Goal: Task Accomplishment & Management: Manage account settings

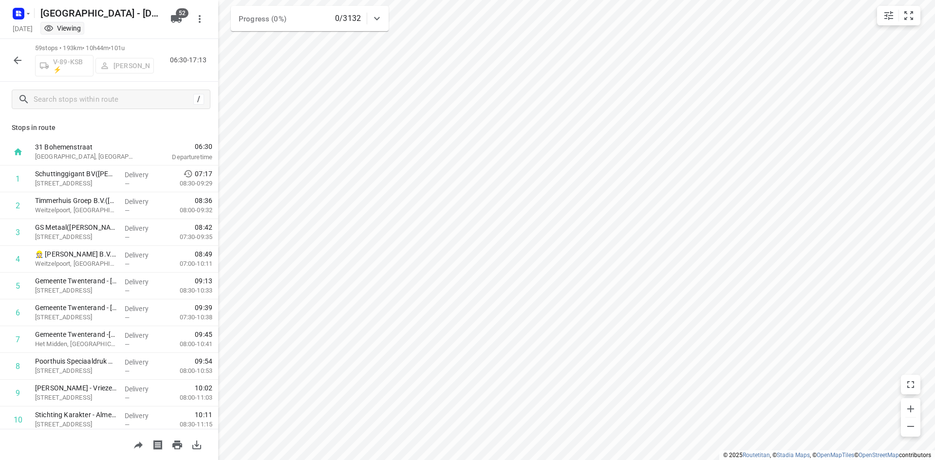
click at [14, 63] on icon "button" at bounding box center [18, 61] width 12 height 12
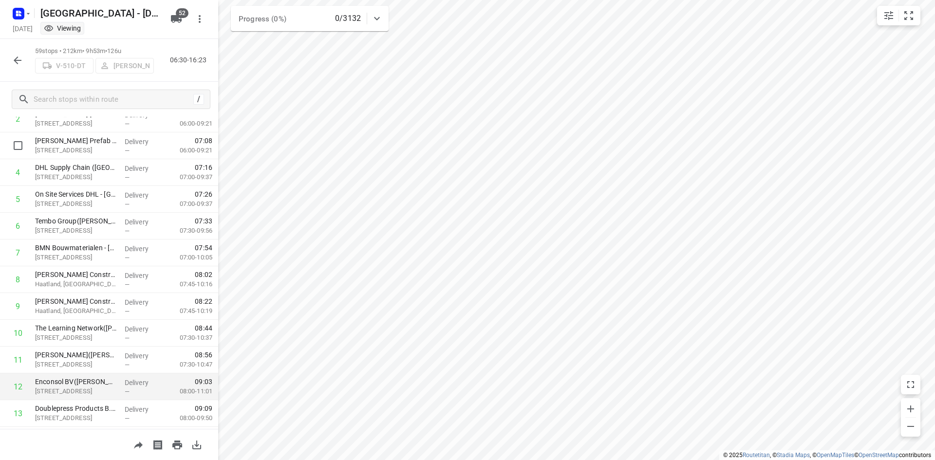
scroll to position [195, 0]
click at [24, 59] on button "button" at bounding box center [17, 60] width 19 height 19
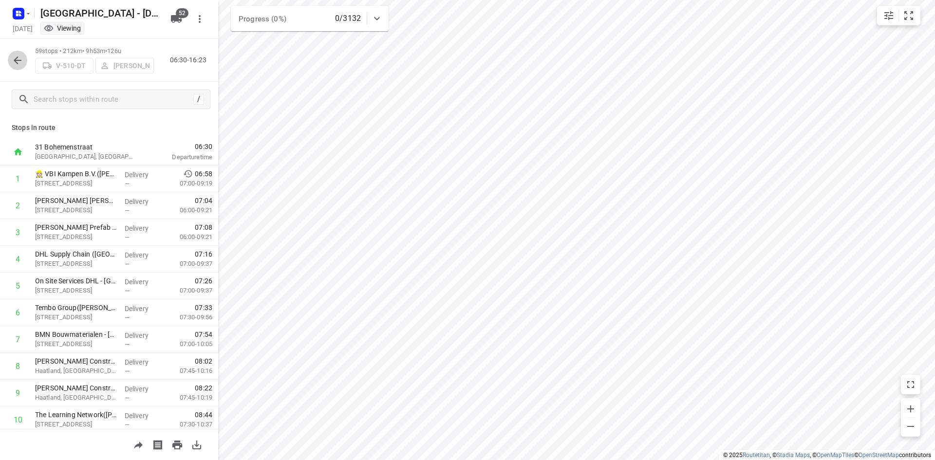
click at [12, 55] on icon "button" at bounding box center [18, 61] width 12 height 12
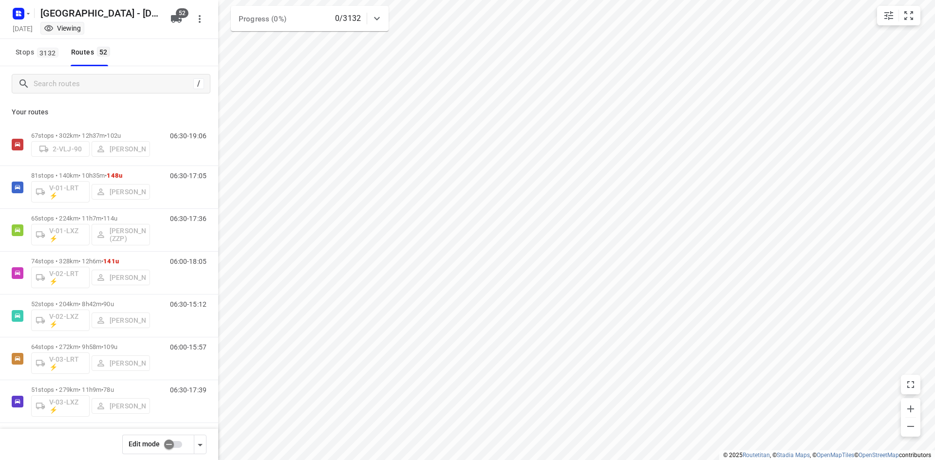
click at [177, 443] on input "checkbox" at bounding box center [168, 444] width 55 height 18
checkbox input "false"
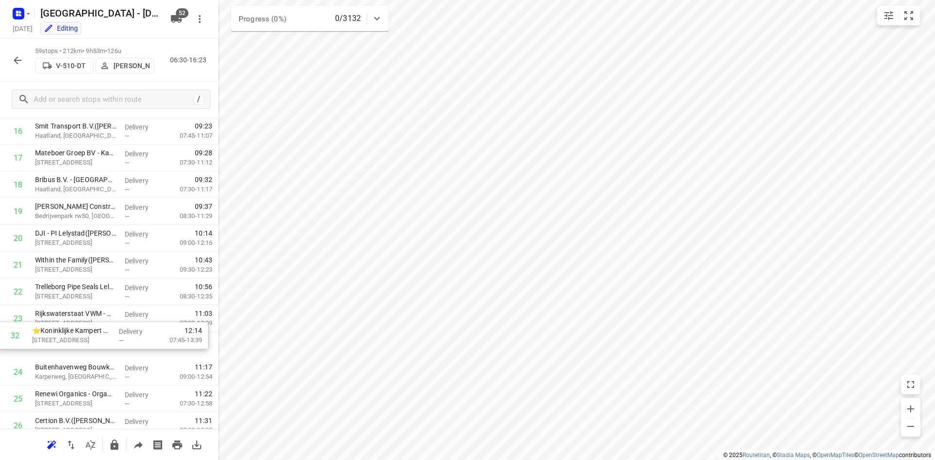
scroll to position [449, 0]
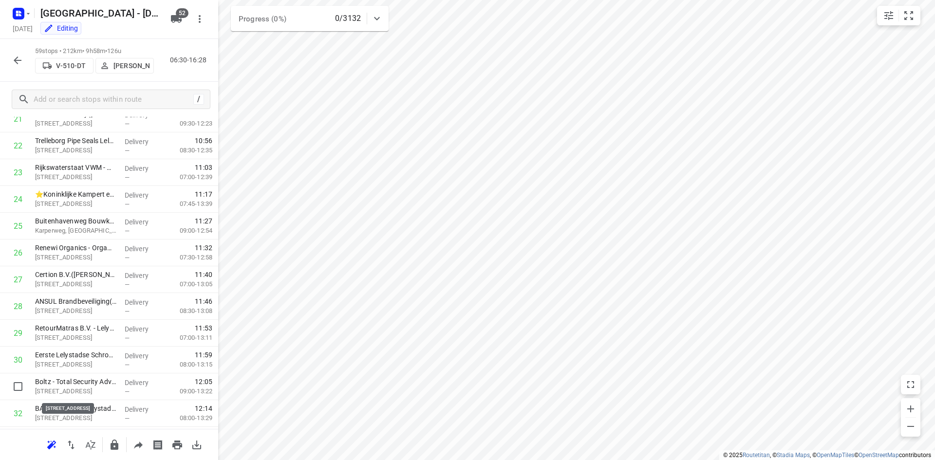
scroll to position [597, 0]
drag, startPoint x: 76, startPoint y: 396, endPoint x: 74, endPoint y: 242, distance: 153.9
click at [74, 242] on div "1 👷🏻 VBI Kampen B.V.(Rick van Dijk) Haatlanderdijk 47a, Kampen Delivery — 06:58…" at bounding box center [109, 359] width 218 height 1580
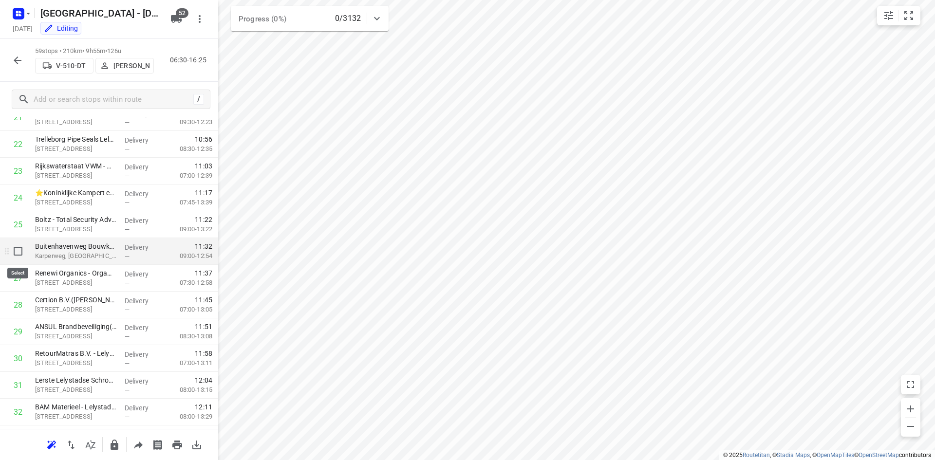
drag, startPoint x: 19, startPoint y: 253, endPoint x: 20, endPoint y: 265, distance: 12.7
click at [18, 253] on input "checkbox" at bounding box center [17, 250] width 19 height 19
checkbox input "true"
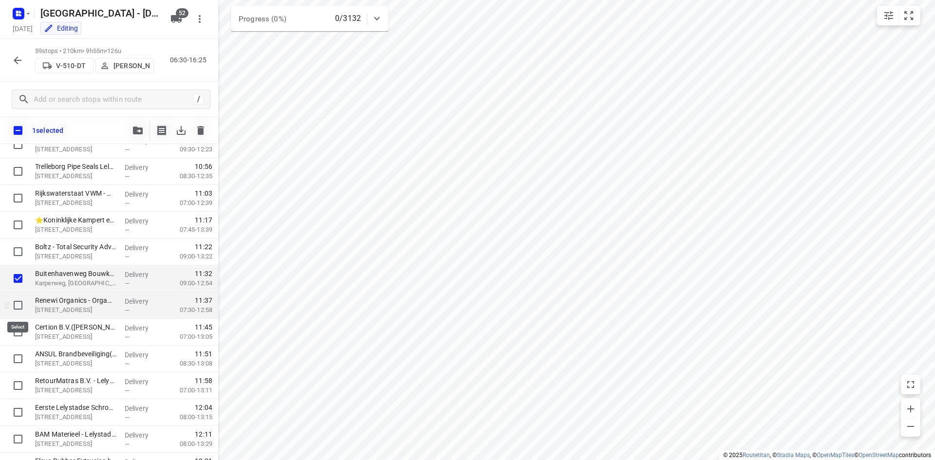
click at [21, 305] on input "checkbox" at bounding box center [17, 304] width 19 height 19
checkbox input "true"
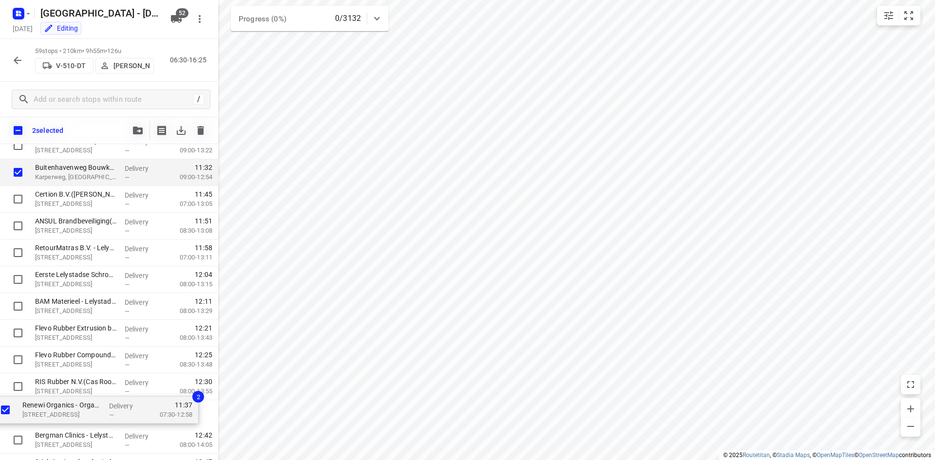
scroll to position [707, 0]
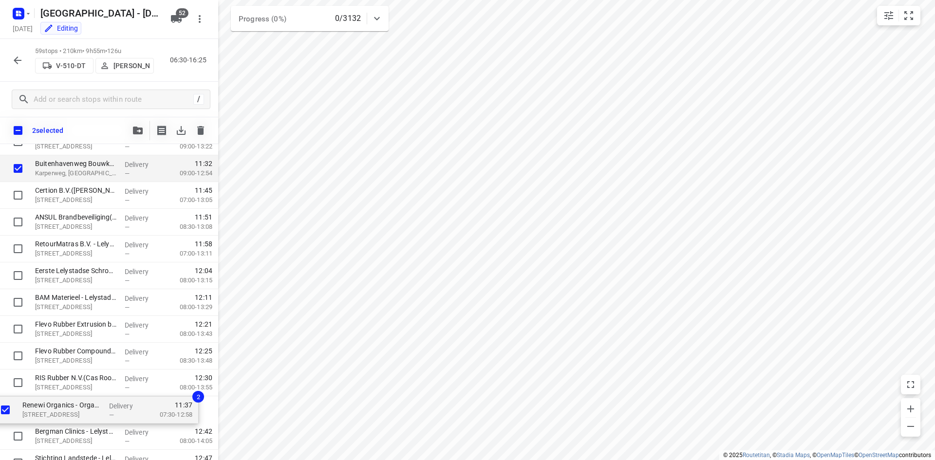
drag, startPoint x: 81, startPoint y: 211, endPoint x: 67, endPoint y: 418, distance: 206.9
click at [67, 418] on div "👷🏻 VBI Kampen B.V.(Rick van Dijk) Haatlanderdijk 47a, Kampen Delivery — 06:58 0…" at bounding box center [109, 276] width 218 height 1580
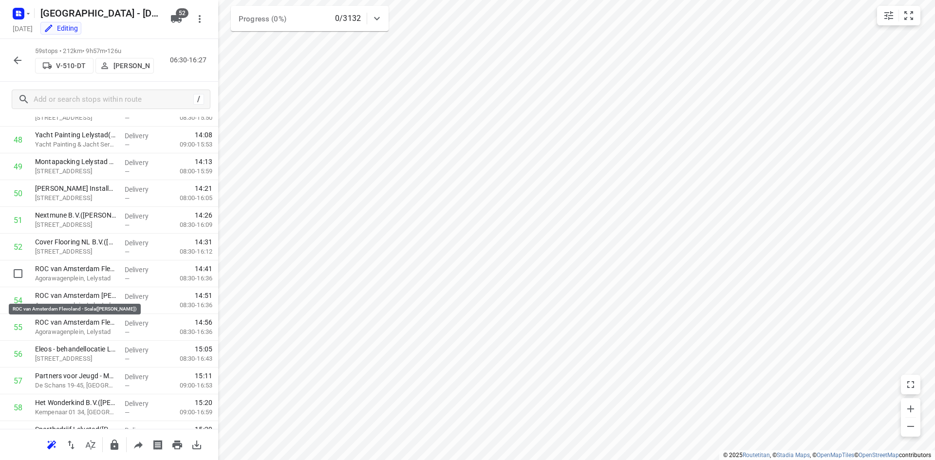
scroll to position [1340, 0]
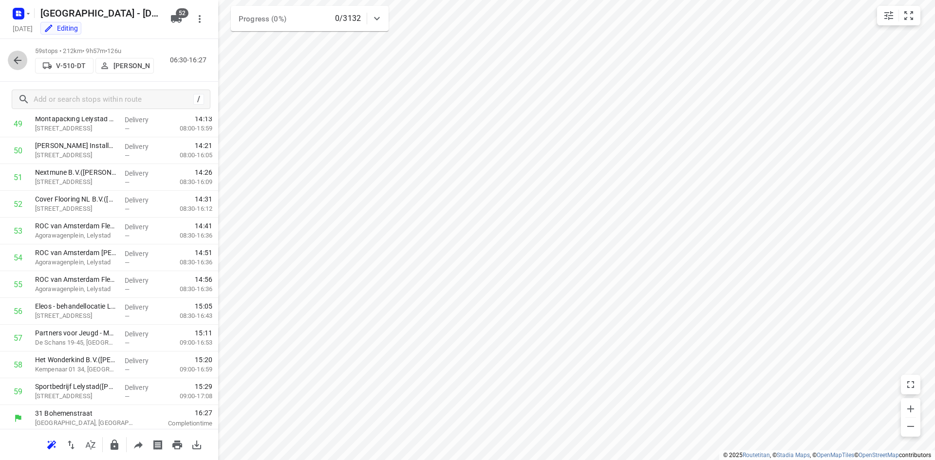
click at [17, 62] on icon "button" at bounding box center [18, 60] width 8 height 8
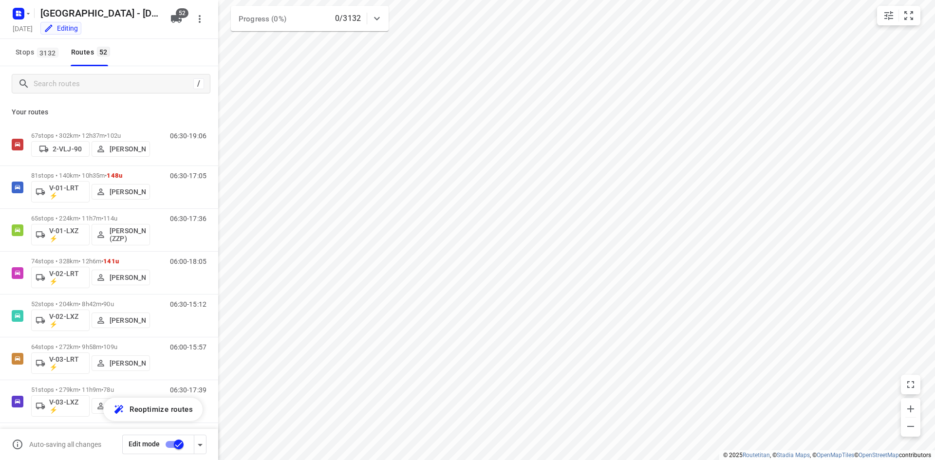
click at [169, 442] on input "checkbox" at bounding box center [178, 444] width 55 height 18
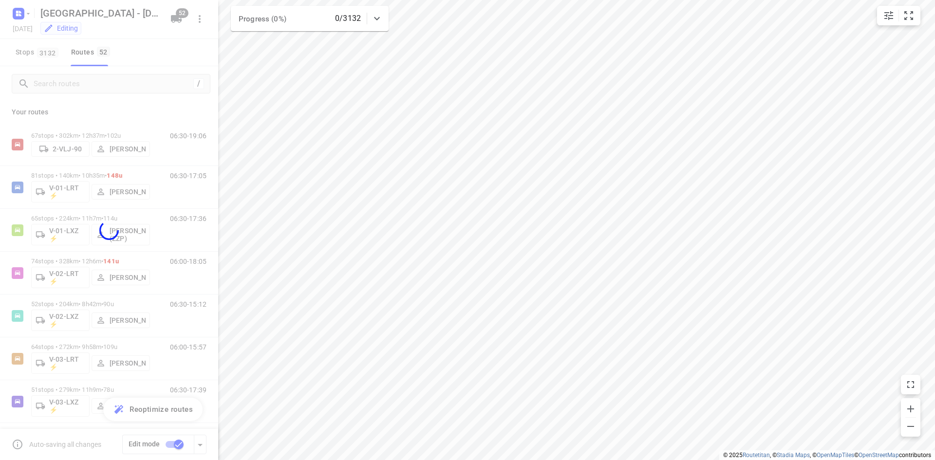
checkbox input "false"
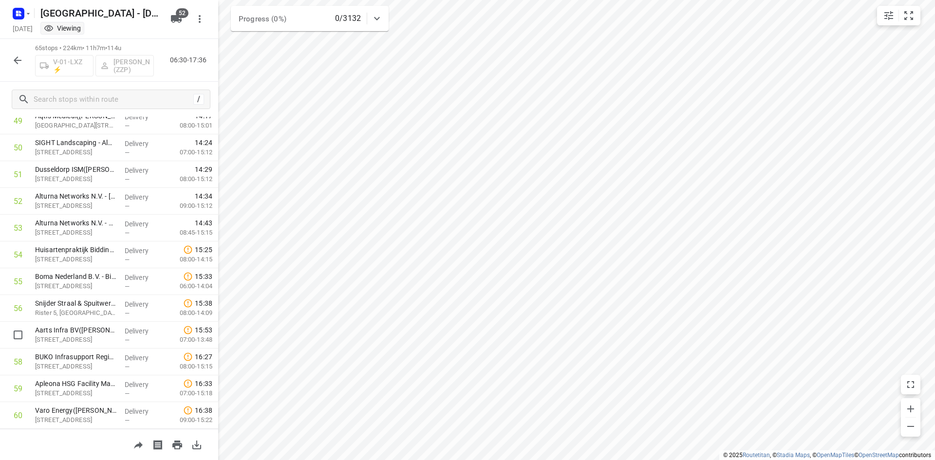
scroll to position [1504, 0]
click at [20, 50] on div "65 stops • 224km • 11h7m • 114u V-01-LXZ ⚡ Robert Flierman (ZZP) 06:30-17:36" at bounding box center [109, 60] width 218 height 43
click at [13, 65] on icon "button" at bounding box center [18, 61] width 12 height 12
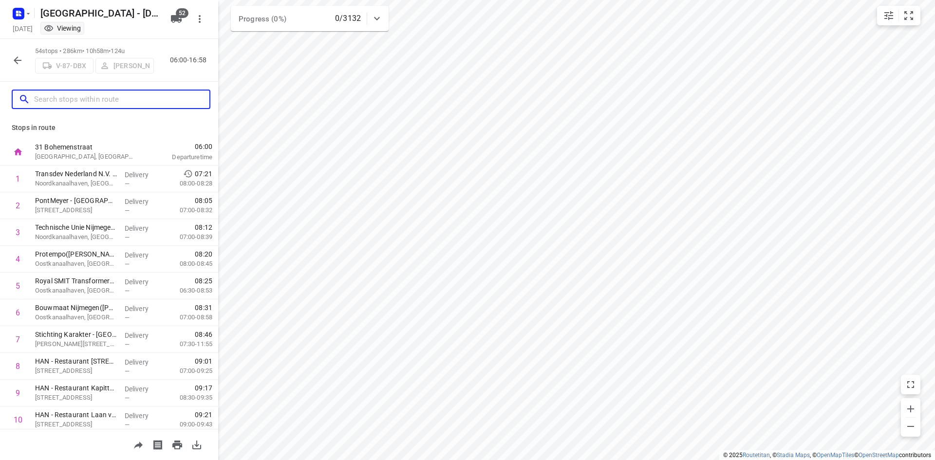
click at [98, 104] on input "text" at bounding box center [121, 99] width 175 height 15
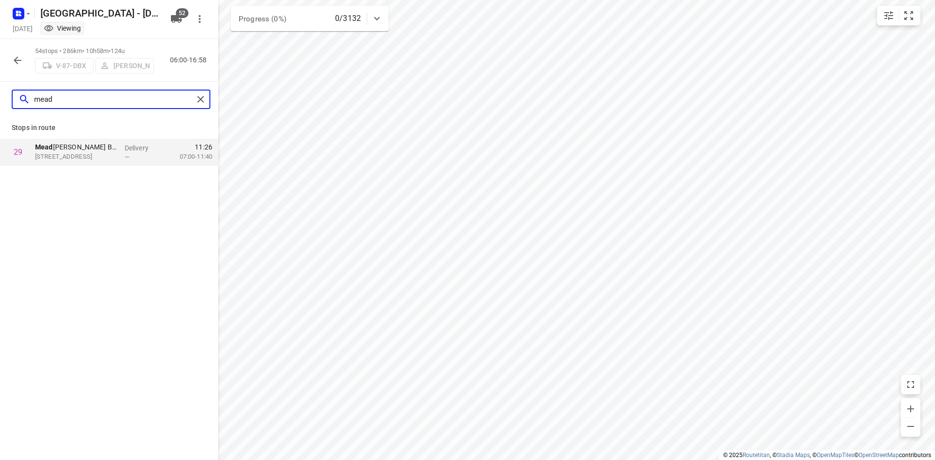
type input "mead"
click at [206, 88] on div "mead" at bounding box center [109, 99] width 218 height 35
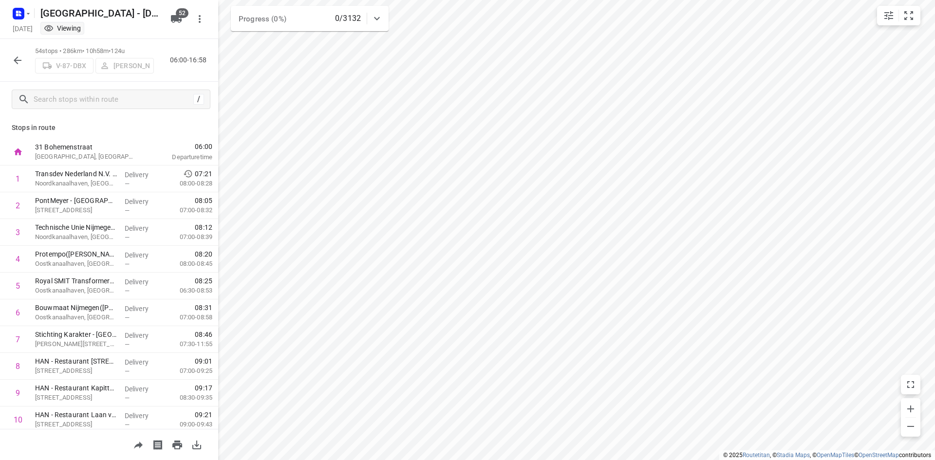
click at [15, 59] on icon "button" at bounding box center [18, 60] width 8 height 8
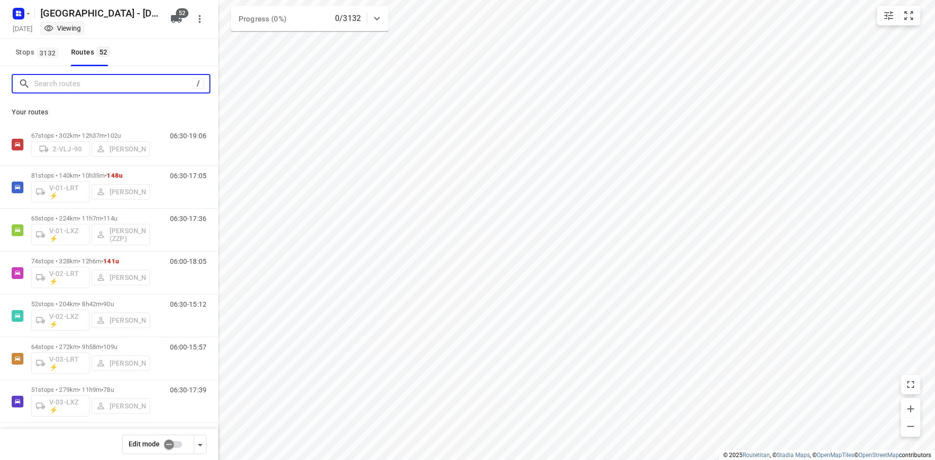
click at [133, 83] on input "Search routes" at bounding box center [113, 83] width 159 height 15
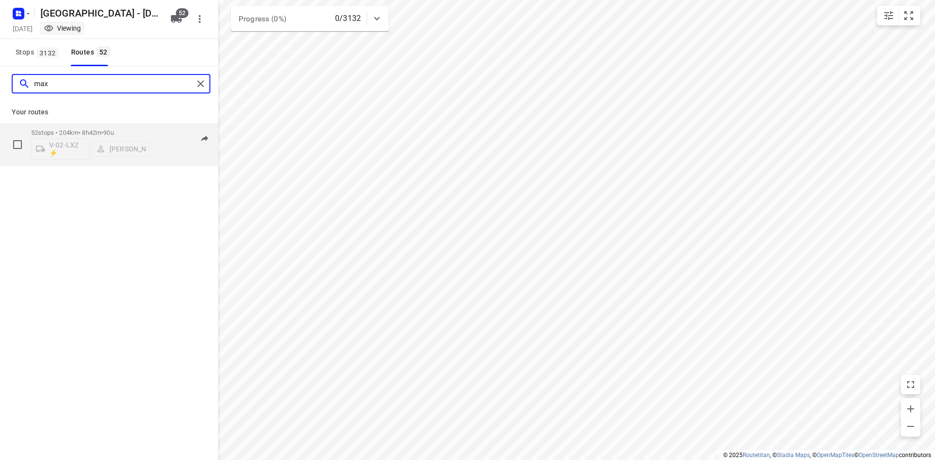
type input "max"
click at [90, 132] on p "52 stops • 204km • 8h42m • 90u" at bounding box center [90, 132] width 119 height 7
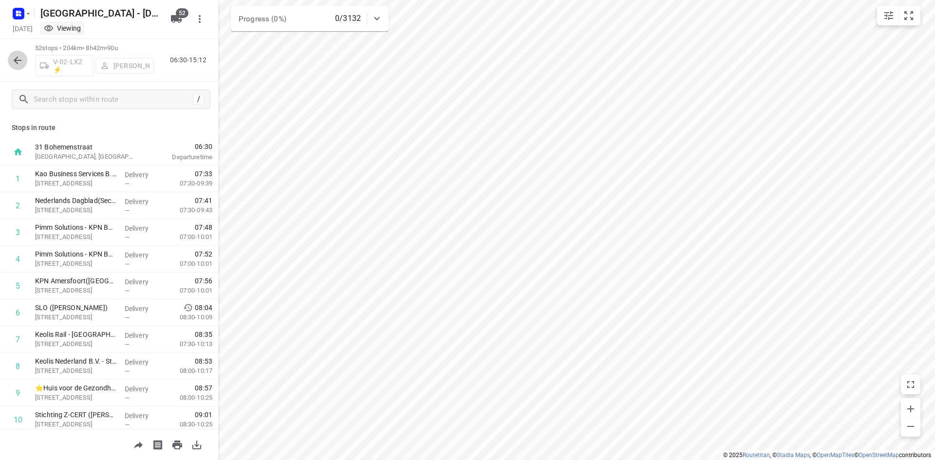
click at [24, 63] on button "button" at bounding box center [17, 60] width 19 height 19
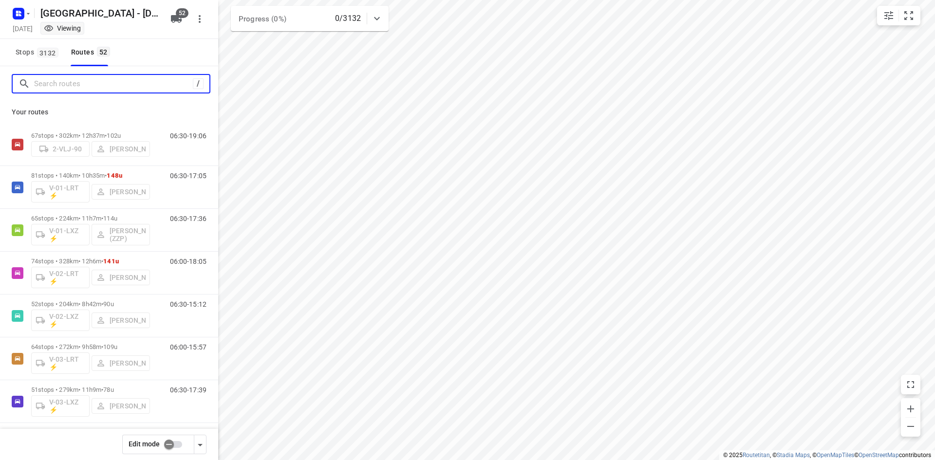
click at [54, 87] on input "Search routes" at bounding box center [113, 83] width 159 height 15
click at [54, 87] on input "Search routes" at bounding box center [121, 83] width 175 height 15
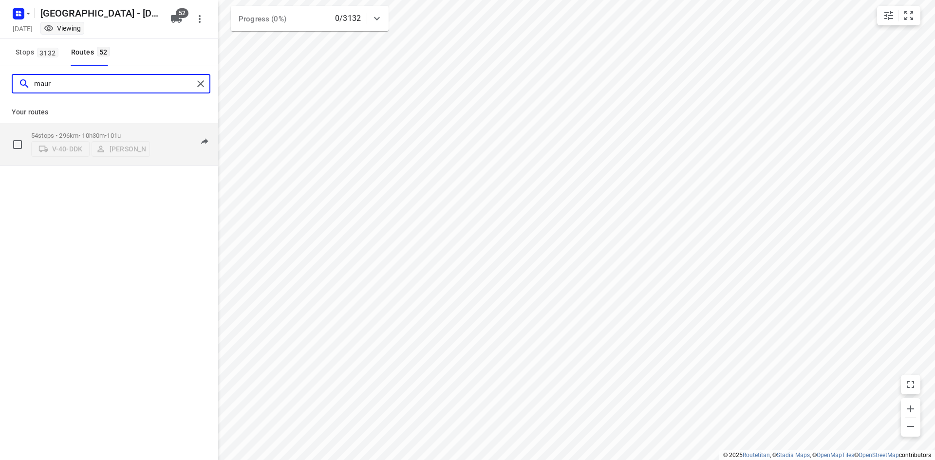
type input "maur"
click at [76, 132] on p "54 stops • 296km • 10h30m • 101u" at bounding box center [90, 135] width 119 height 7
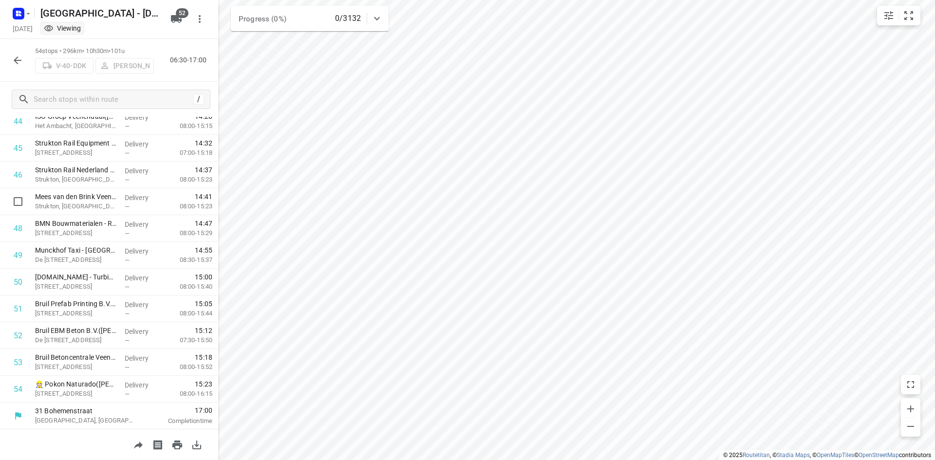
scroll to position [1209, 0]
click at [24, 63] on button "button" at bounding box center [17, 60] width 19 height 19
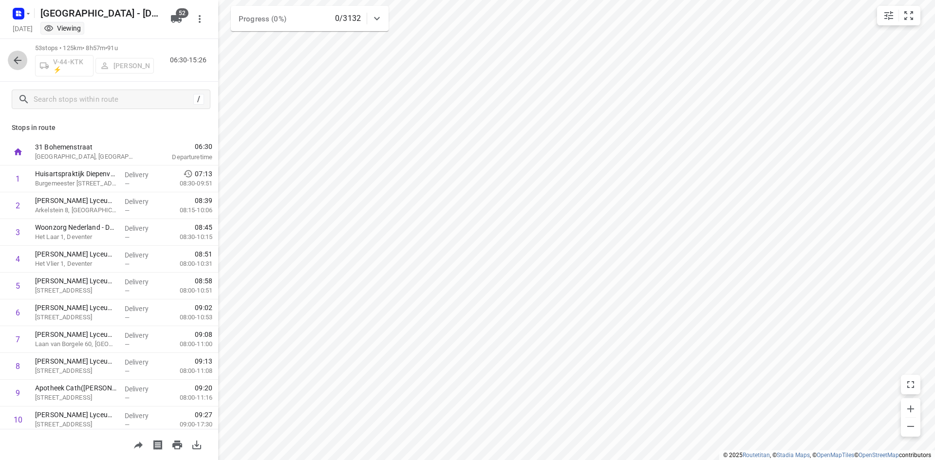
click at [13, 59] on icon "button" at bounding box center [18, 61] width 12 height 12
click at [13, 64] on icon "button" at bounding box center [18, 61] width 12 height 12
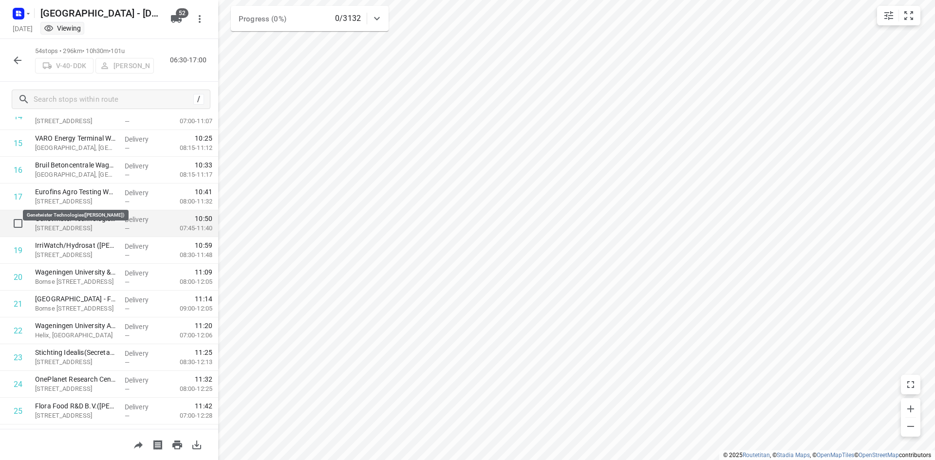
scroll to position [389, 0]
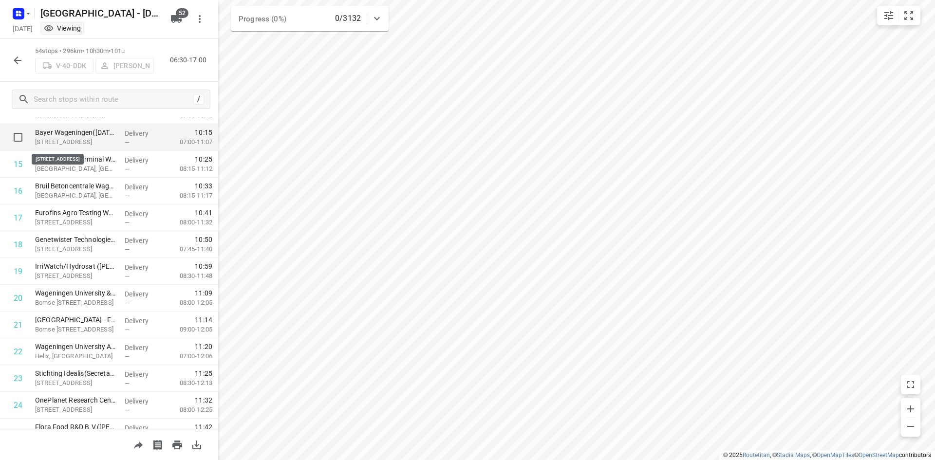
click at [61, 144] on p "Wageningse Afweg 31, Wageningen" at bounding box center [76, 142] width 82 height 10
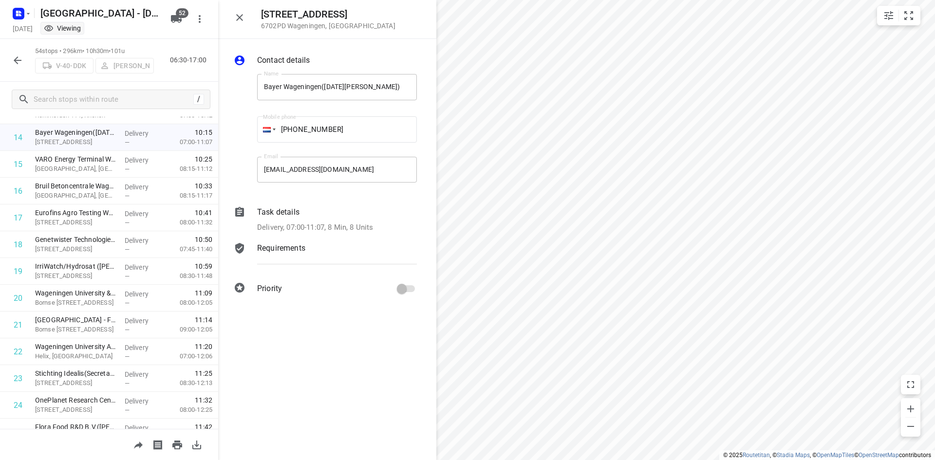
click at [308, 231] on p "Delivery, 07:00-11:07, 8 Min, 8 Units" at bounding box center [315, 227] width 116 height 11
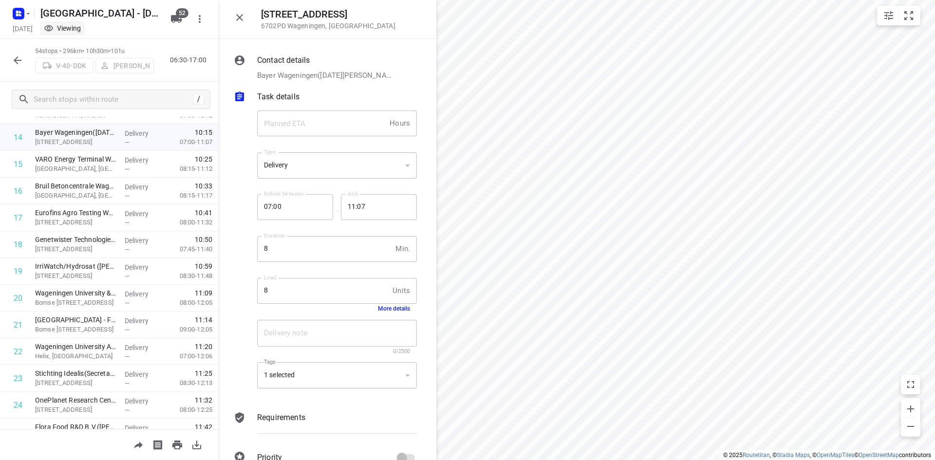
click at [393, 315] on div "Delivery note x Delivery note 0/2500" at bounding box center [336, 337] width 167 height 46
click at [393, 311] on button "More details" at bounding box center [394, 308] width 32 height 7
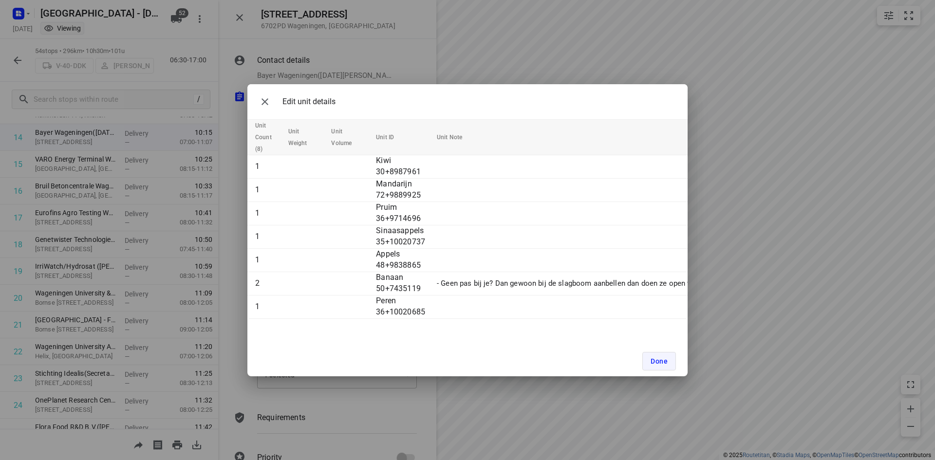
click at [663, 362] on span "Done" at bounding box center [658, 361] width 17 height 8
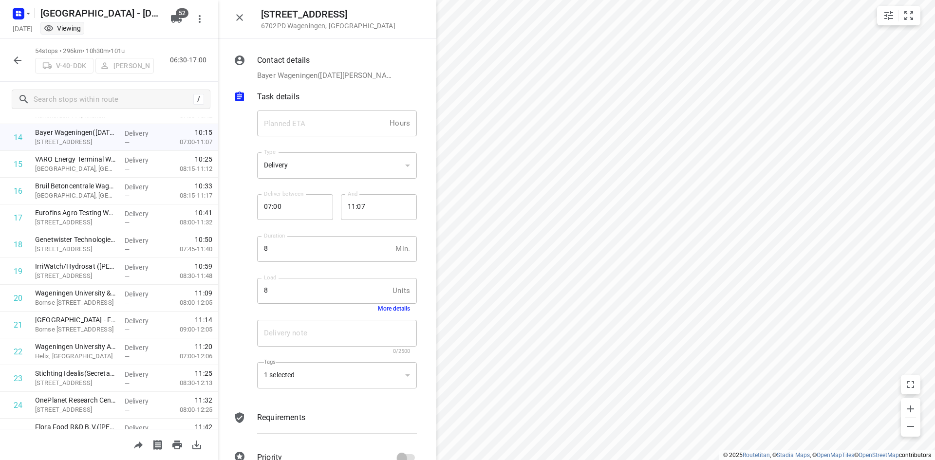
click at [244, 18] on icon "button" at bounding box center [240, 18] width 12 height 12
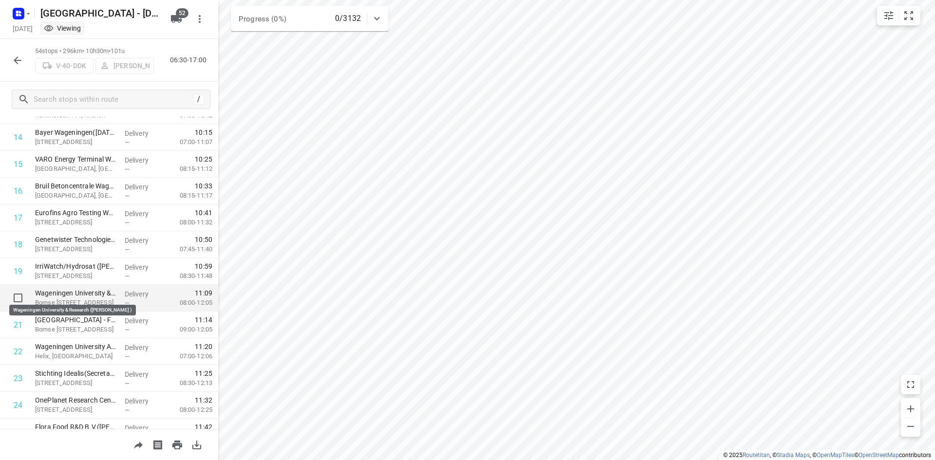
click at [107, 293] on p "Wageningen University & Research (Corine van Heunen )" at bounding box center [76, 293] width 82 height 10
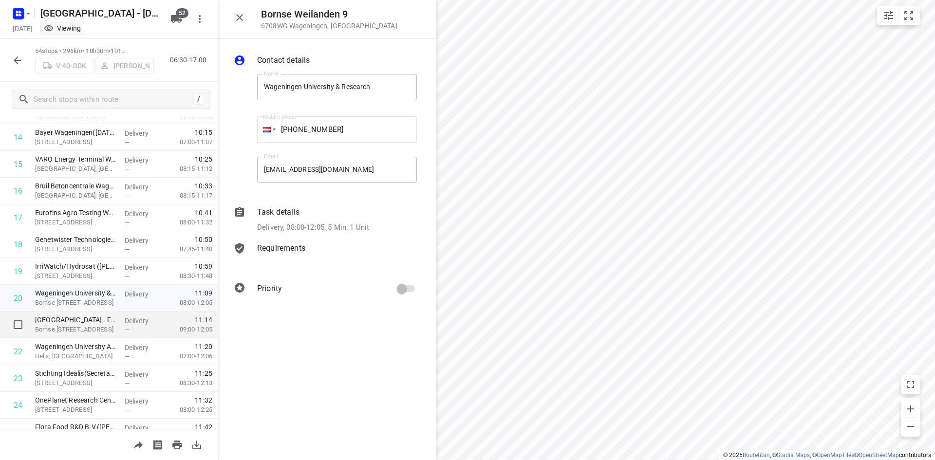
click at [116, 322] on div "Wageningen University - Food Process Engineering - Axis gebouw(Marjan de Lange)…" at bounding box center [76, 325] width 90 height 27
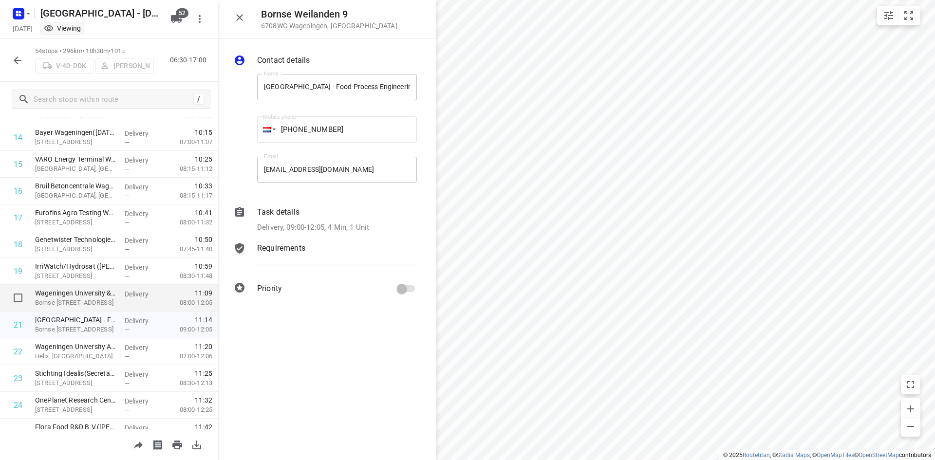
click at [121, 301] on div "Delivery —" at bounding box center [143, 298] width 44 height 27
click at [299, 233] on div "Task details Delivery, 08:00-12:05, 5 Min, 1 Unit" at bounding box center [337, 219] width 164 height 31
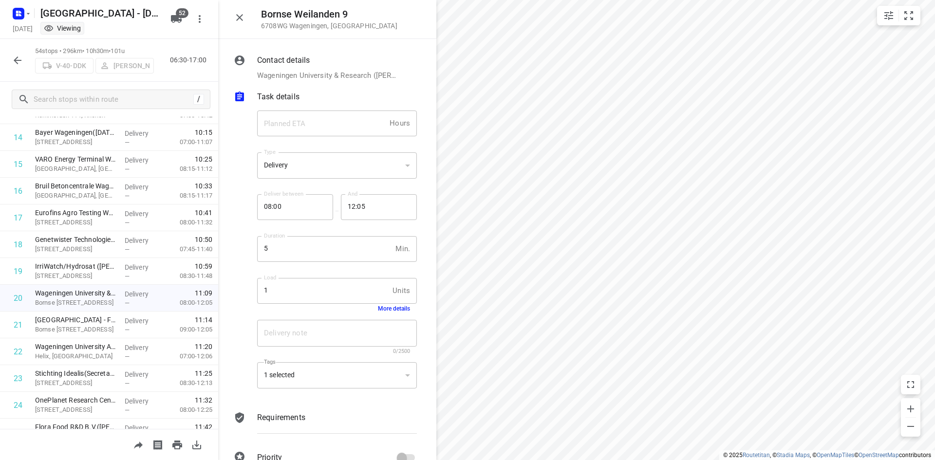
click at [378, 306] on button "More details" at bounding box center [394, 308] width 32 height 7
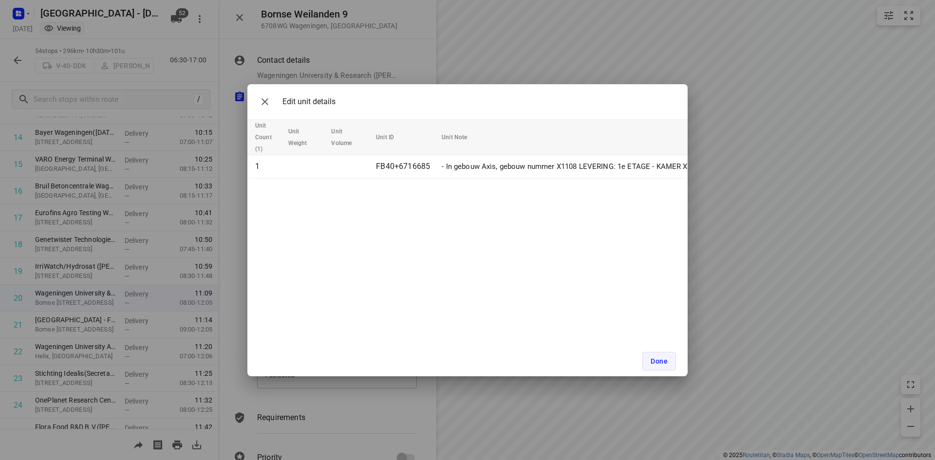
click at [663, 358] on span "Done" at bounding box center [658, 361] width 17 height 8
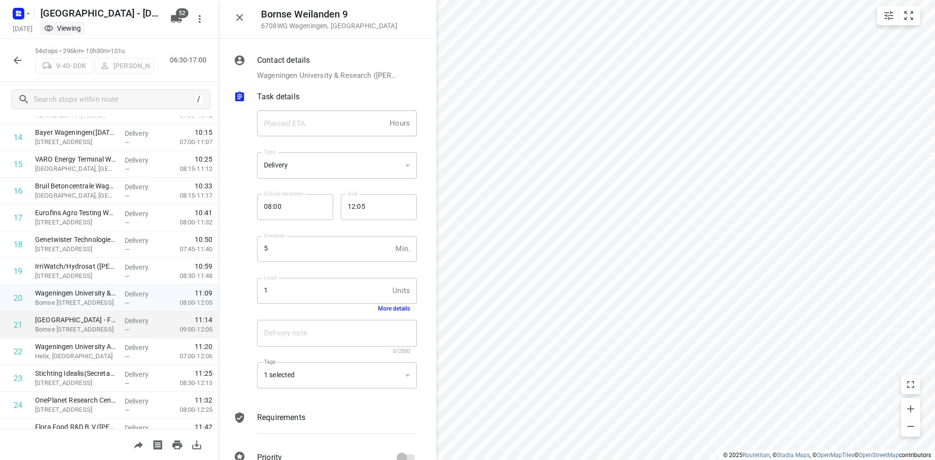
click at [121, 319] on div "Delivery —" at bounding box center [143, 325] width 44 height 27
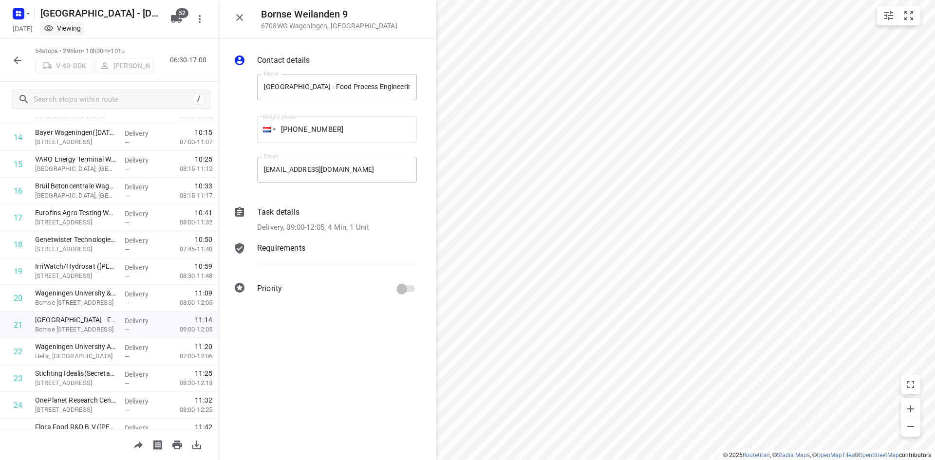
click at [306, 225] on p "Delivery, 09:00-12:05, 4 Min, 1 Unit" at bounding box center [313, 227] width 112 height 11
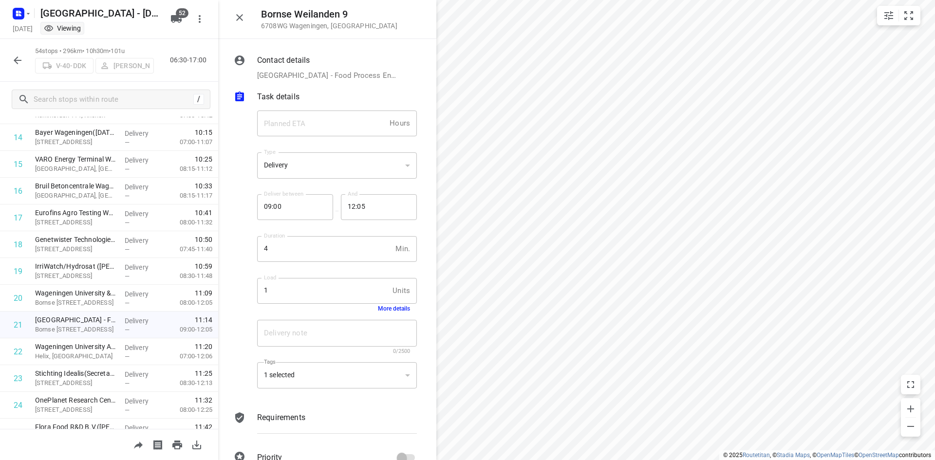
click at [379, 307] on button "More details" at bounding box center [394, 308] width 32 height 7
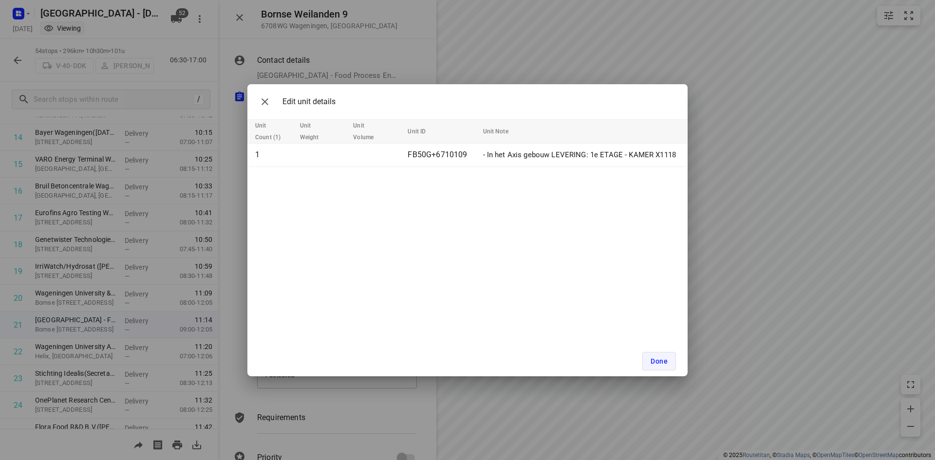
click at [662, 353] on button "Done" at bounding box center [659, 361] width 34 height 18
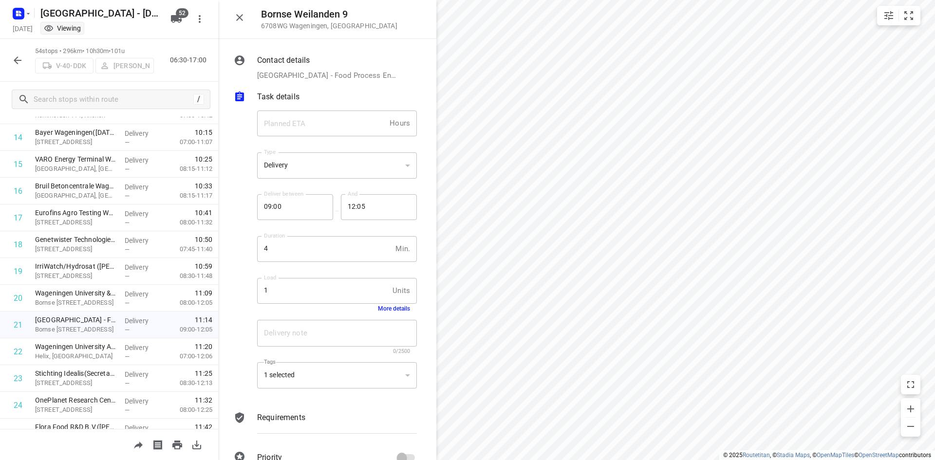
click at [238, 20] on icon "button" at bounding box center [239, 17] width 7 height 7
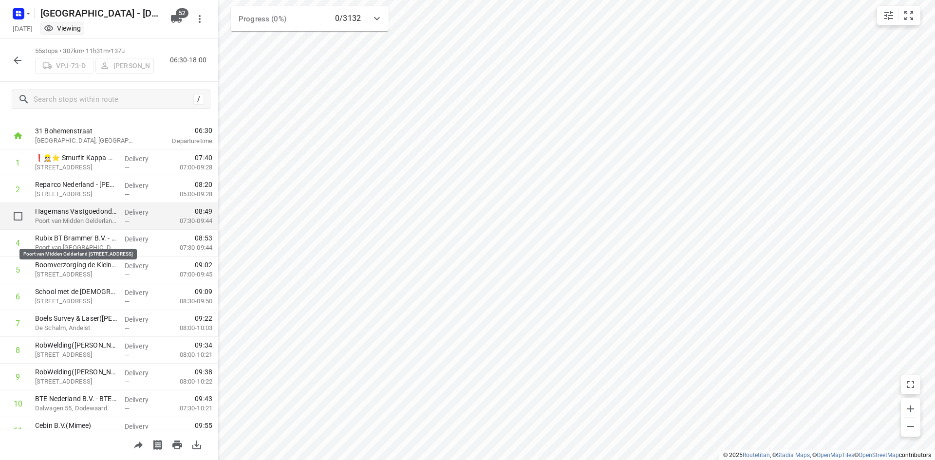
scroll to position [0, 0]
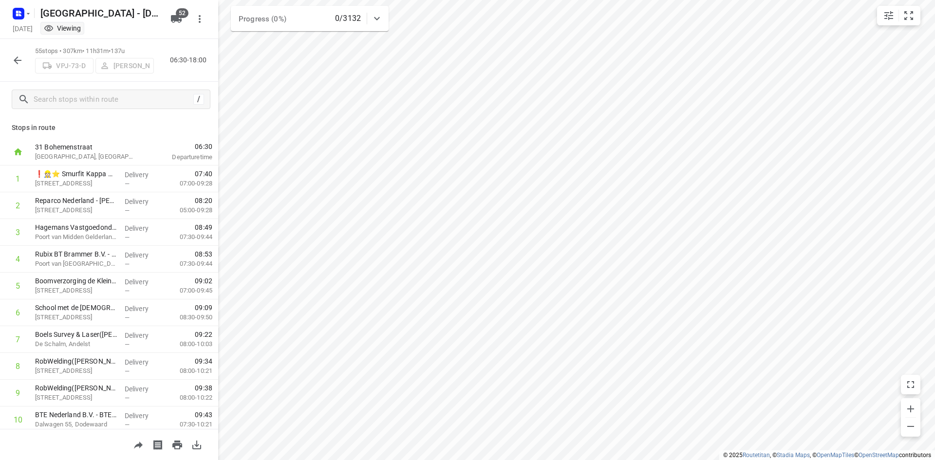
click at [17, 64] on icon "button" at bounding box center [18, 61] width 12 height 12
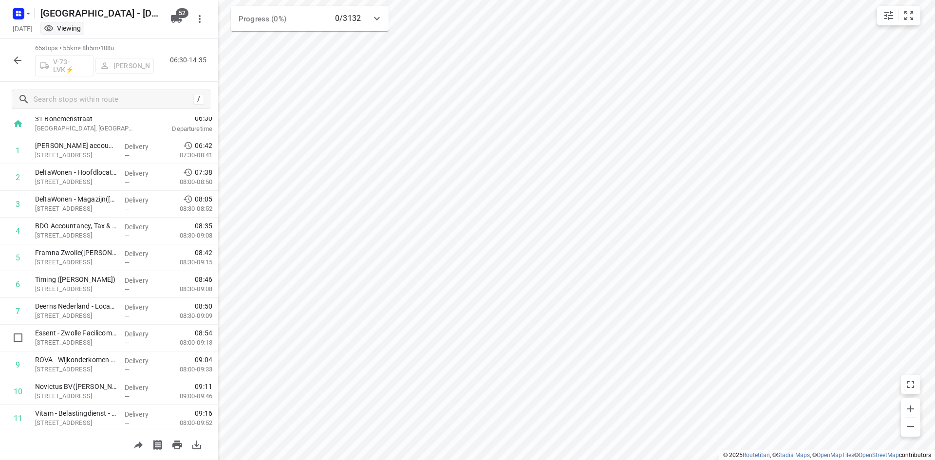
scroll to position [243, 0]
click at [20, 59] on icon "button" at bounding box center [18, 61] width 12 height 12
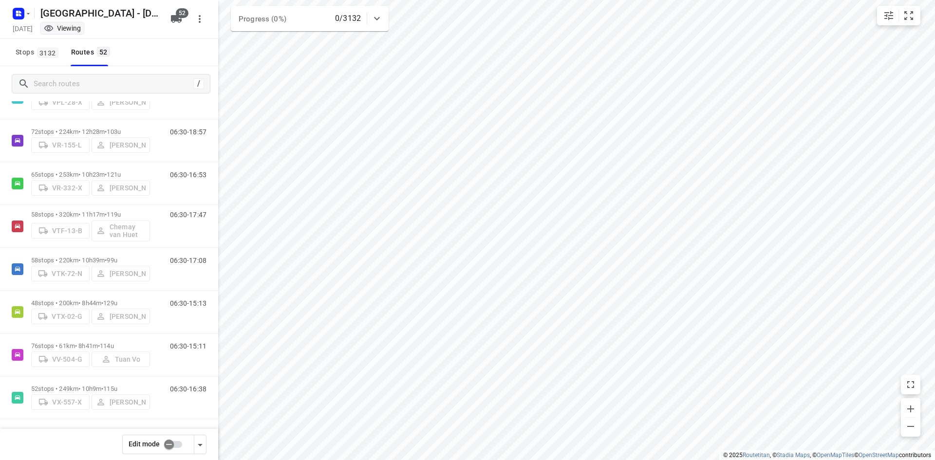
scroll to position [0, 0]
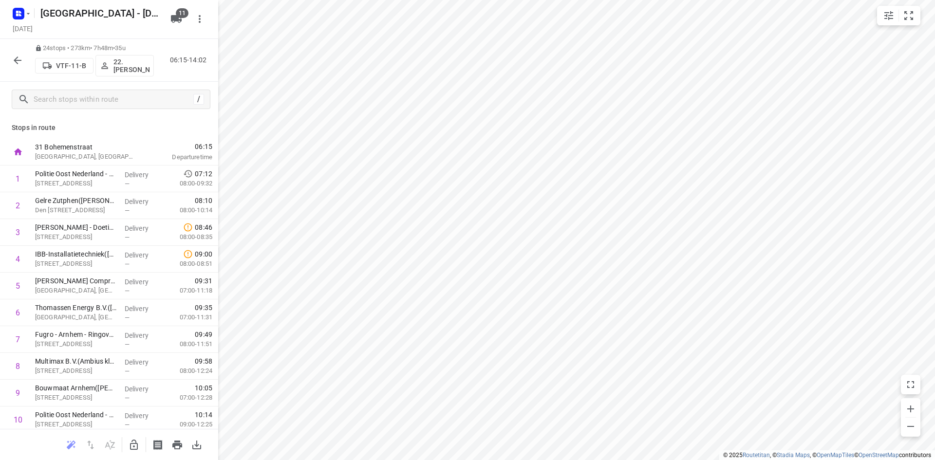
click at [122, 64] on p "22. Franky Tahamata" at bounding box center [131, 66] width 36 height 16
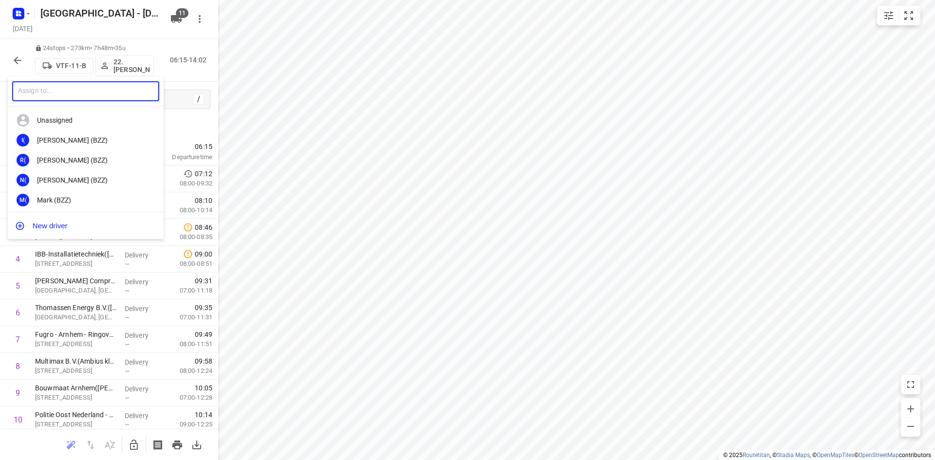
click at [67, 96] on input "text" at bounding box center [85, 91] width 147 height 20
type input "cas"
click at [75, 198] on div "Cas Vermeulen" at bounding box center [88, 200] width 102 height 8
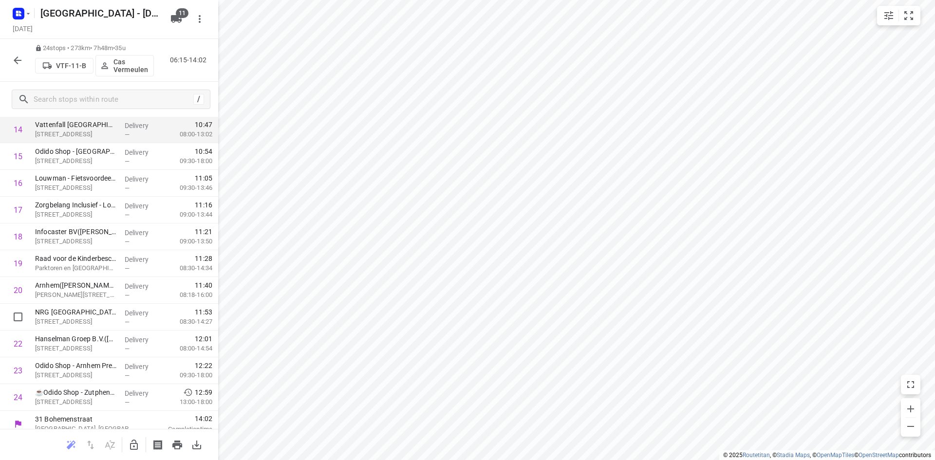
scroll to position [406, 0]
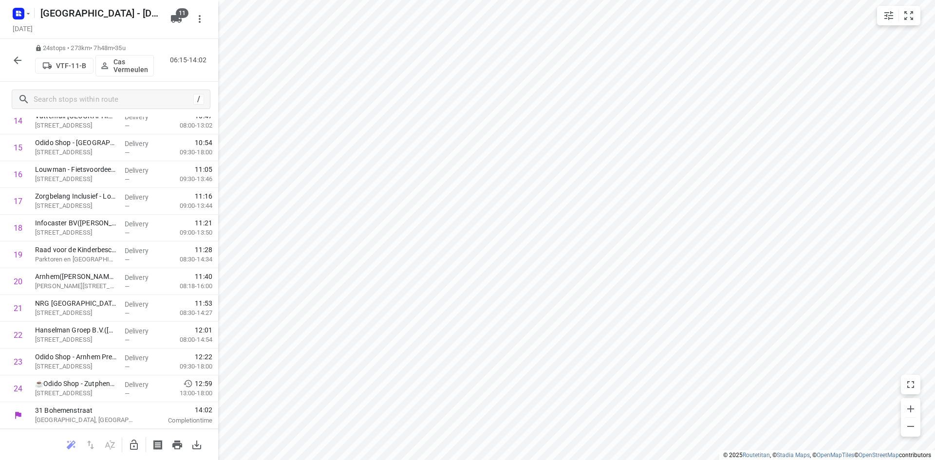
click at [8, 62] on button "button" at bounding box center [17, 60] width 19 height 19
click at [132, 438] on button "button" at bounding box center [133, 444] width 19 height 19
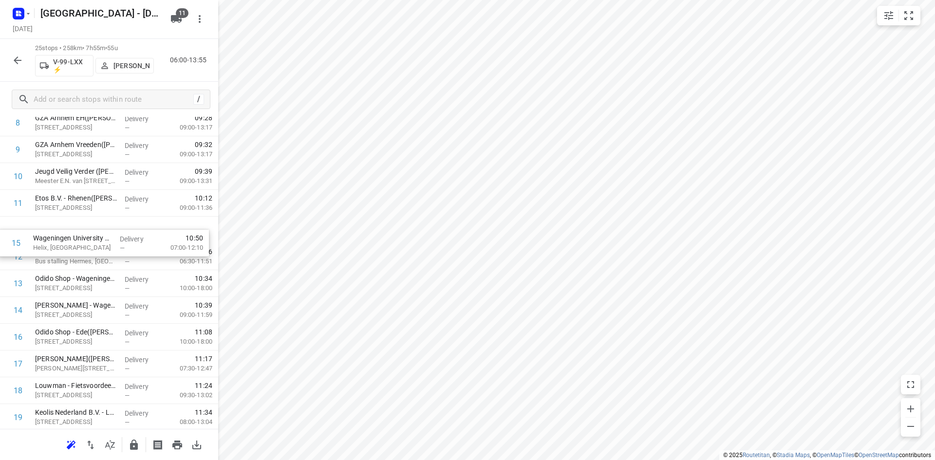
drag, startPoint x: 83, startPoint y: 317, endPoint x: 80, endPoint y: 239, distance: 77.9
click at [80, 239] on div "1 ⭐Openbaar Ministerie - Arnhem(Bart van der Hagen) Eusebiusbinnensingel 28, Ar…" at bounding box center [109, 256] width 218 height 669
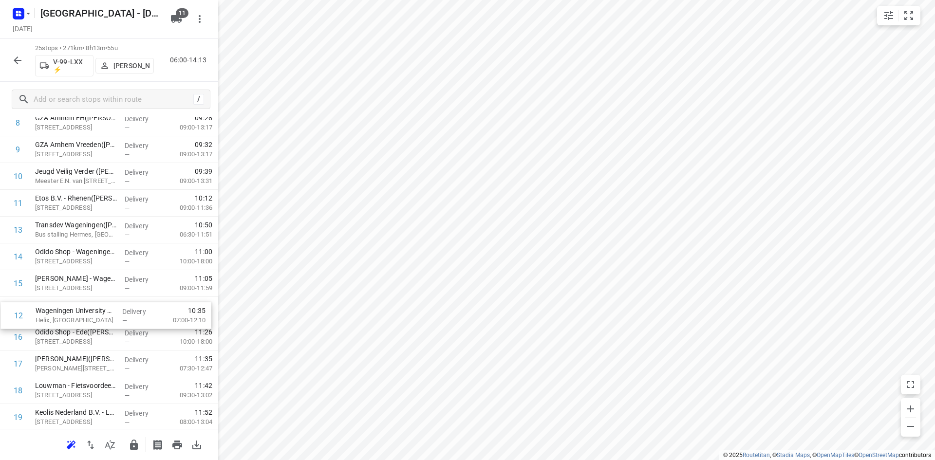
drag, startPoint x: 78, startPoint y: 229, endPoint x: 79, endPoint y: 319, distance: 90.1
click at [79, 319] on div "1 ⭐Openbaar Ministerie - Arnhem(Bart van der Hagen) Eusebiusbinnensingel 28, Ar…" at bounding box center [109, 256] width 218 height 669
click at [132, 449] on icon "button" at bounding box center [134, 445] width 8 height 10
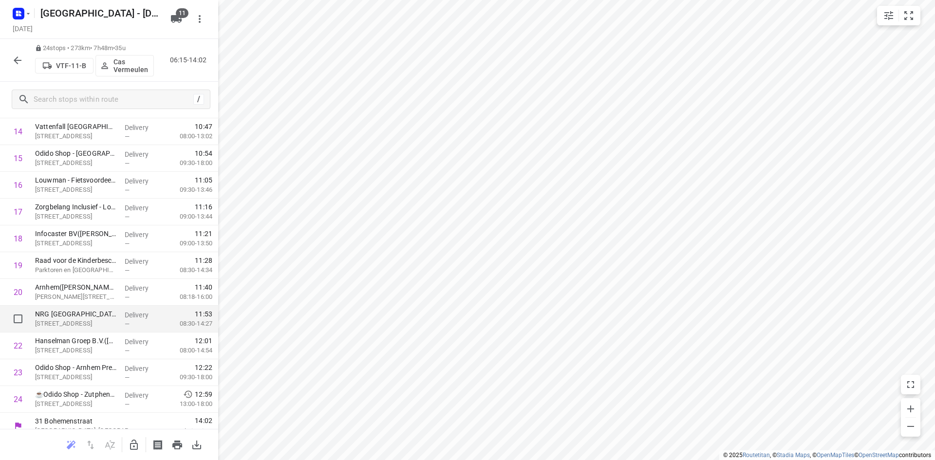
scroll to position [406, 0]
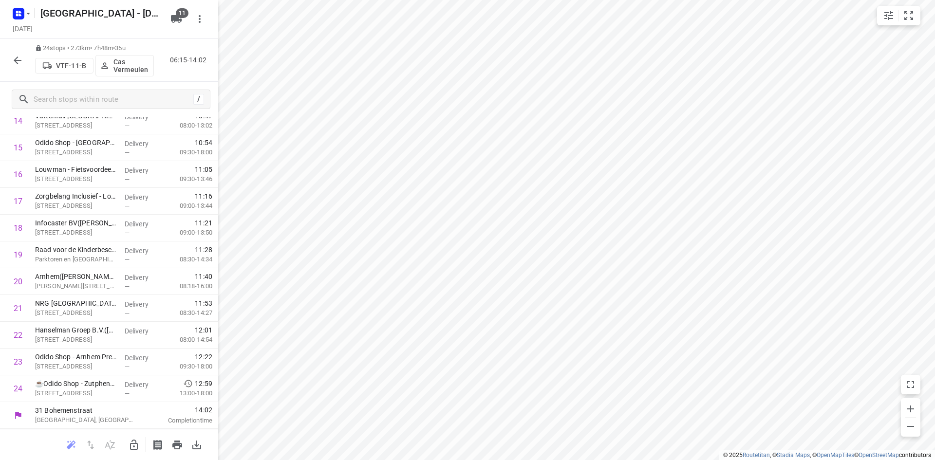
click at [10, 61] on button "button" at bounding box center [17, 60] width 19 height 19
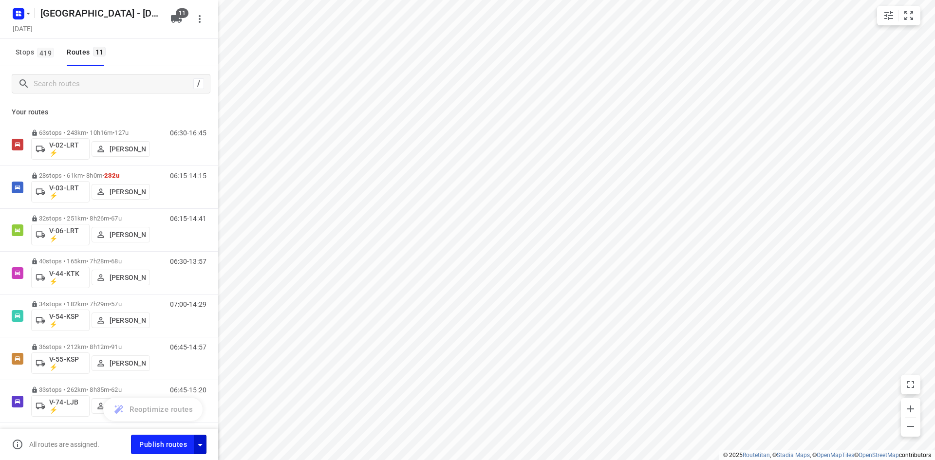
click at [201, 443] on icon "button" at bounding box center [200, 445] width 12 height 12
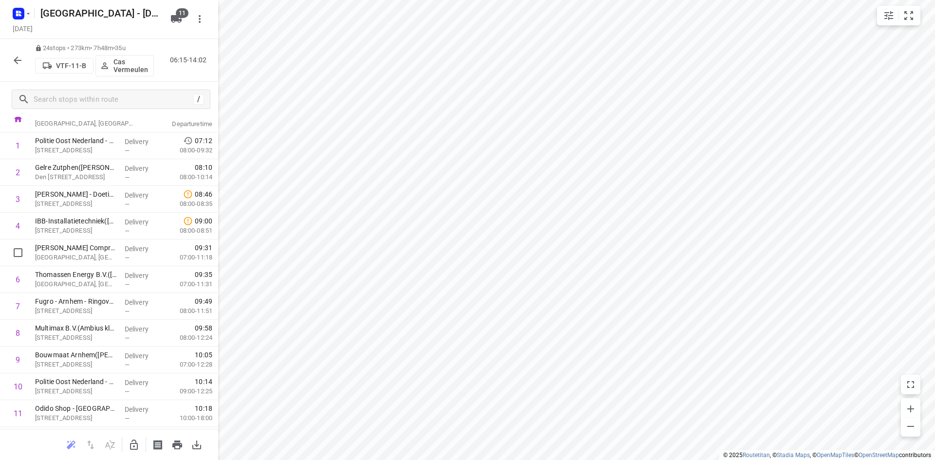
scroll to position [0, 0]
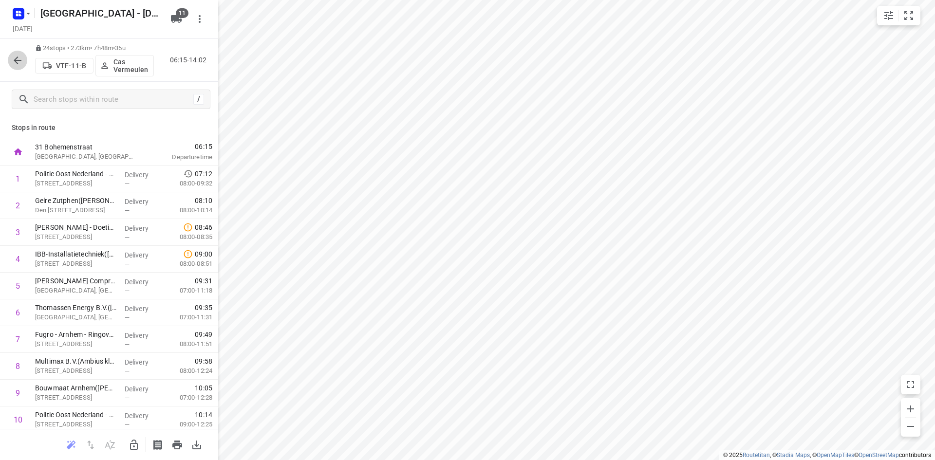
click at [11, 64] on button "button" at bounding box center [17, 60] width 19 height 19
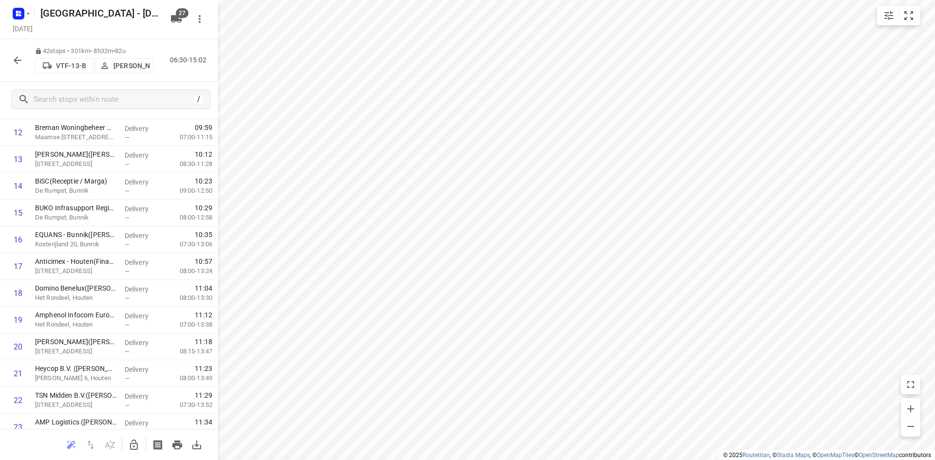
click at [19, 62] on icon "button" at bounding box center [18, 61] width 12 height 12
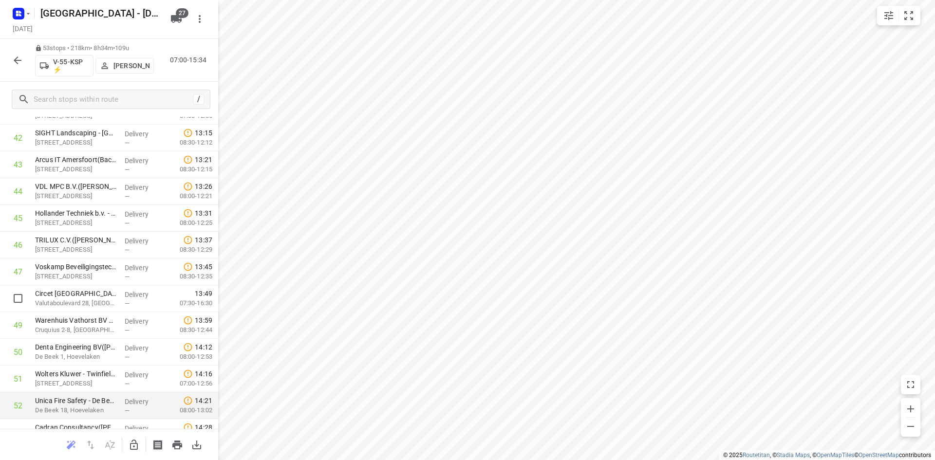
scroll to position [1182, 0]
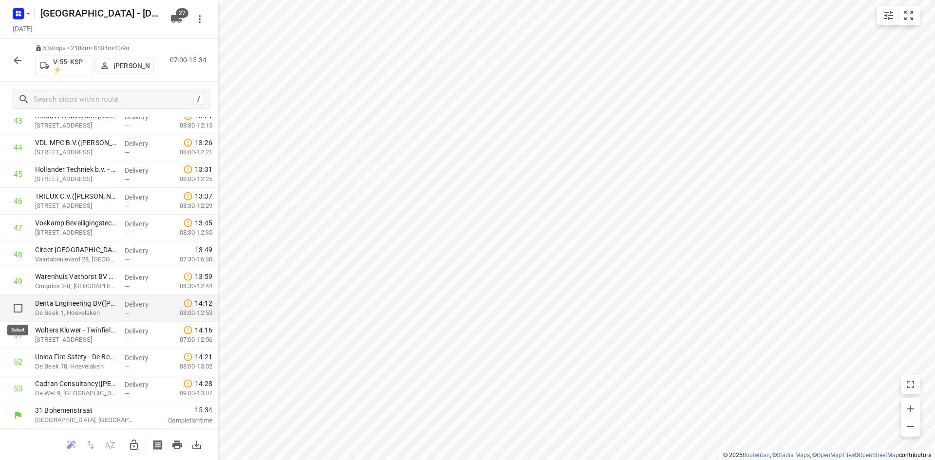
click at [21, 303] on input "checkbox" at bounding box center [17, 307] width 19 height 19
checkbox input "true"
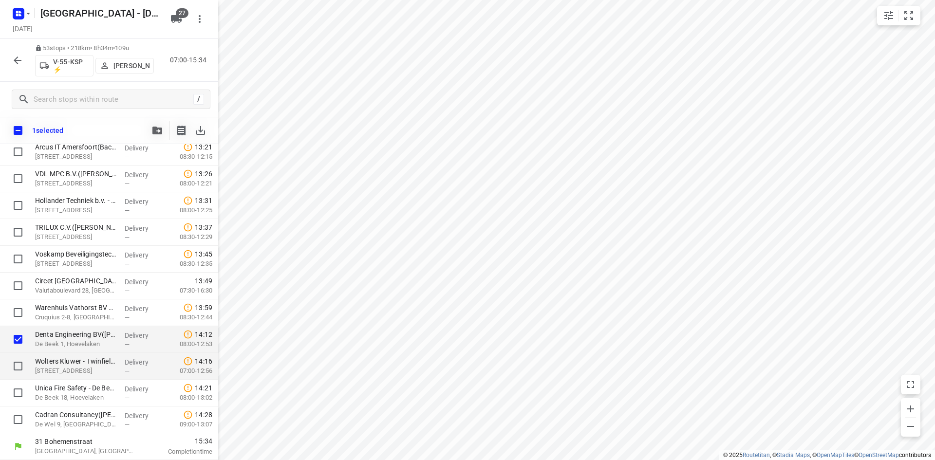
scroll to position [1179, 0]
click at [13, 371] on input "checkbox" at bounding box center [17, 365] width 19 height 19
checkbox input "true"
click at [21, 392] on input "checkbox" at bounding box center [17, 392] width 19 height 19
checkbox input "true"
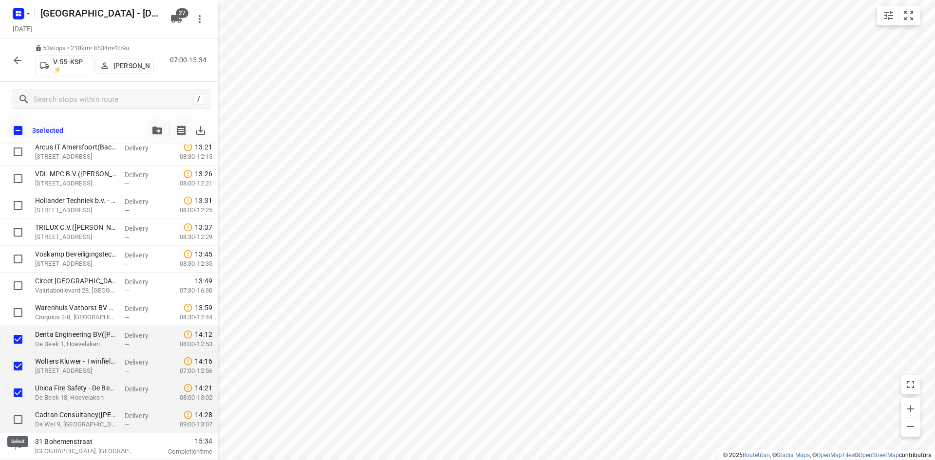
click at [22, 416] on input "checkbox" at bounding box center [17, 419] width 19 height 19
checkbox input "true"
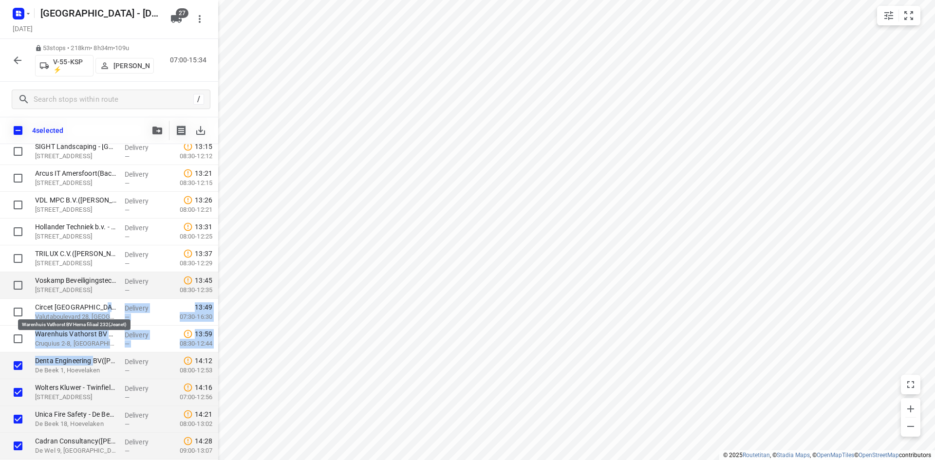
scroll to position [1130, 0]
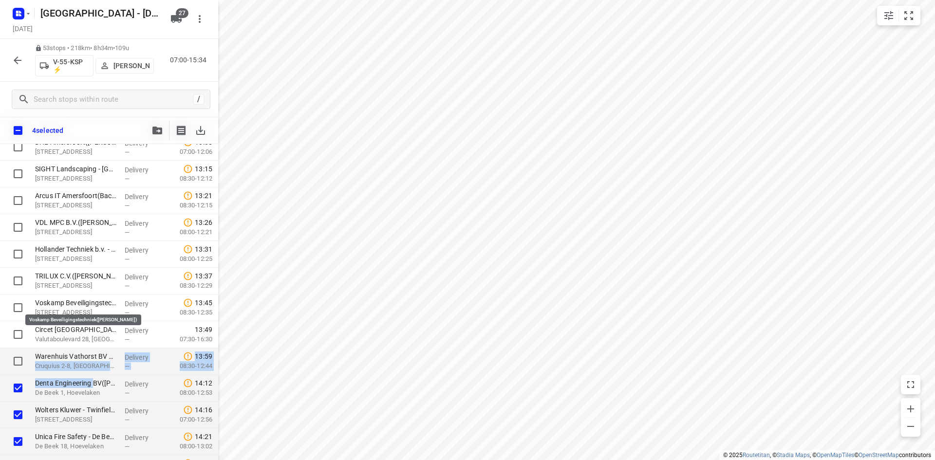
drag, startPoint x: 93, startPoint y: 334, endPoint x: 109, endPoint y: 354, distance: 25.2
click at [22, 126] on input "checkbox" at bounding box center [18, 130] width 20 height 20
checkbox input "true"
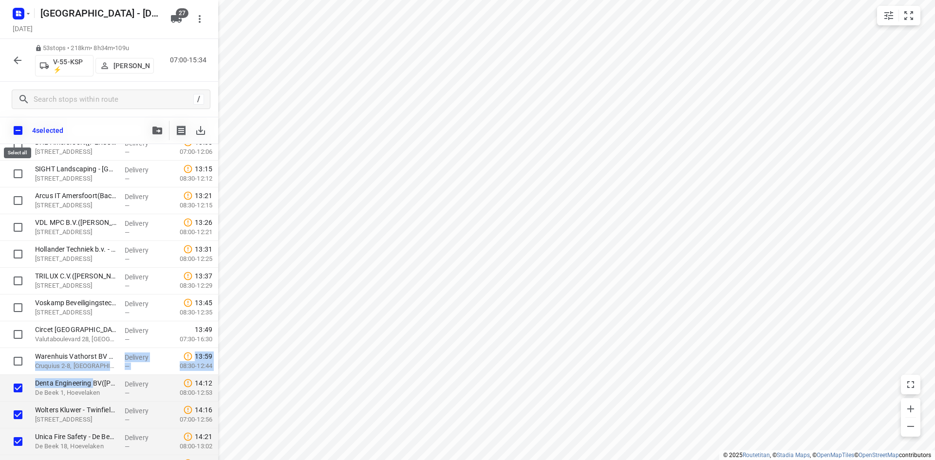
checkbox input "true"
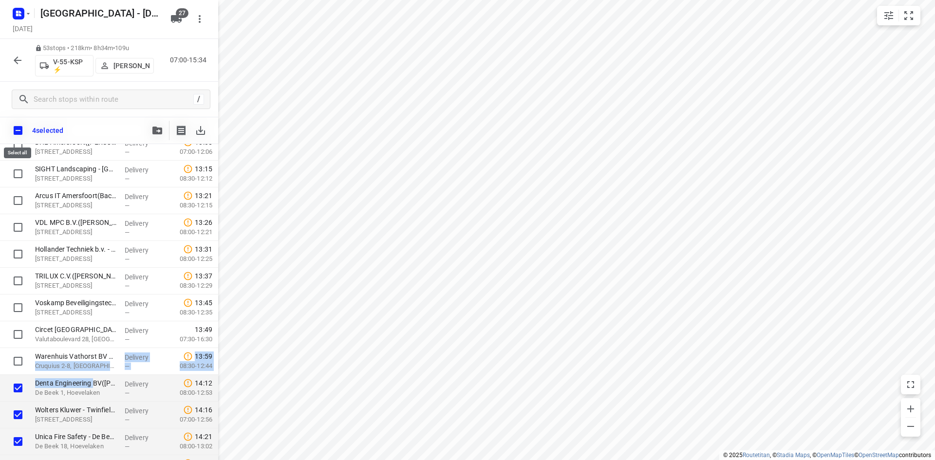
checkbox input "true"
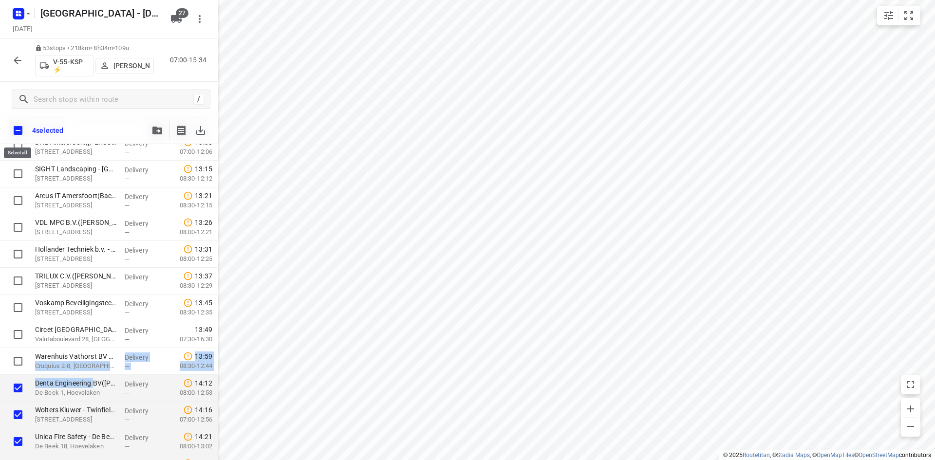
checkbox input "true"
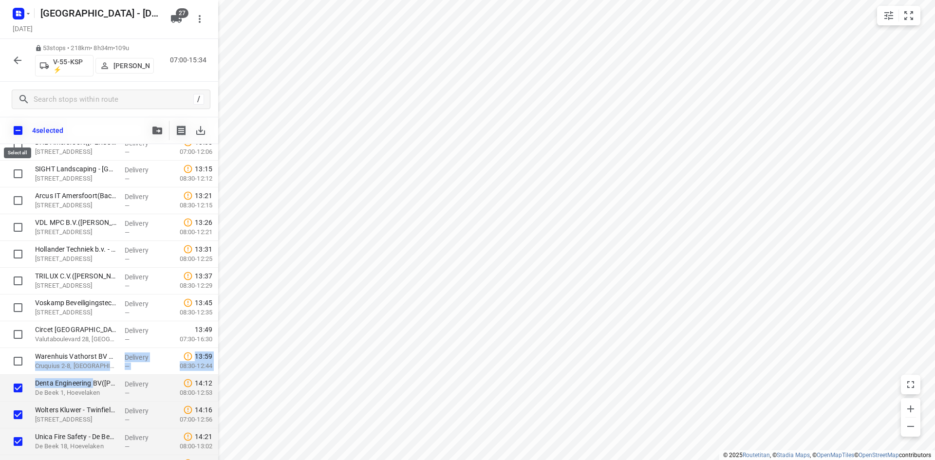
checkbox input "true"
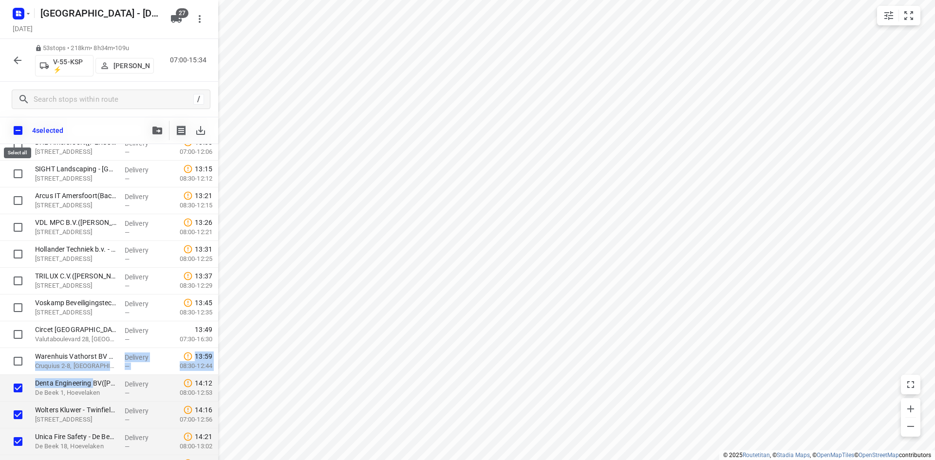
checkbox input "true"
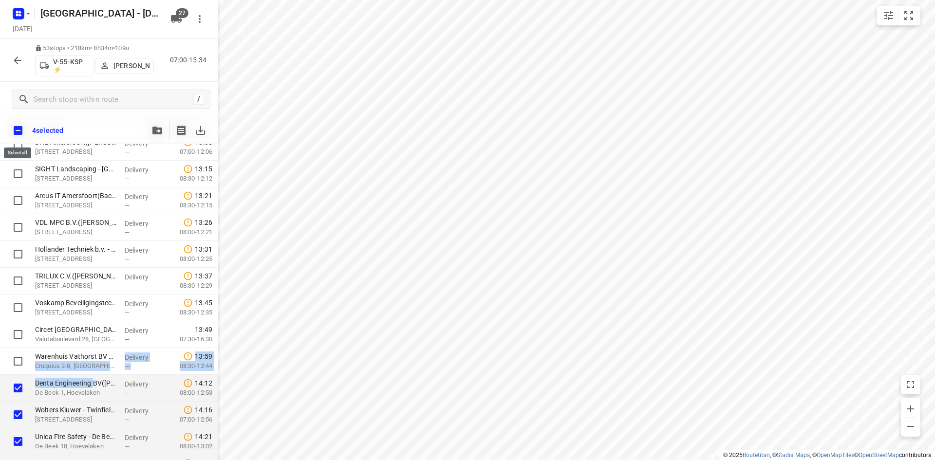
checkbox input "true"
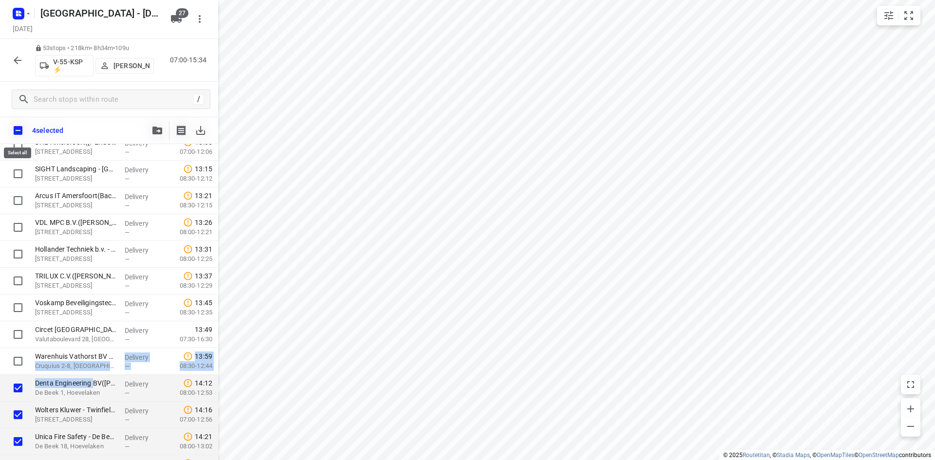
checkbox input "true"
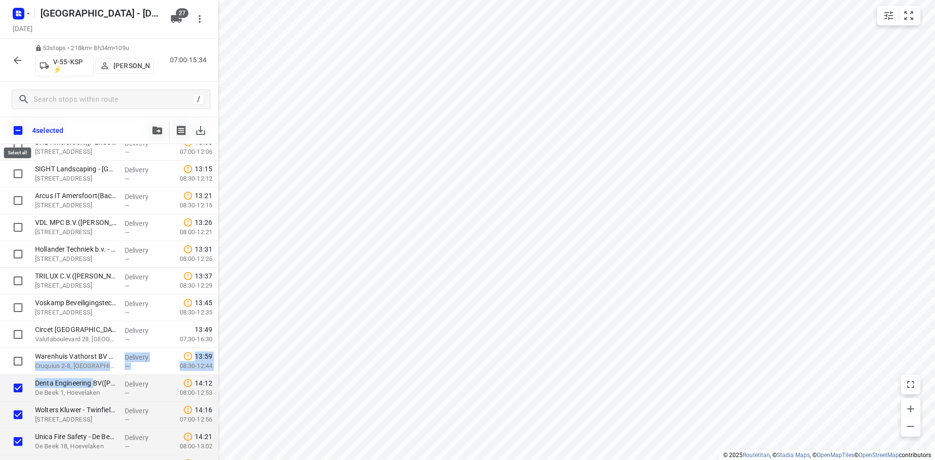
checkbox input "true"
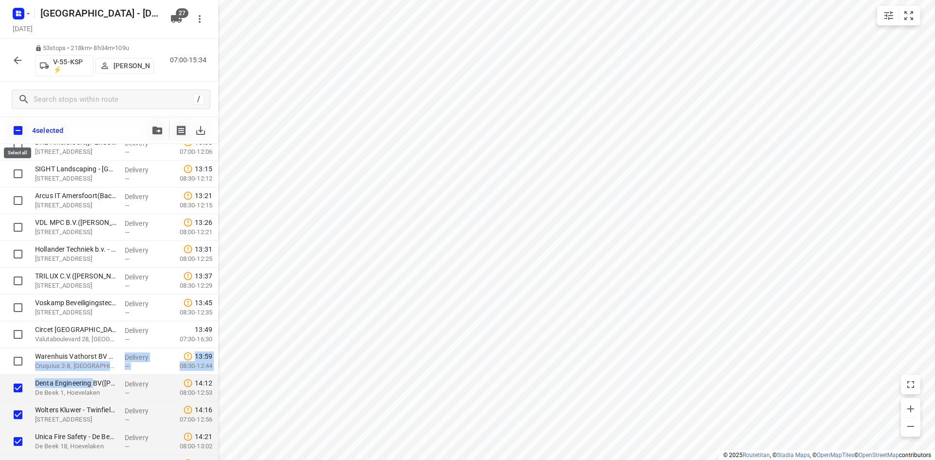
checkbox input "true"
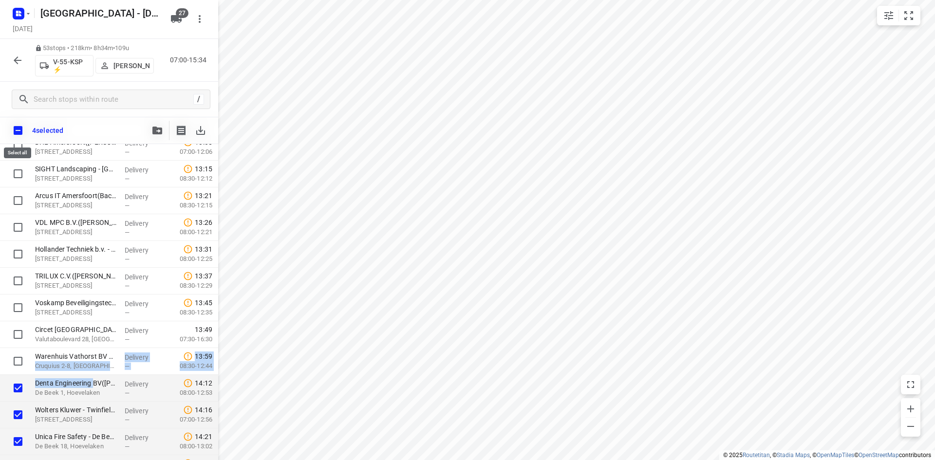
checkbox input "true"
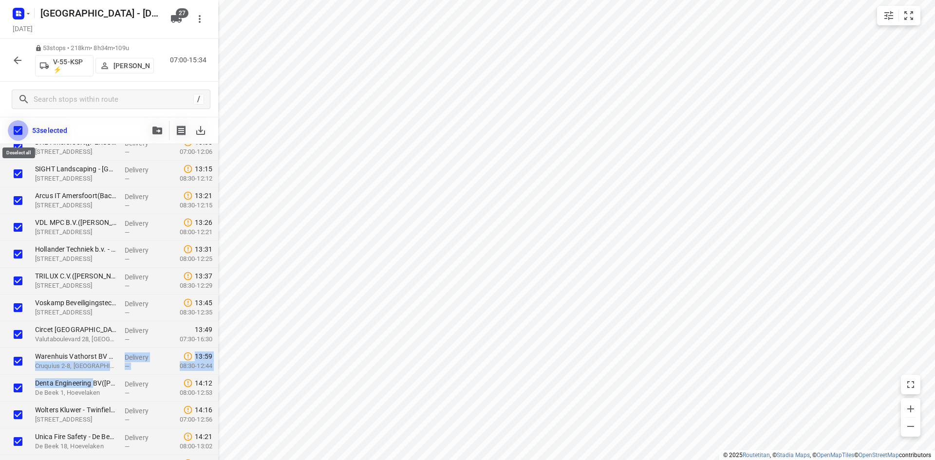
click at [22, 126] on input "checkbox" at bounding box center [18, 130] width 20 height 20
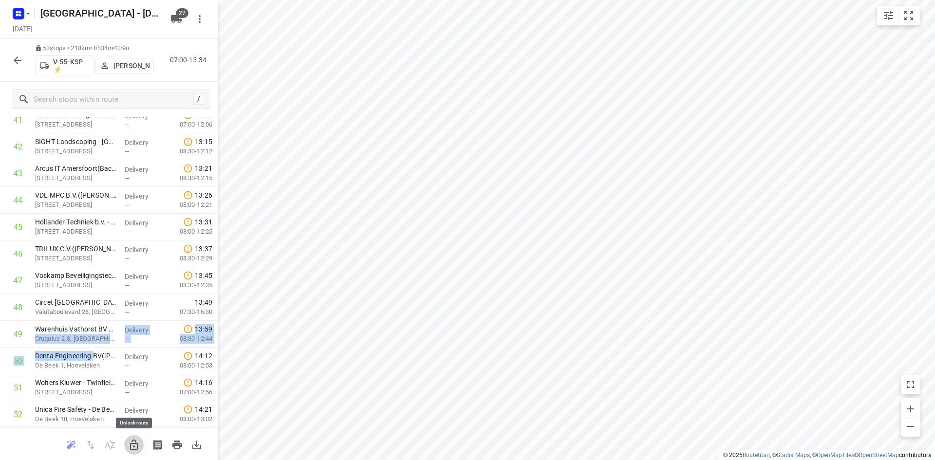
click at [137, 443] on icon "button" at bounding box center [134, 445] width 8 height 10
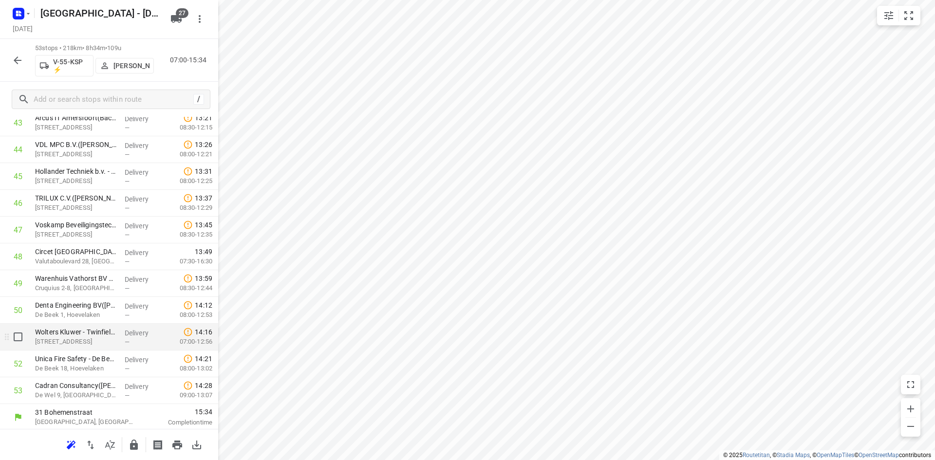
scroll to position [1182, 0]
drag, startPoint x: 52, startPoint y: 422, endPoint x: 42, endPoint y: 374, distance: 49.2
click at [51, 422] on p "[GEOGRAPHIC_DATA], [GEOGRAPHIC_DATA]" at bounding box center [85, 420] width 101 height 10
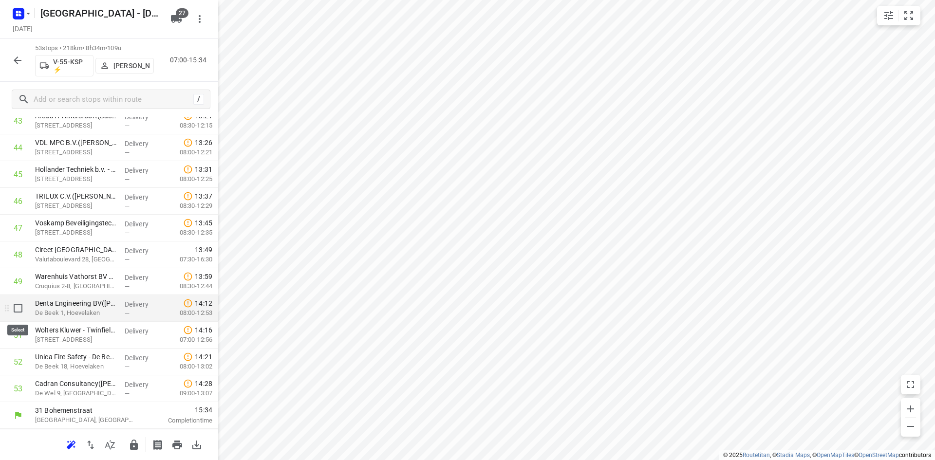
drag, startPoint x: 19, startPoint y: 307, endPoint x: 30, endPoint y: 343, distance: 37.1
click at [19, 309] on input "checkbox" at bounding box center [17, 307] width 19 height 19
checkbox input "true"
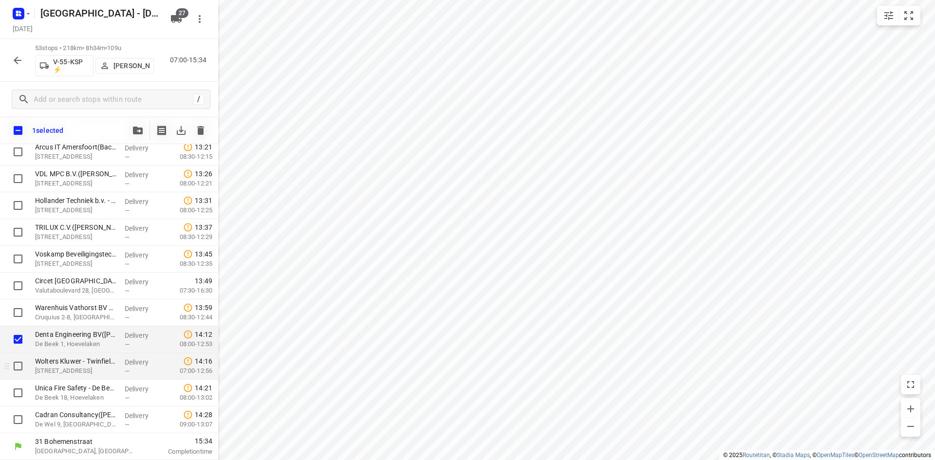
scroll to position [1179, 0]
click at [24, 366] on input "checkbox" at bounding box center [17, 365] width 19 height 19
checkbox input "true"
click at [20, 392] on input "checkbox" at bounding box center [17, 392] width 19 height 19
checkbox input "true"
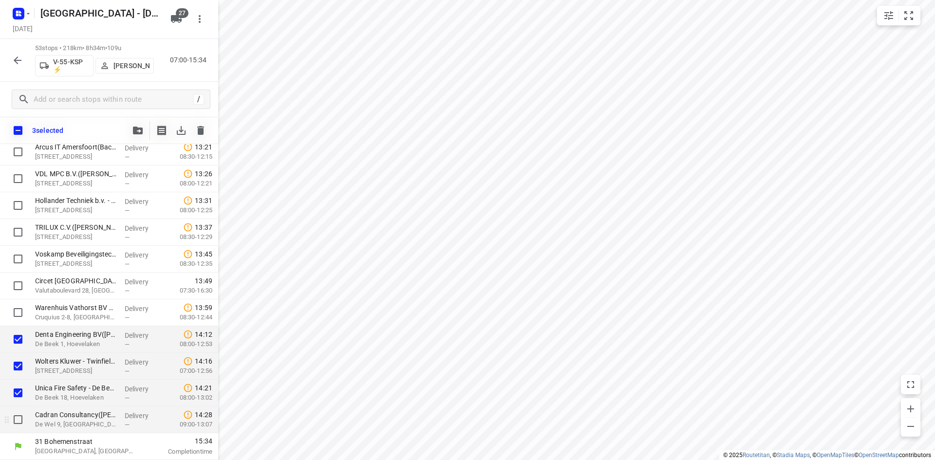
click at [19, 415] on input "checkbox" at bounding box center [17, 419] width 19 height 19
checkbox input "true"
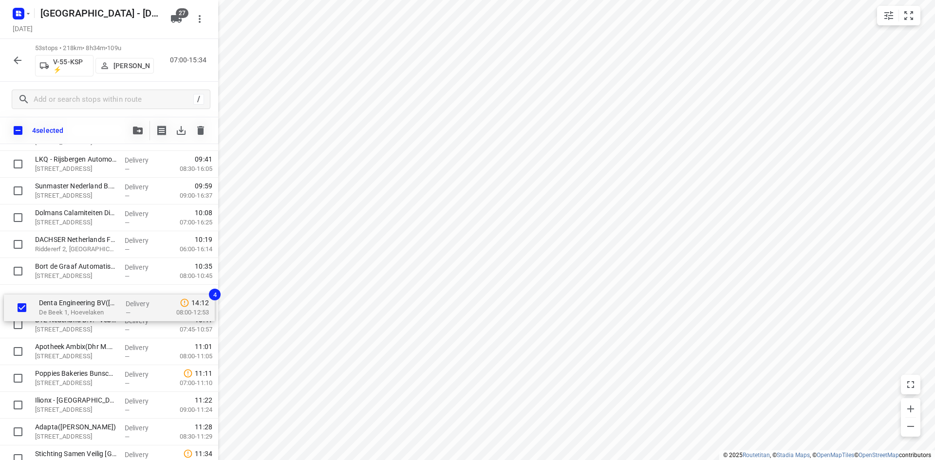
scroll to position [448, 0]
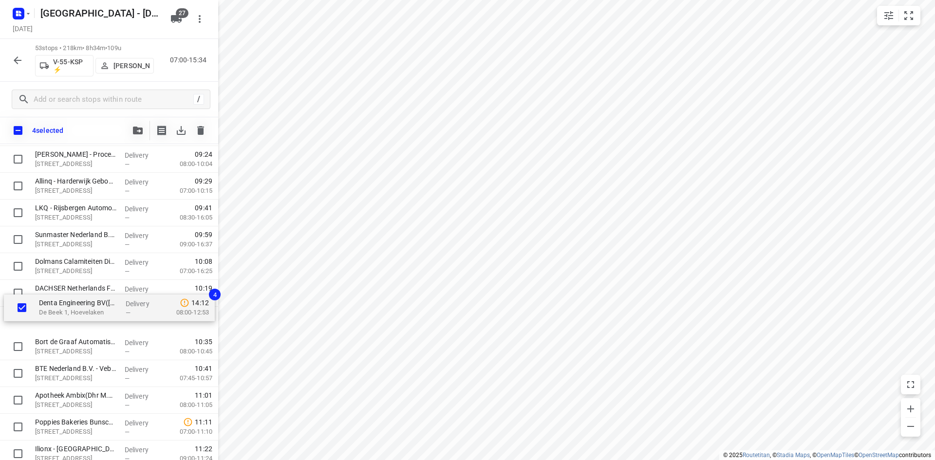
drag, startPoint x: 102, startPoint y: 339, endPoint x: 106, endPoint y: 298, distance: 41.1
click at [106, 298] on div "EBS Public Transportation - Locatie Harderwijk(Ron van Haasteren) Van Leeuwenho…" at bounding box center [109, 453] width 218 height 1419
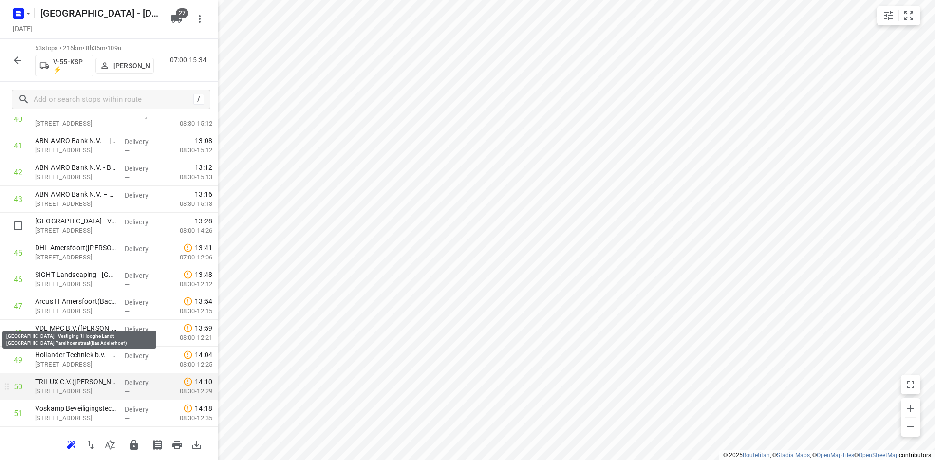
scroll to position [1182, 0]
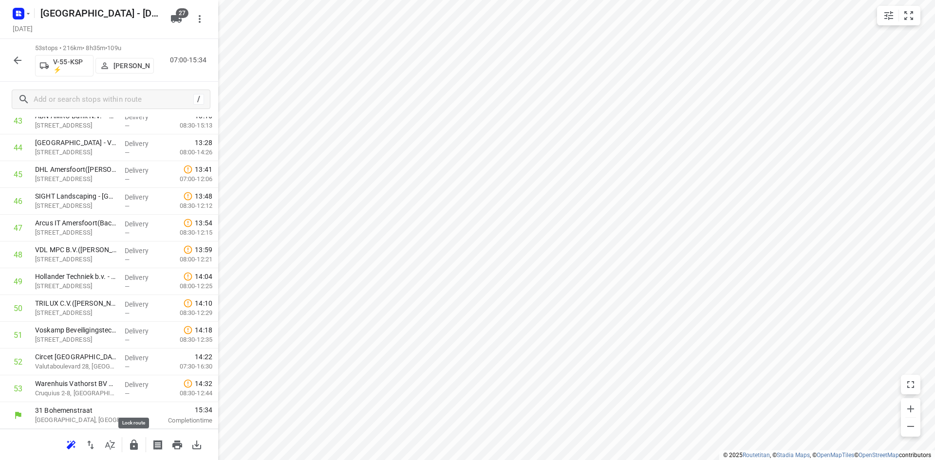
click at [135, 441] on icon "button" at bounding box center [134, 445] width 8 height 10
click at [14, 61] on icon "button" at bounding box center [18, 61] width 12 height 12
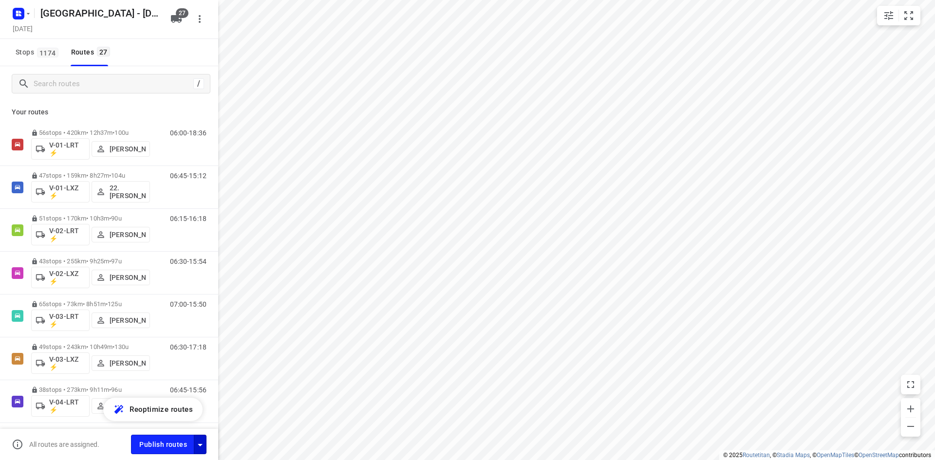
click at [199, 439] on icon "button" at bounding box center [200, 445] width 12 height 12
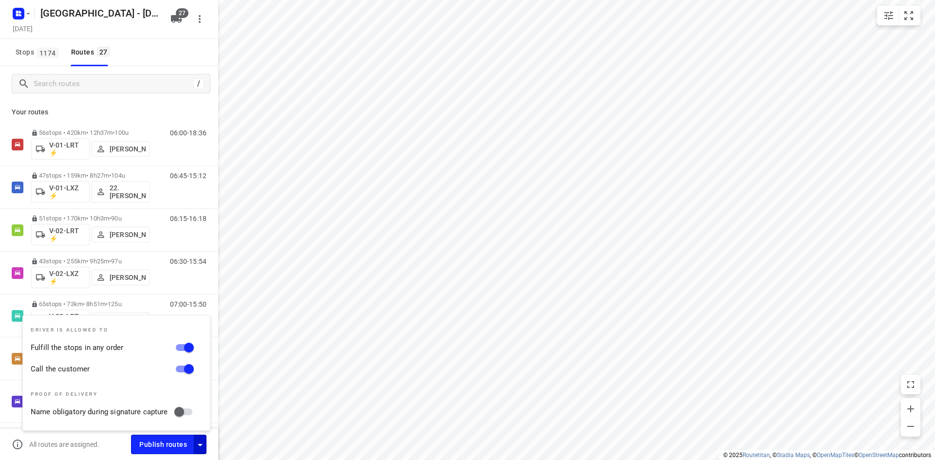
click at [123, 51] on div "Stops 1174 Routes 27" at bounding box center [109, 52] width 218 height 27
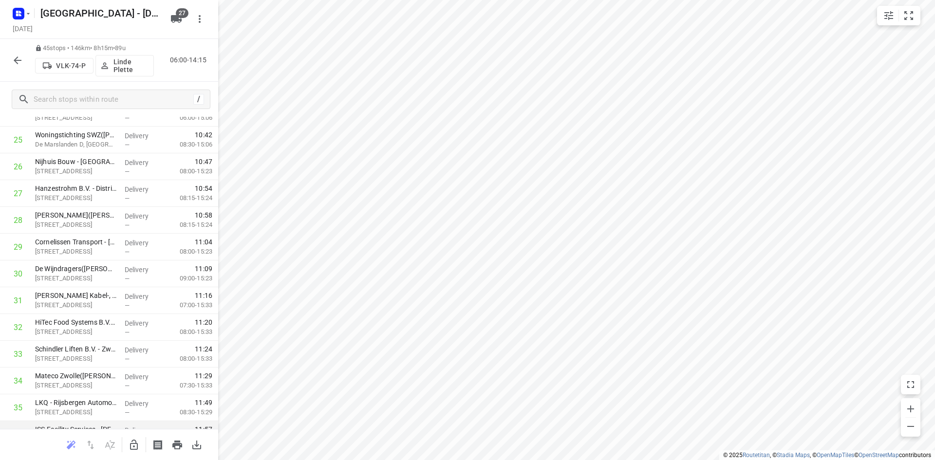
scroll to position [968, 0]
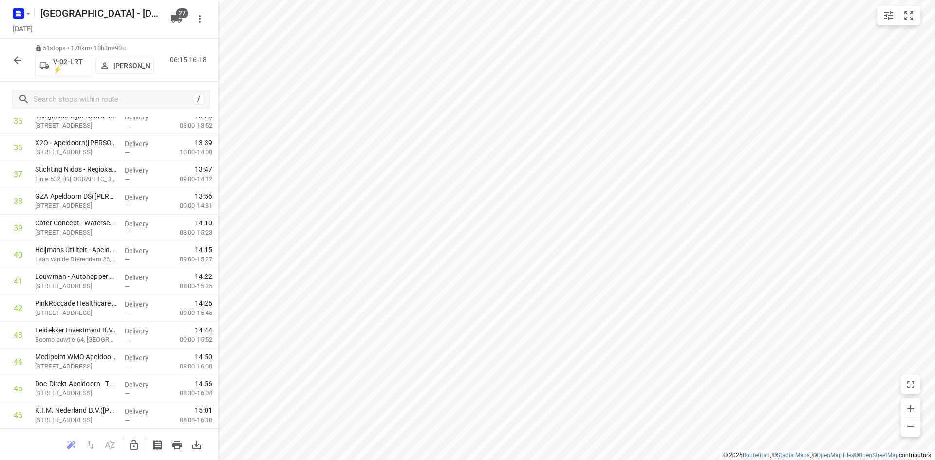
click at [26, 65] on div at bounding box center [17, 60] width 19 height 19
click at [23, 62] on icon "button" at bounding box center [18, 61] width 12 height 12
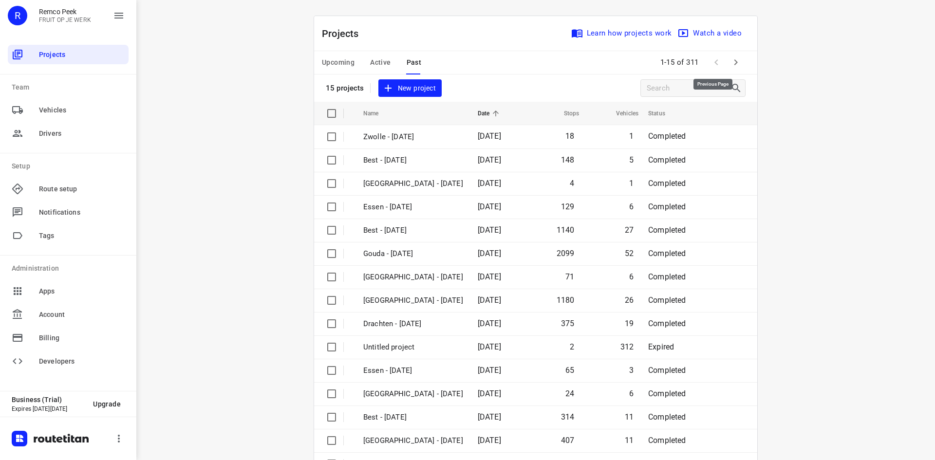
click at [727, 69] on button "button" at bounding box center [735, 62] width 19 height 19
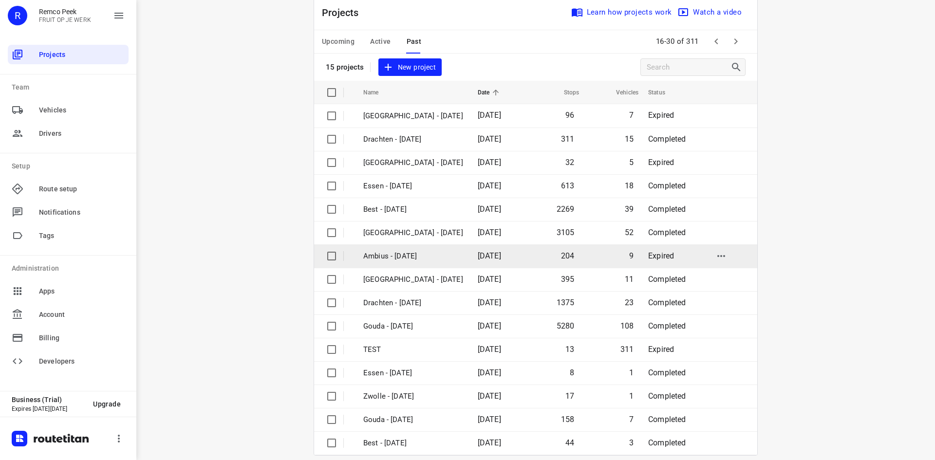
scroll to position [32, 0]
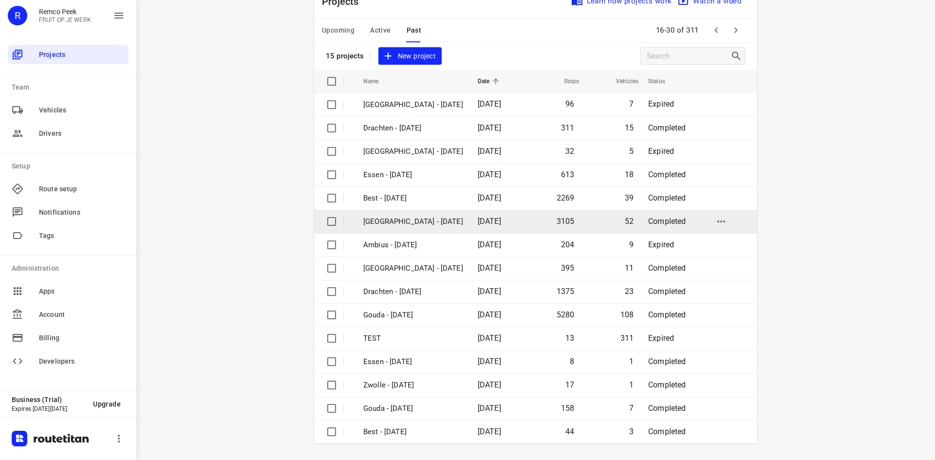
click at [449, 220] on p "[GEOGRAPHIC_DATA] - [DATE]" at bounding box center [413, 221] width 100 height 11
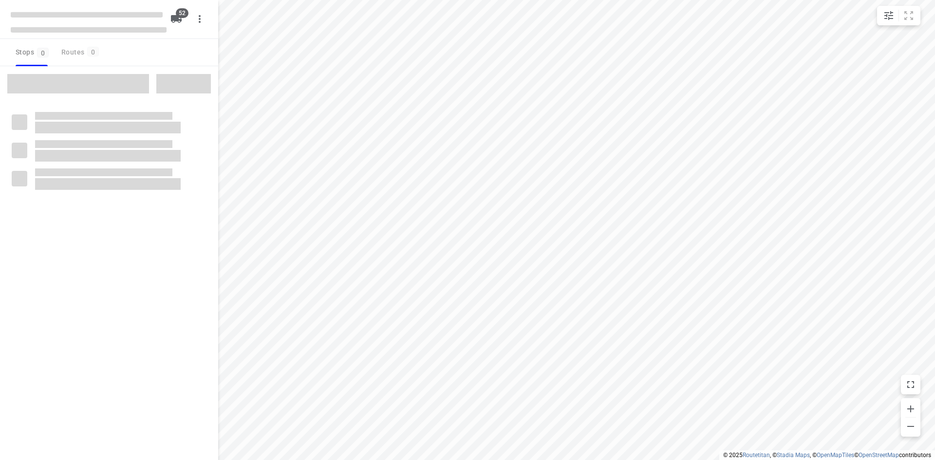
checkbox input "true"
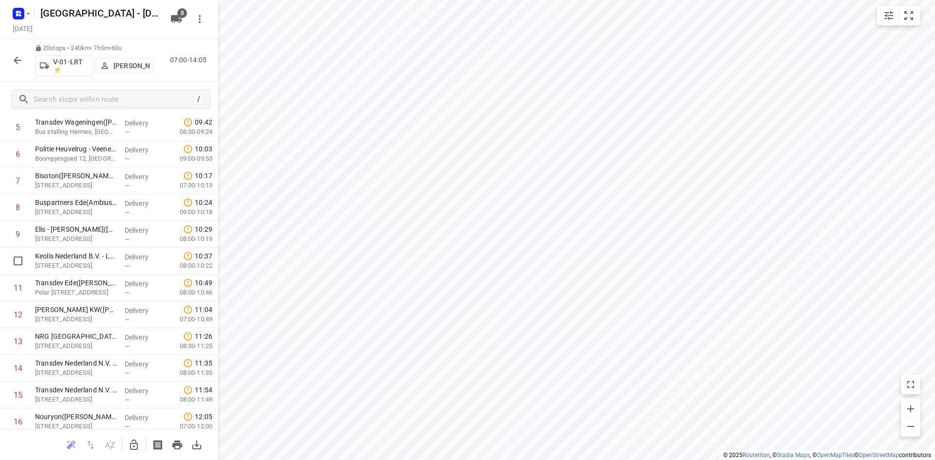
scroll to position [327, 0]
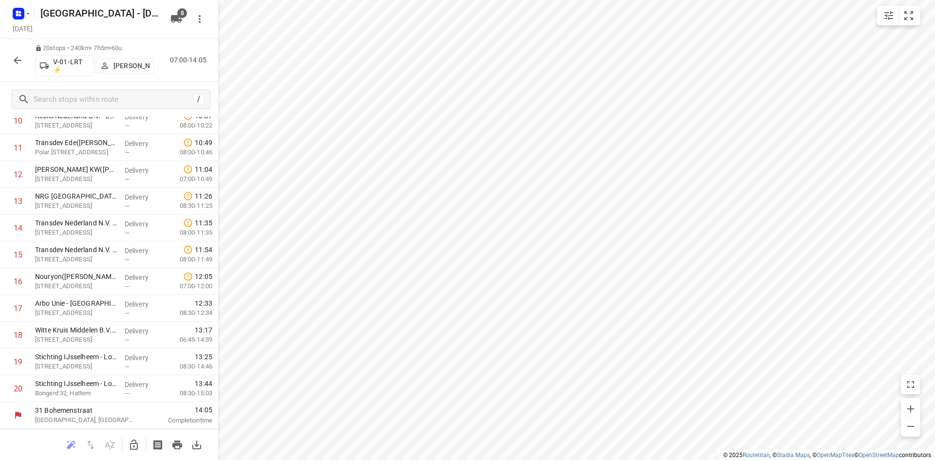
click at [9, 55] on button "button" at bounding box center [17, 60] width 19 height 19
click at [17, 325] on input "checkbox" at bounding box center [17, 334] width 19 height 19
checkbox input "true"
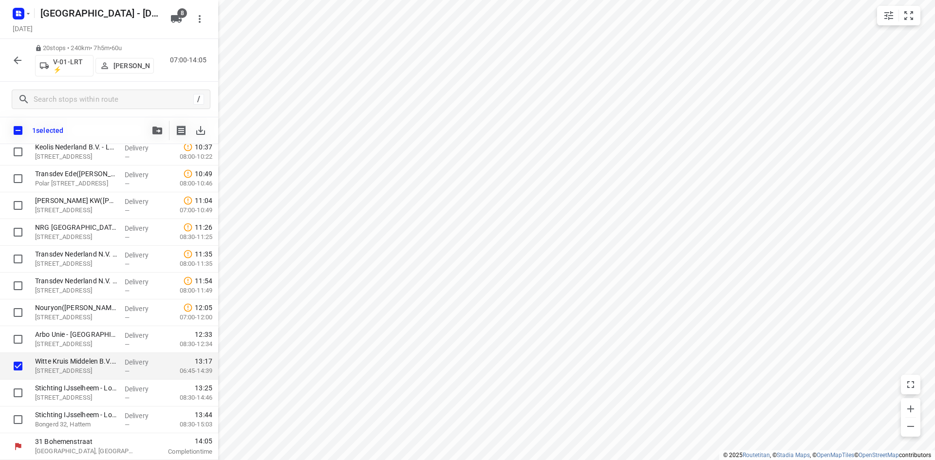
scroll to position [323, 0]
click at [18, 378] on div at bounding box center [15, 366] width 31 height 27
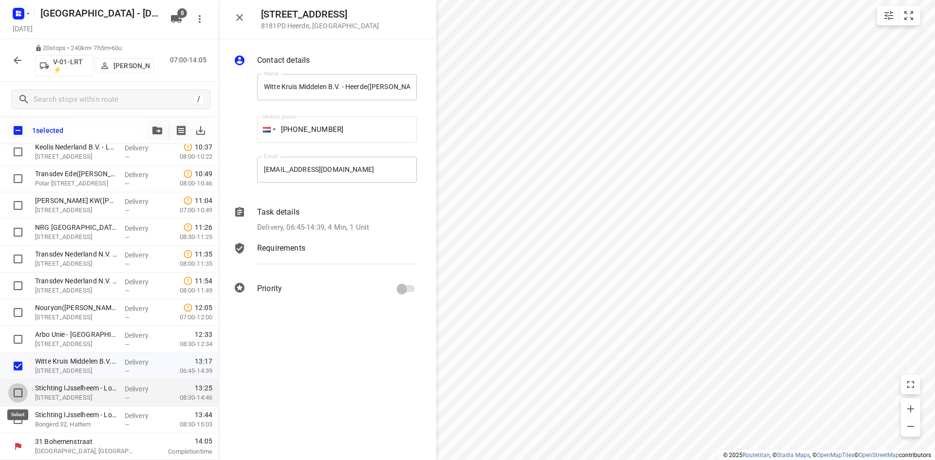
click at [17, 386] on input "checkbox" at bounding box center [17, 392] width 19 height 19
checkbox input "true"
click at [18, 413] on input "checkbox" at bounding box center [17, 419] width 19 height 19
checkbox input "true"
click at [150, 126] on button "button" at bounding box center [157, 130] width 19 height 19
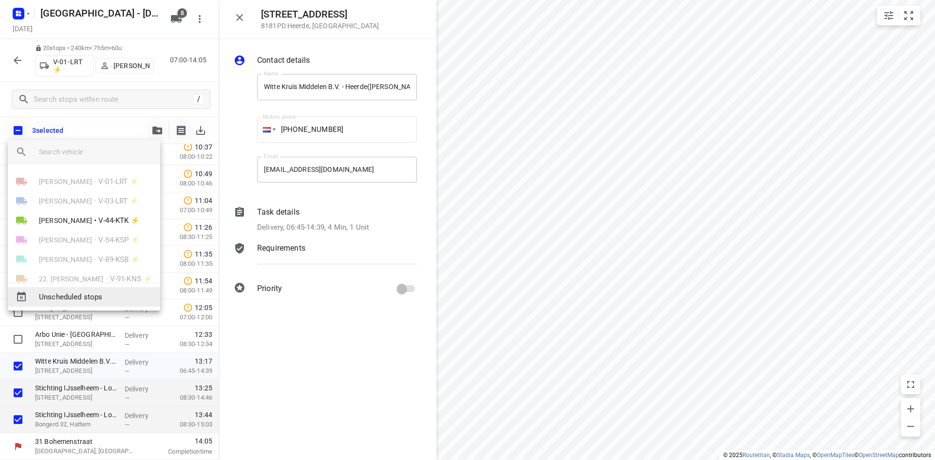
click at [102, 297] on span "Unscheduled stops" at bounding box center [95, 297] width 113 height 11
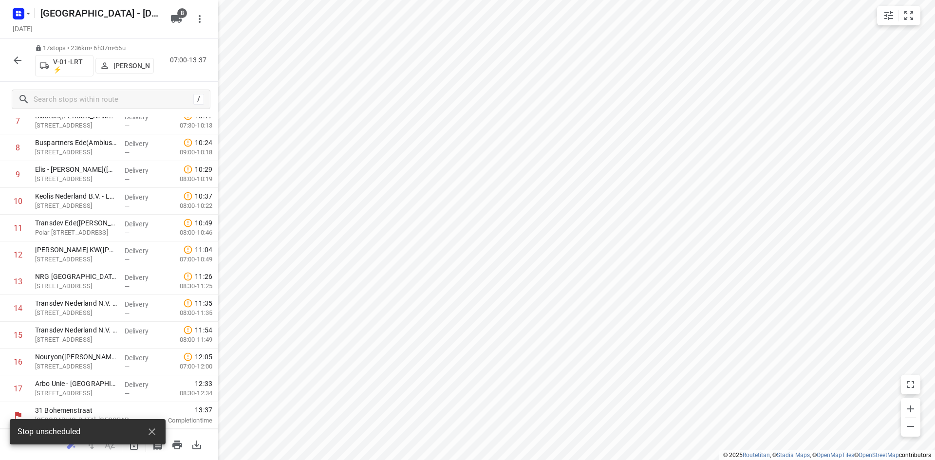
scroll to position [246, 0]
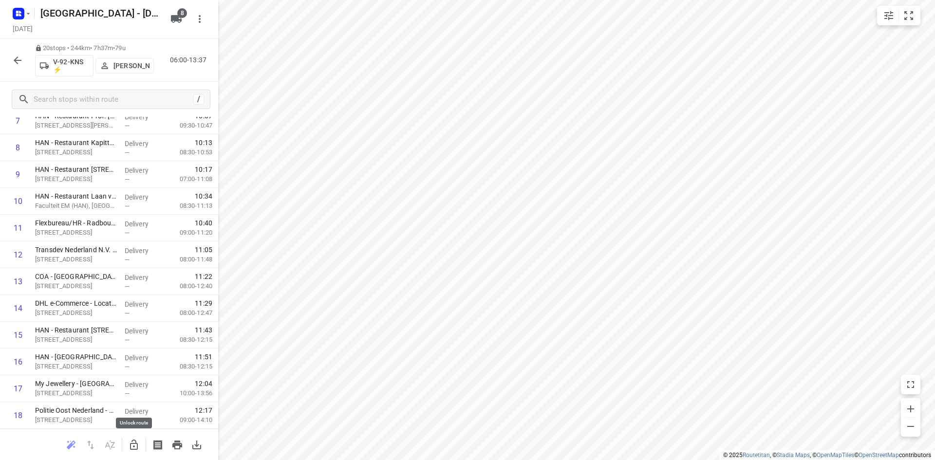
click at [131, 440] on icon "button" at bounding box center [134, 445] width 12 height 12
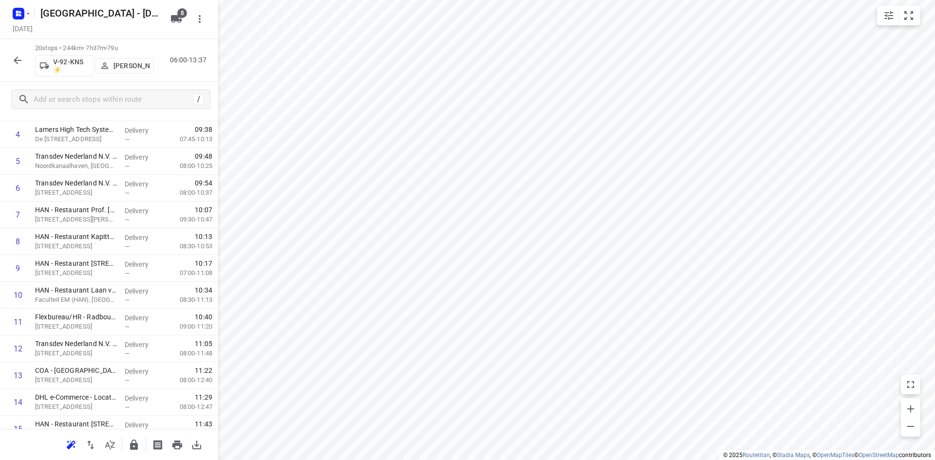
scroll to position [0, 0]
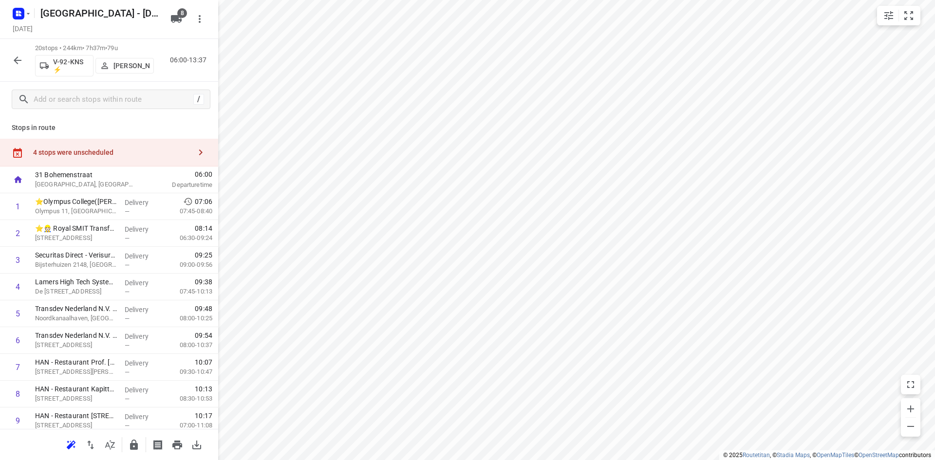
click at [171, 163] on div "4 stops were unscheduled" at bounding box center [109, 153] width 218 height 28
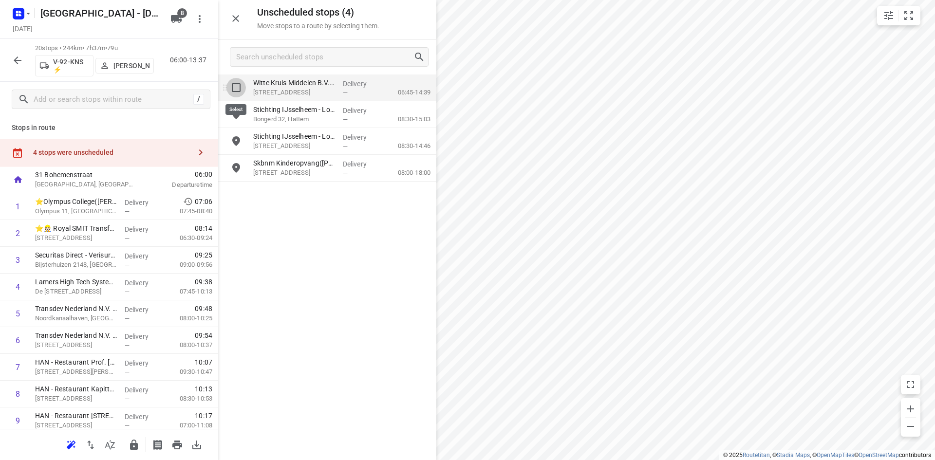
click at [230, 86] on input "grid" at bounding box center [235, 87] width 19 height 19
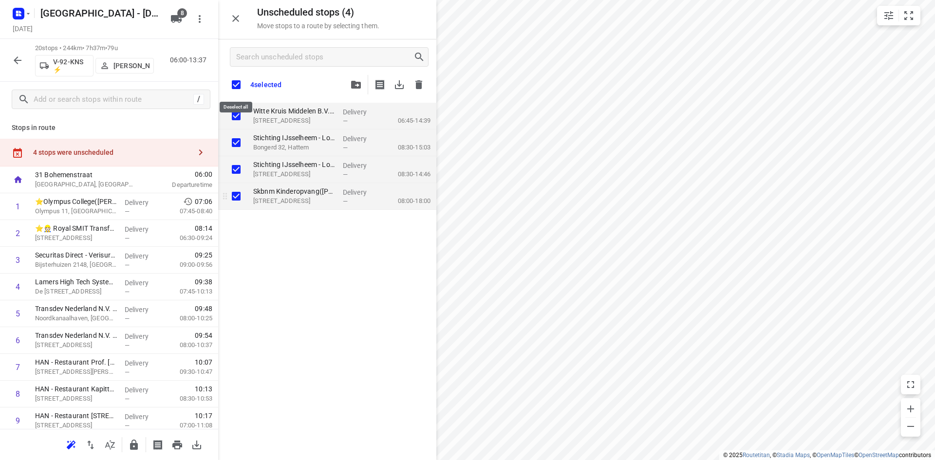
checkbox input "true"
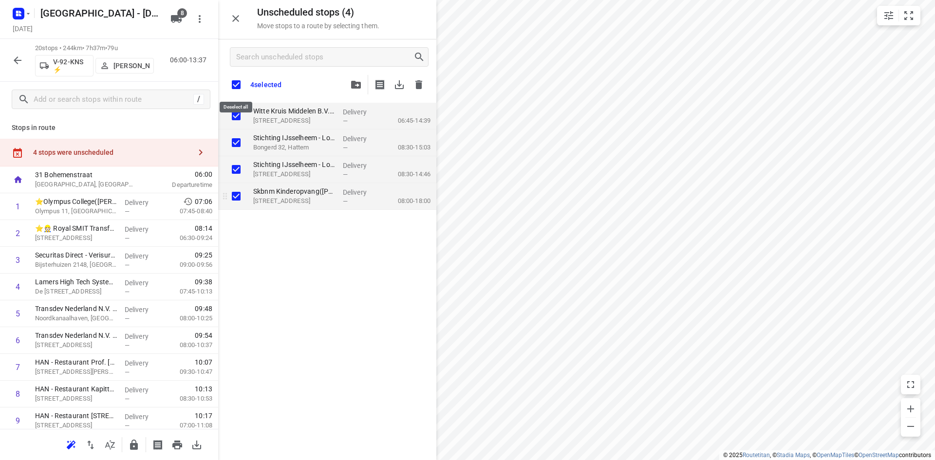
checkbox input "true"
click at [236, 194] on input "grid" at bounding box center [235, 195] width 19 height 19
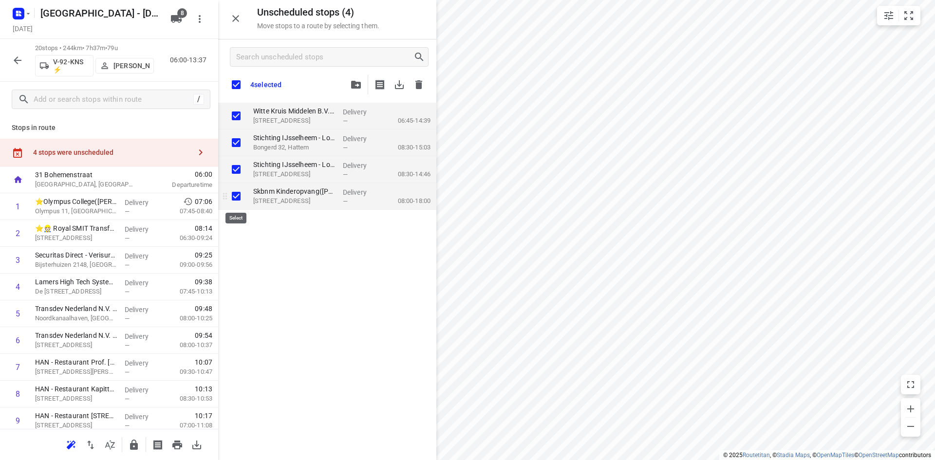
checkbox input "false"
checkbox input "true"
checkbox input "false"
checkbox input "true"
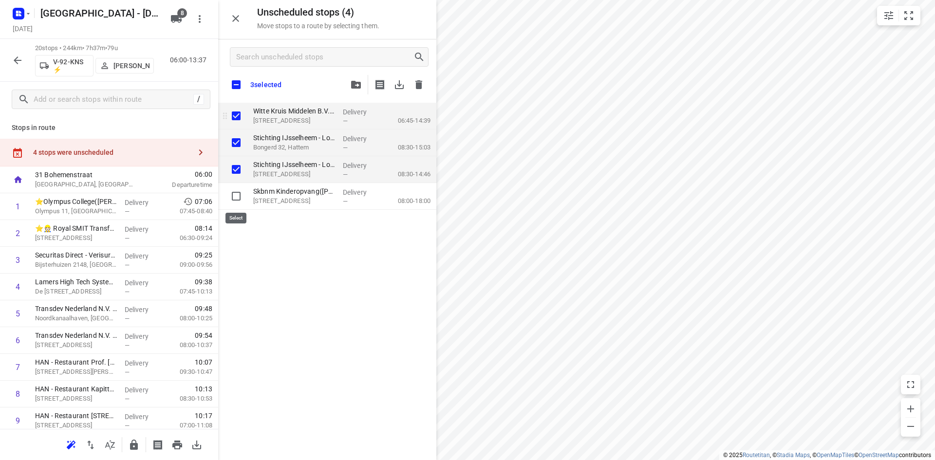
checkbox input "true"
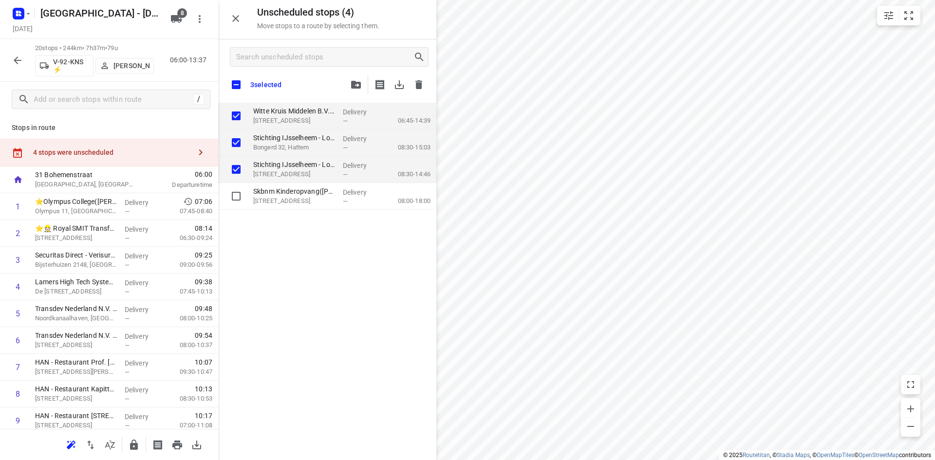
checkbox input "true"
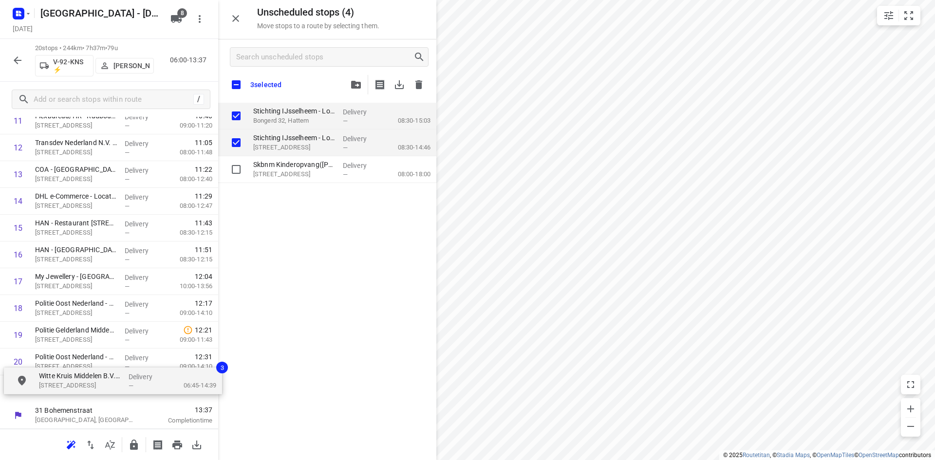
drag, startPoint x: 259, startPoint y: 118, endPoint x: 39, endPoint y: 386, distance: 346.6
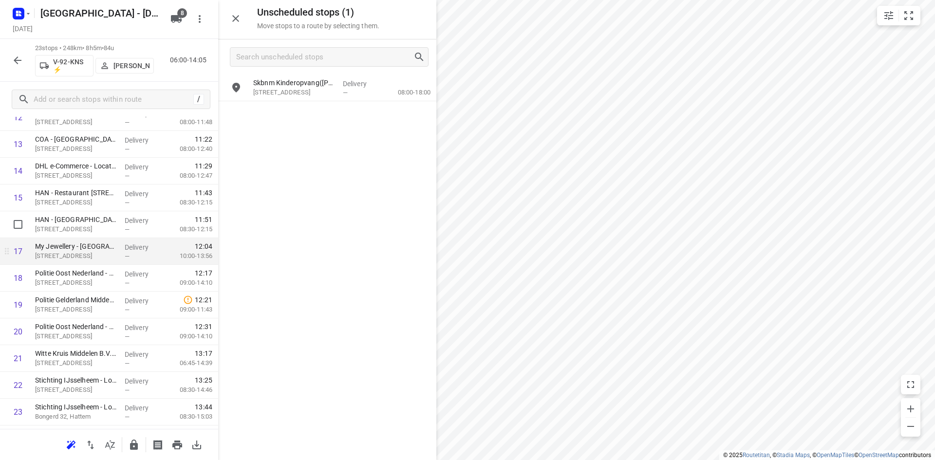
scroll to position [407, 0]
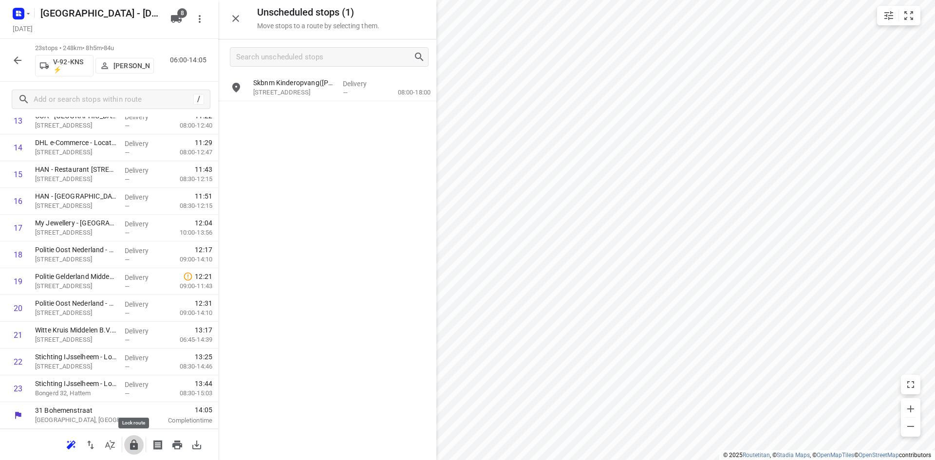
click at [139, 444] on icon "button" at bounding box center [134, 445] width 12 height 12
click at [230, 26] on button "button" at bounding box center [235, 18] width 19 height 19
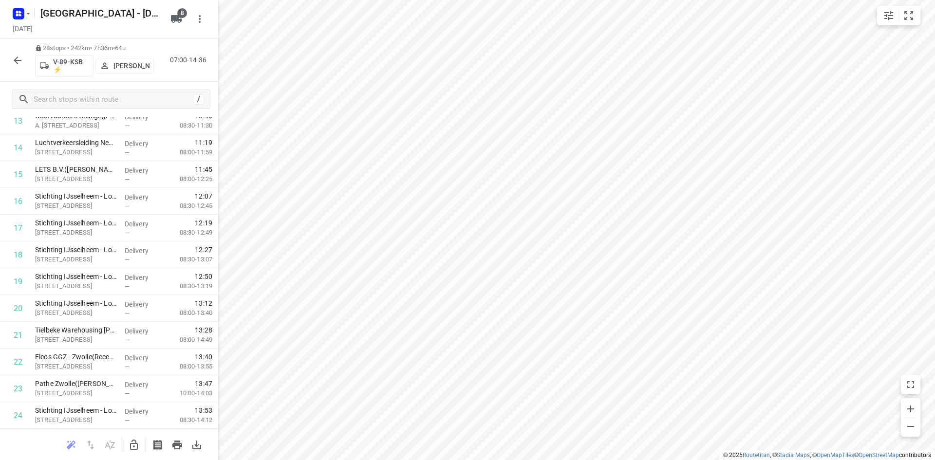
click at [140, 439] on button "button" at bounding box center [133, 444] width 19 height 19
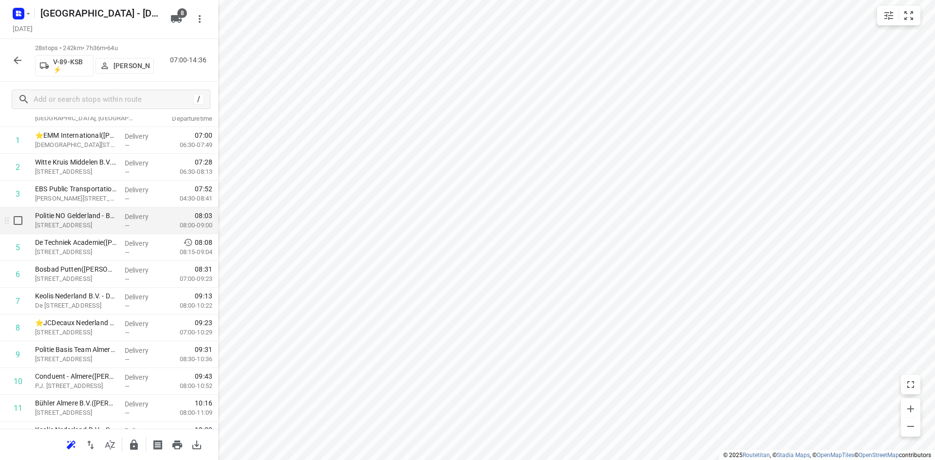
scroll to position [0, 0]
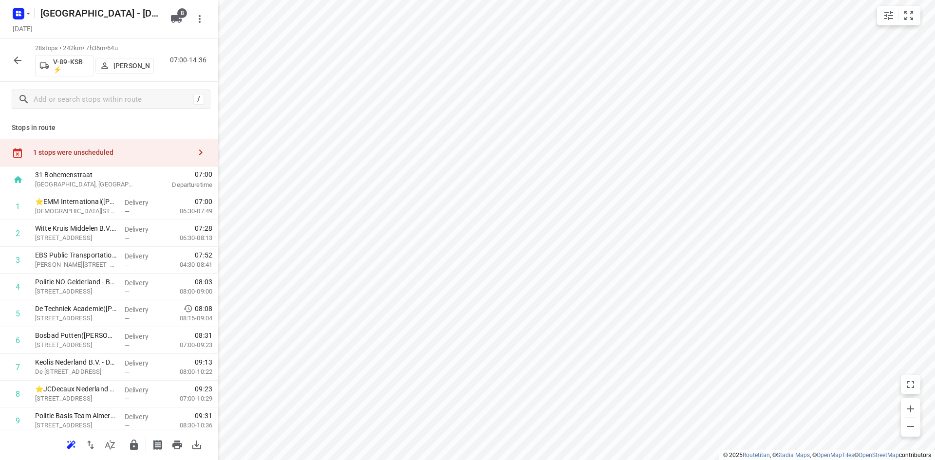
click at [122, 148] on div "1 stops were unscheduled" at bounding box center [112, 152] width 158 height 8
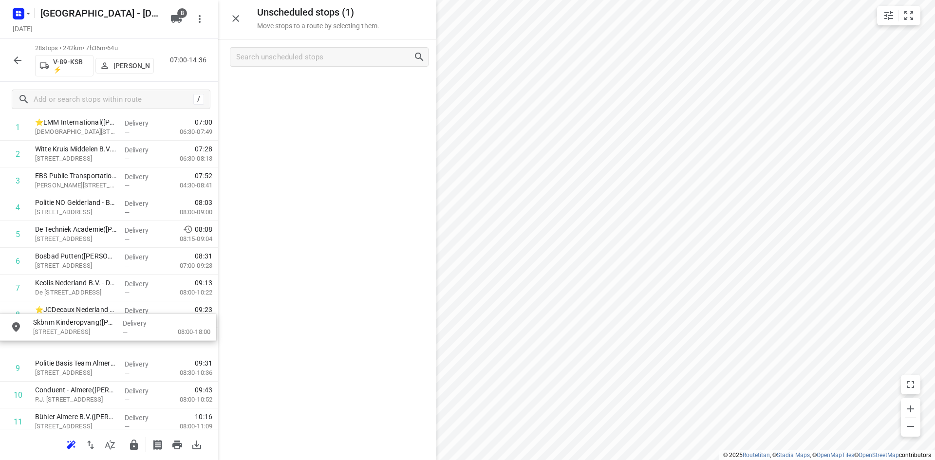
scroll to position [81, 0]
drag, startPoint x: 365, startPoint y: 76, endPoint x: 143, endPoint y: 299, distance: 315.3
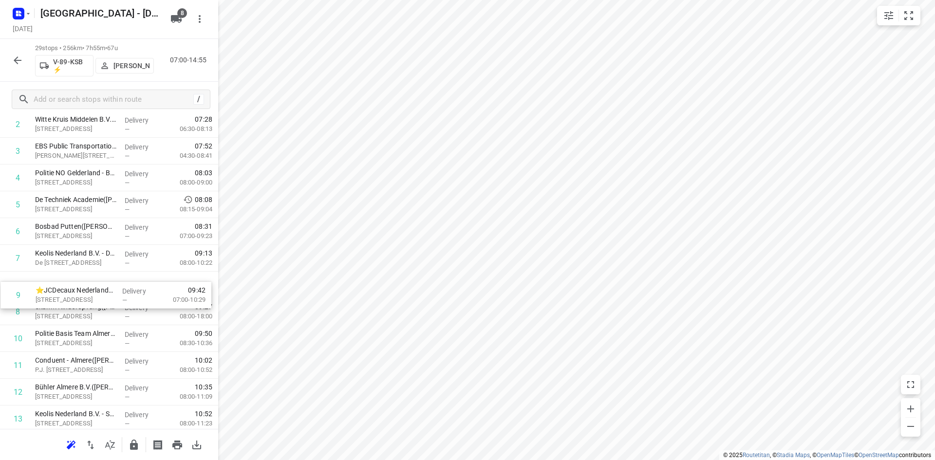
drag, startPoint x: 125, startPoint y: 322, endPoint x: 127, endPoint y: 291, distance: 31.2
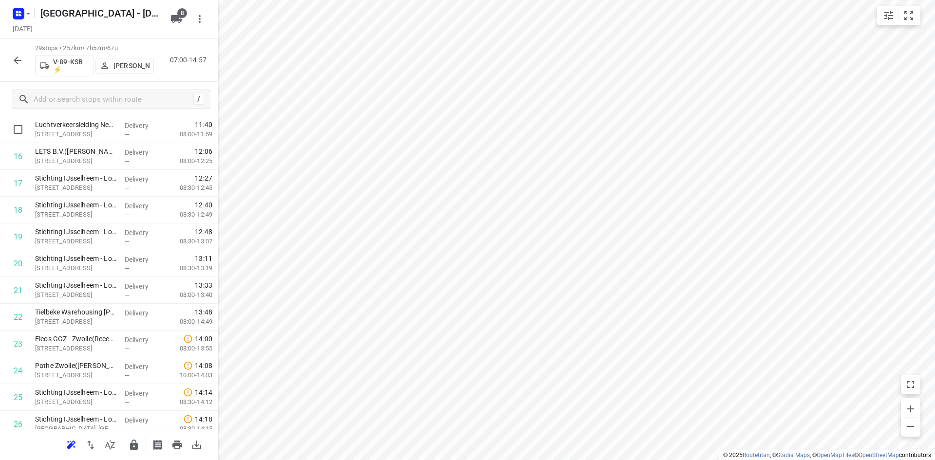
scroll to position [540, 0]
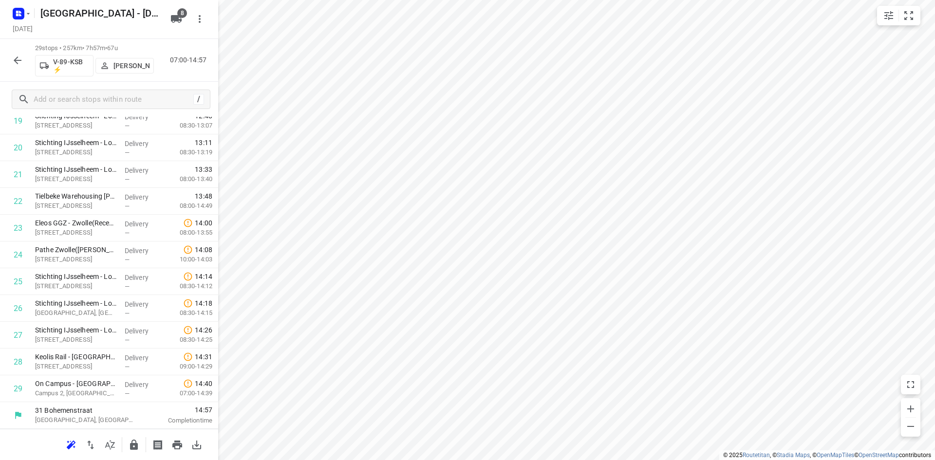
click at [140, 450] on button "button" at bounding box center [133, 444] width 19 height 19
click at [15, 247] on input "checkbox" at bounding box center [17, 254] width 19 height 19
checkbox input "true"
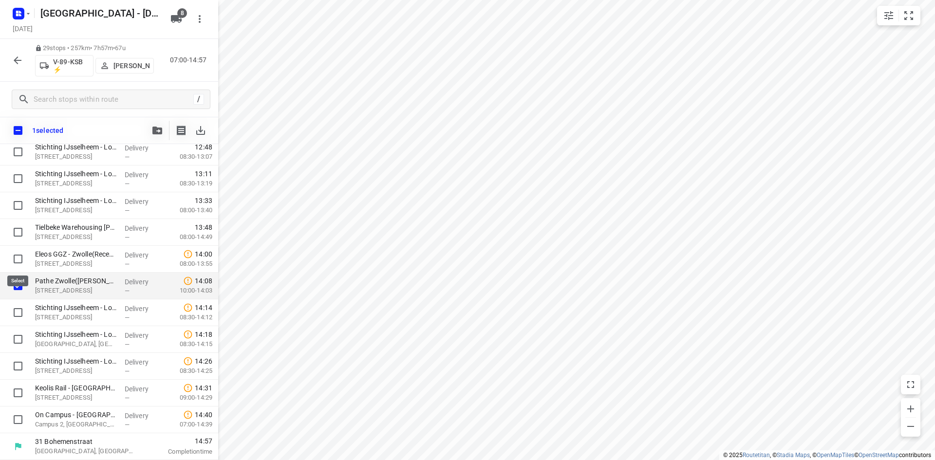
scroll to position [536, 0]
click at [24, 313] on input "checkbox" at bounding box center [17, 312] width 19 height 19
checkbox input "true"
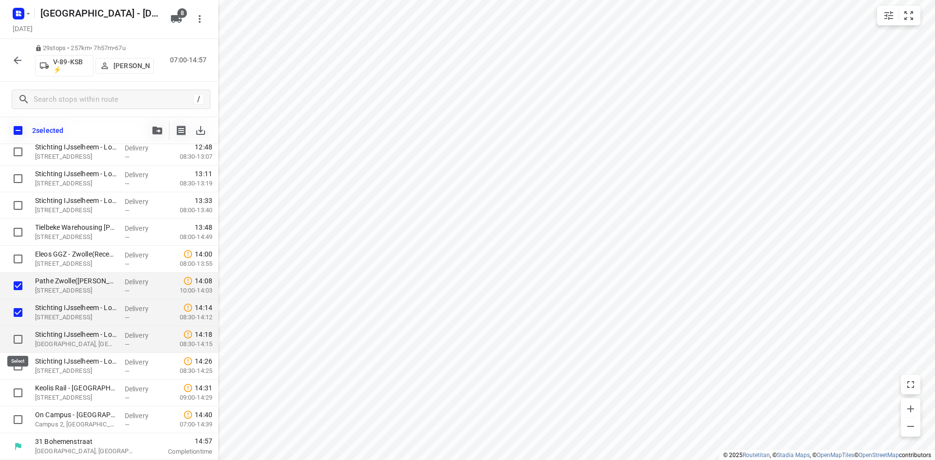
click at [16, 334] on input "checkbox" at bounding box center [17, 339] width 19 height 19
checkbox input "true"
click at [17, 361] on input "checkbox" at bounding box center [17, 365] width 19 height 19
checkbox input "true"
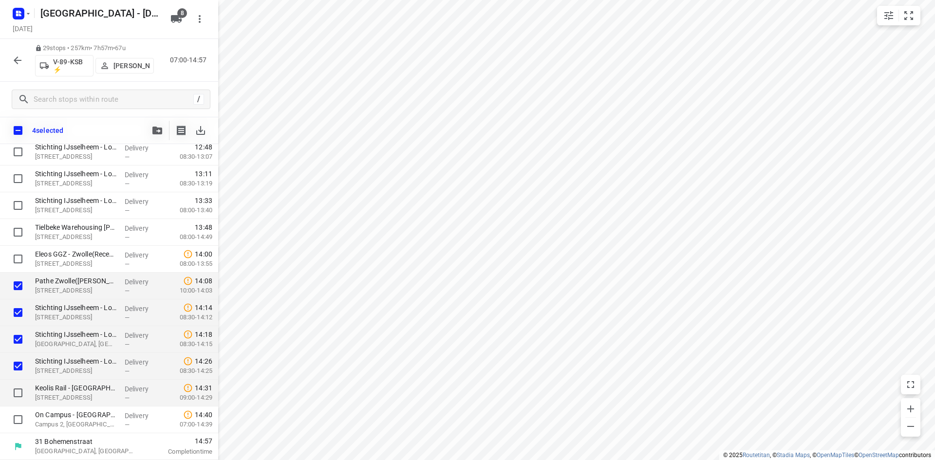
click at [21, 404] on div at bounding box center [15, 393] width 31 height 27
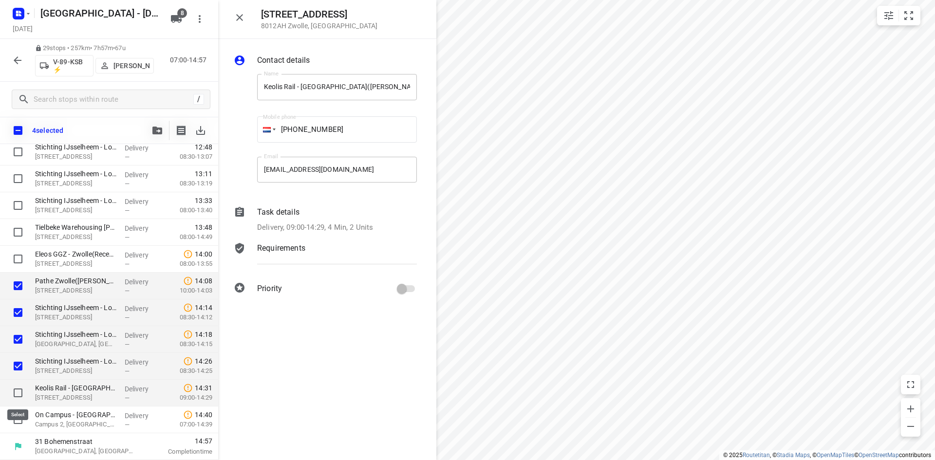
click at [18, 398] on input "checkbox" at bounding box center [17, 392] width 19 height 19
checkbox input "true"
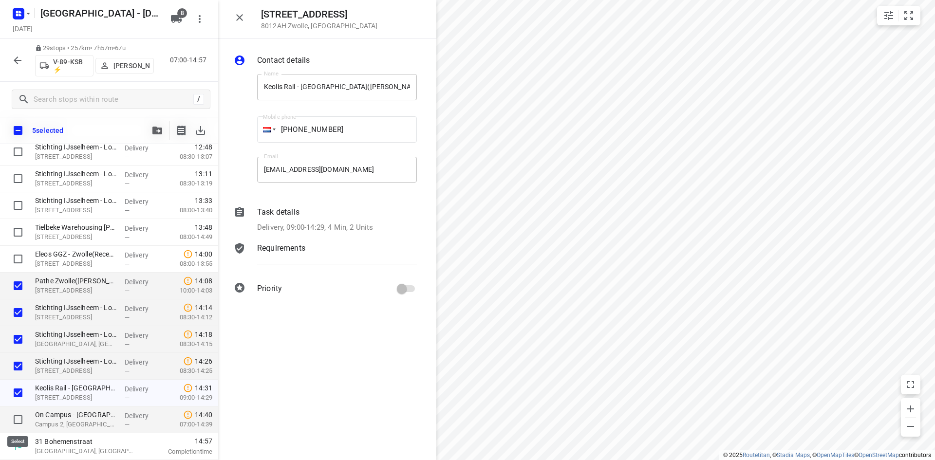
click at [15, 425] on input "checkbox" at bounding box center [17, 419] width 19 height 19
checkbox input "true"
click at [235, 13] on icon "button" at bounding box center [240, 18] width 12 height 12
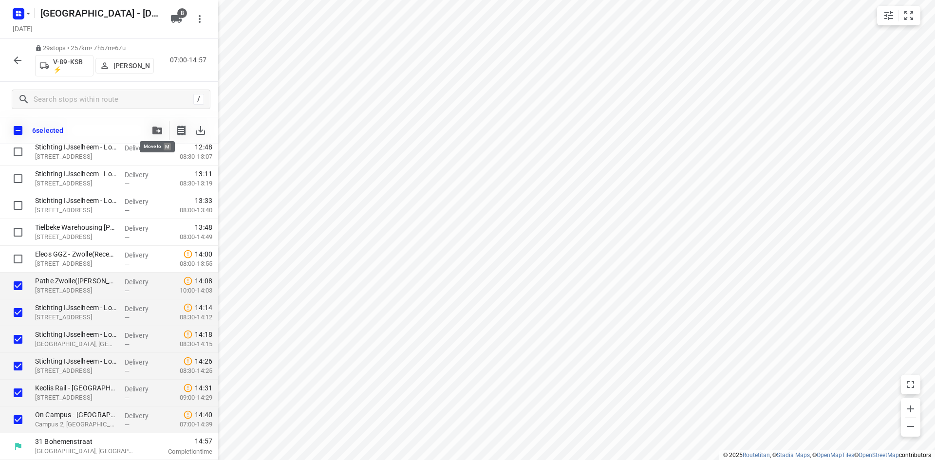
click at [157, 123] on button "button" at bounding box center [157, 130] width 19 height 19
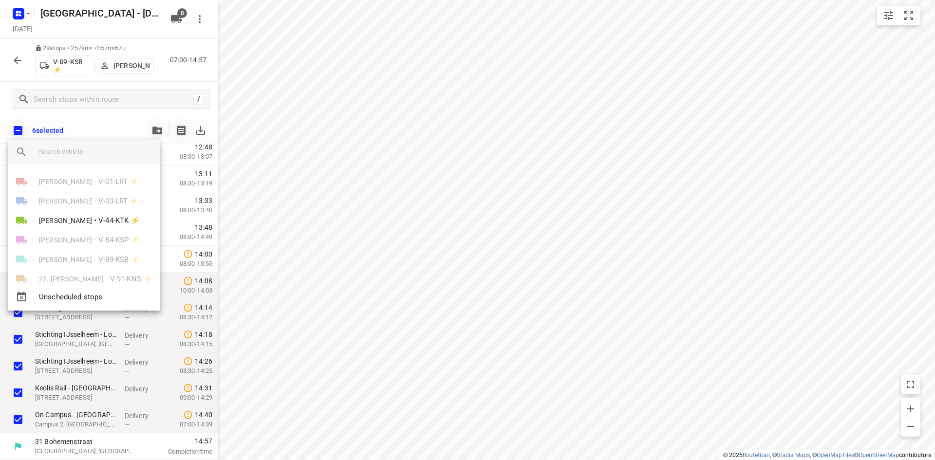
click at [99, 230] on div "[PERSON_NAME] • V-54-KSP ⚡" at bounding box center [84, 239] width 152 height 19
click at [101, 225] on li "Gera van de Vreugde • V-44-KTK ⚡" at bounding box center [84, 220] width 152 height 19
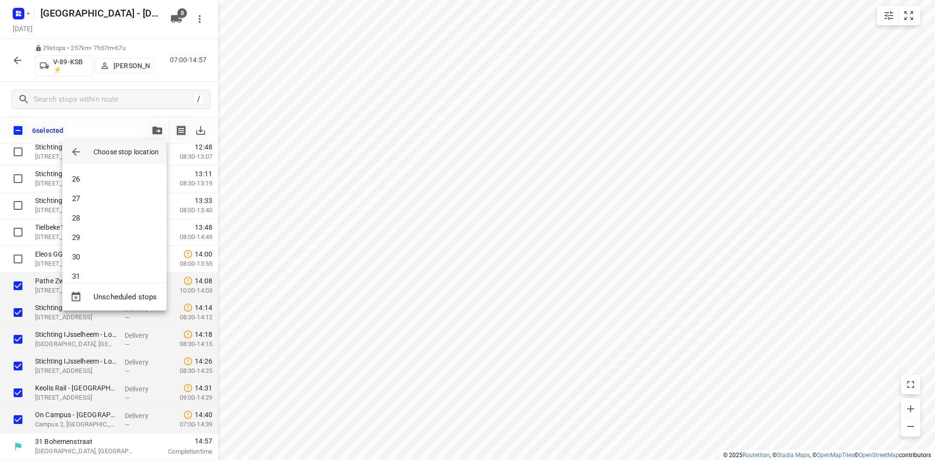
scroll to position [516, 0]
click at [99, 269] on li "32" at bounding box center [114, 265] width 104 height 19
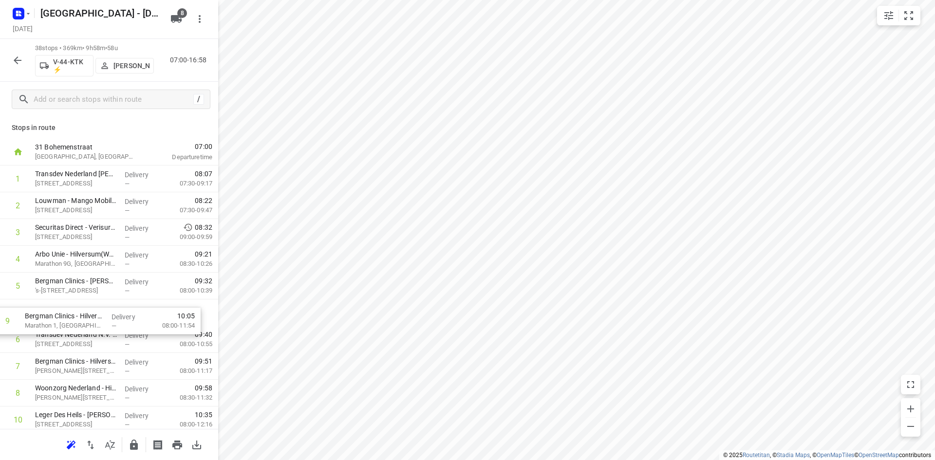
scroll to position [1, 0]
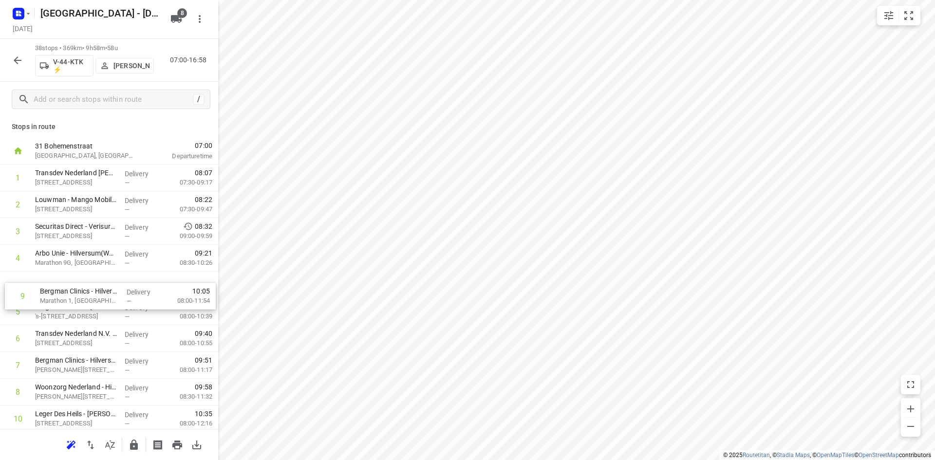
drag, startPoint x: 75, startPoint y: 384, endPoint x: 77, endPoint y: 282, distance: 101.3
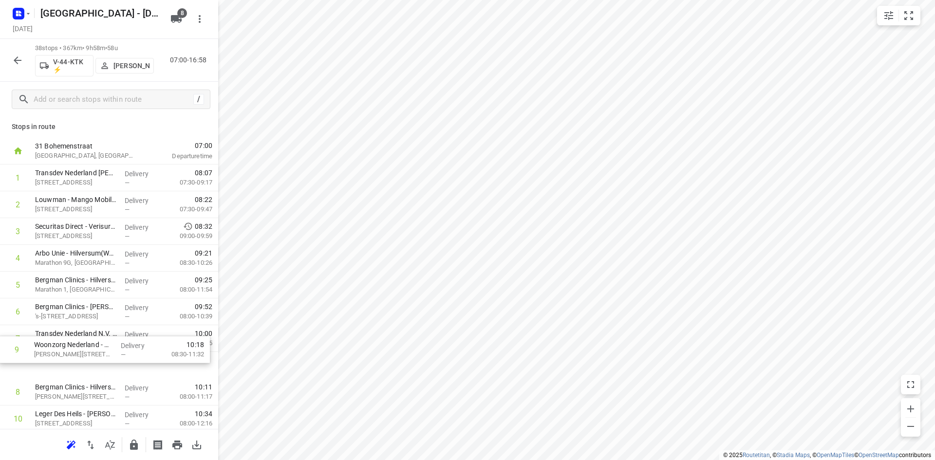
scroll to position [4, 0]
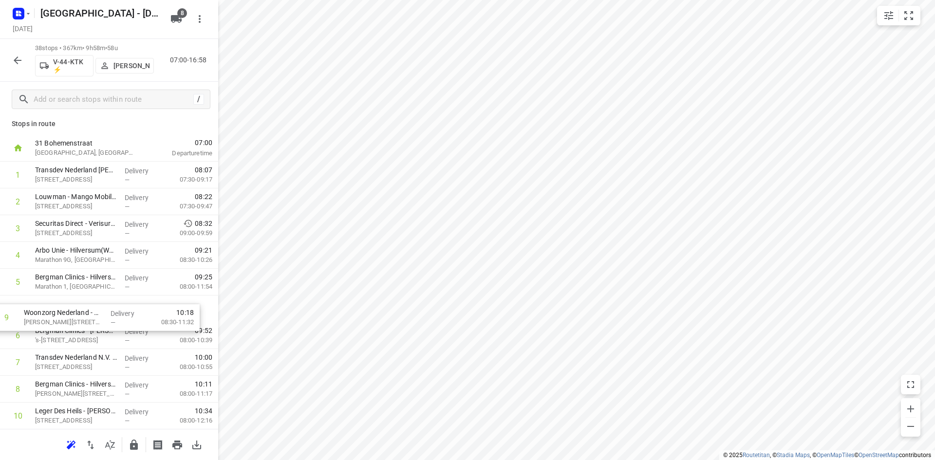
drag, startPoint x: 86, startPoint y: 401, endPoint x: 75, endPoint y: 319, distance: 82.5
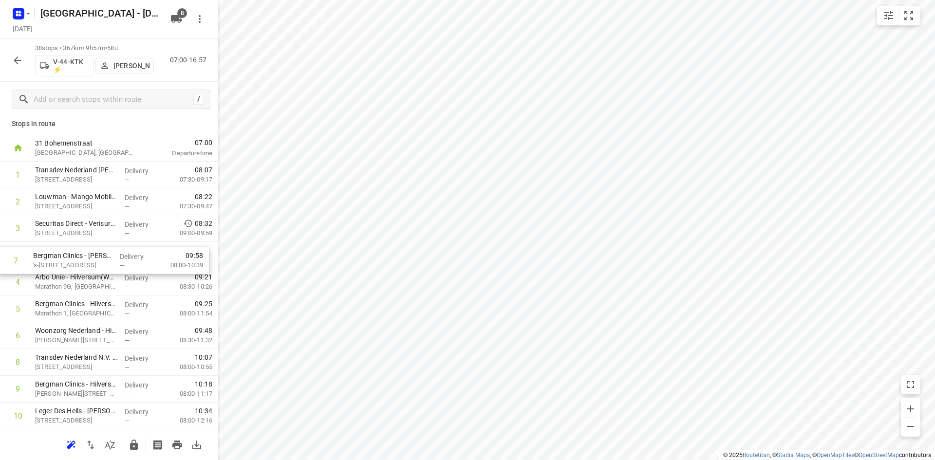
drag, startPoint x: 84, startPoint y: 343, endPoint x: 81, endPoint y: 264, distance: 79.4
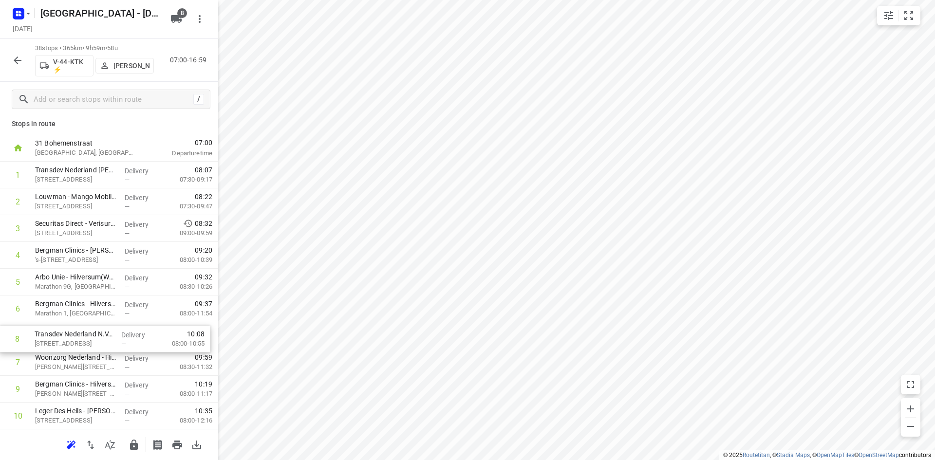
scroll to position [5, 0]
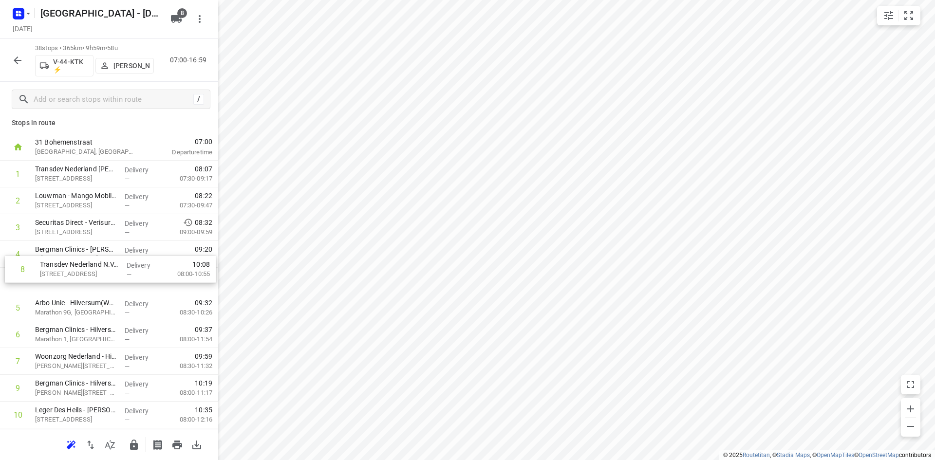
drag, startPoint x: 97, startPoint y: 360, endPoint x: 102, endPoint y: 262, distance: 98.0
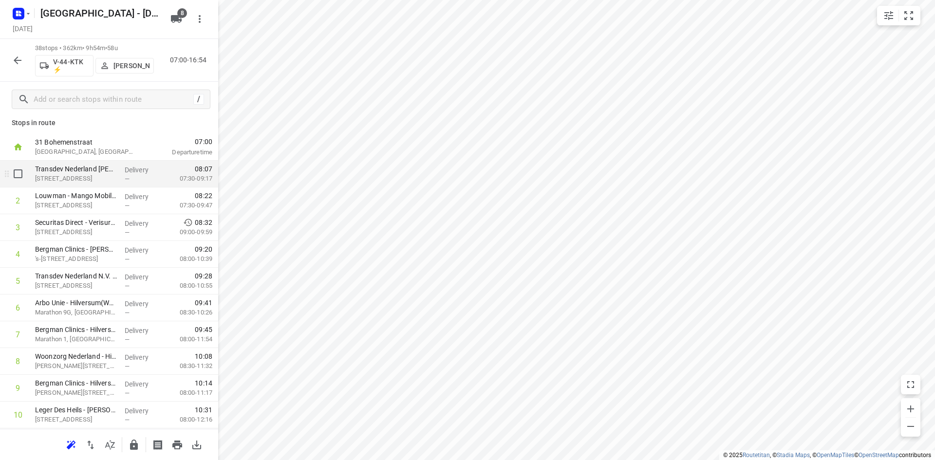
click at [204, 165] on div "i © 2025 Routetitan , © Stadia Maps , © OpenMapTiles © OpenStreetMap contributo…" at bounding box center [467, 230] width 935 height 460
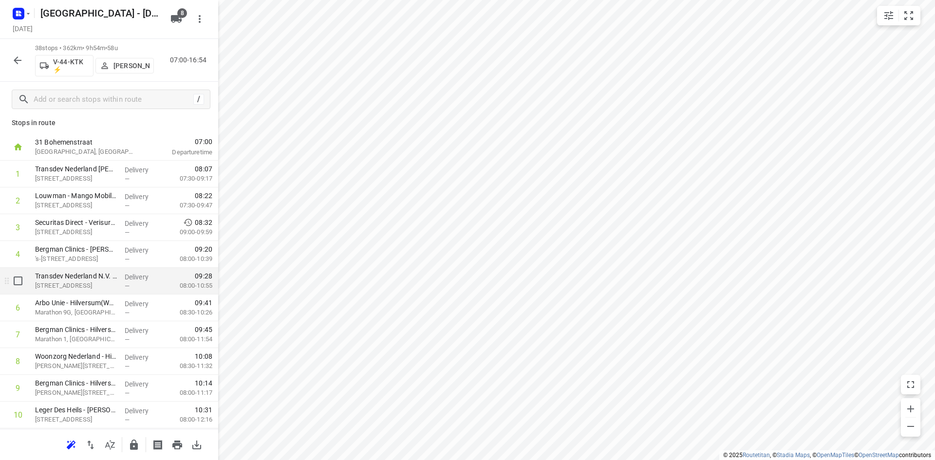
scroll to position [102, 0]
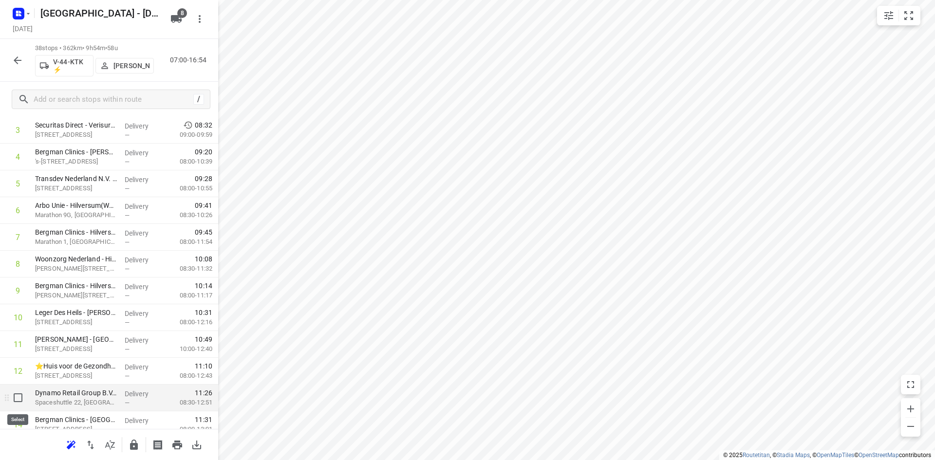
click at [19, 400] on input "checkbox" at bounding box center [17, 397] width 19 height 19
checkbox input "true"
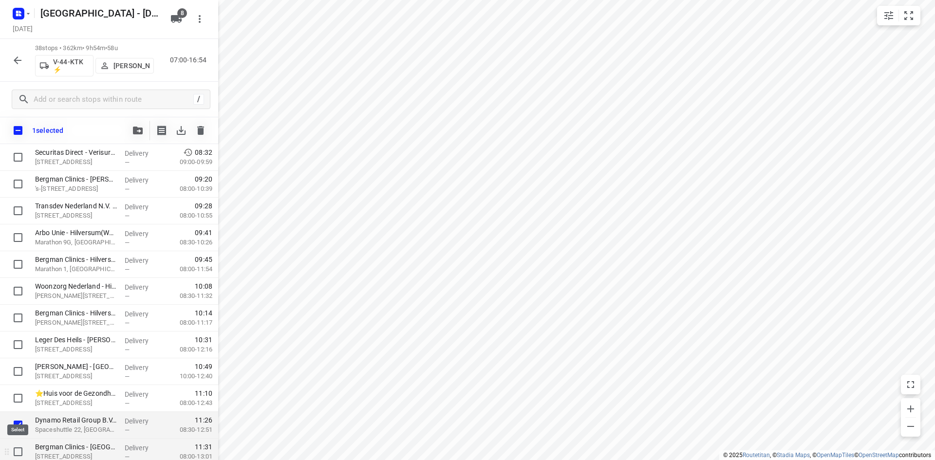
click at [18, 454] on input "checkbox" at bounding box center [17, 451] width 19 height 19
checkbox input "true"
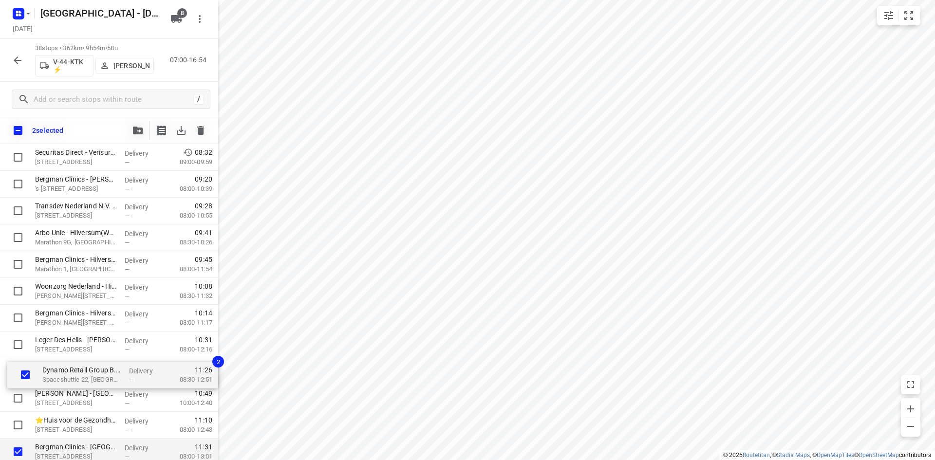
scroll to position [105, 0]
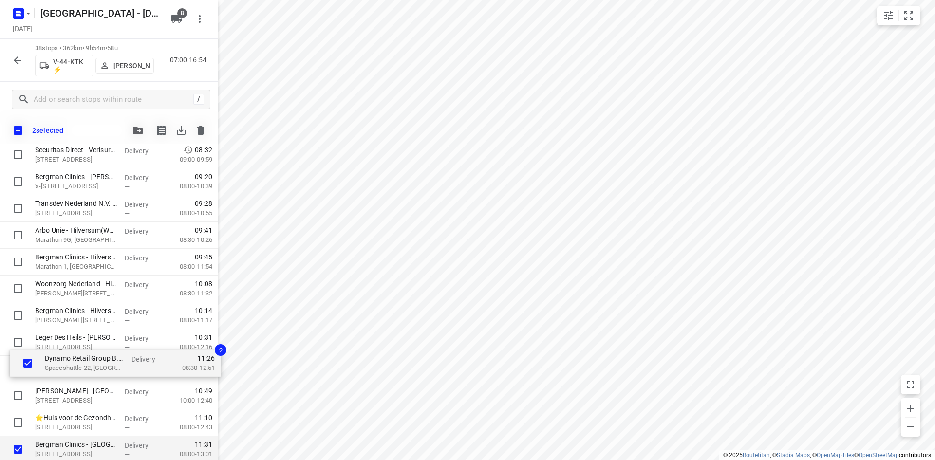
drag, startPoint x: 62, startPoint y: 423, endPoint x: 72, endPoint y: 358, distance: 65.5
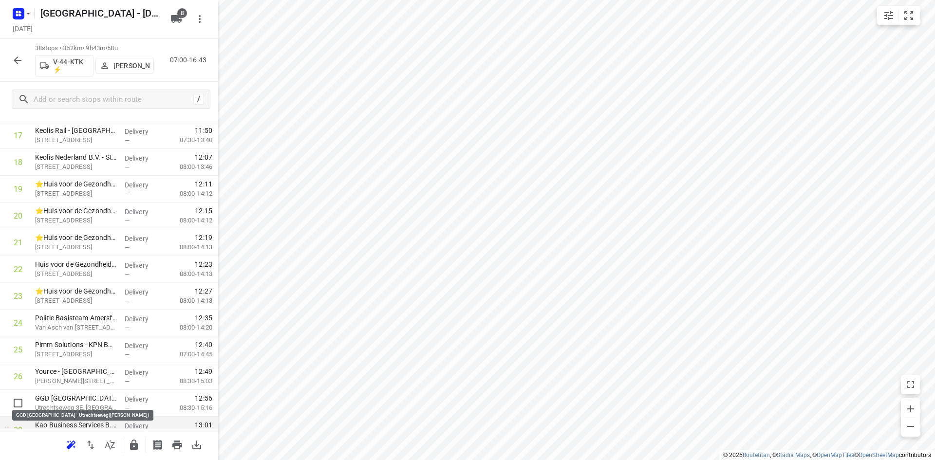
scroll to position [543, 0]
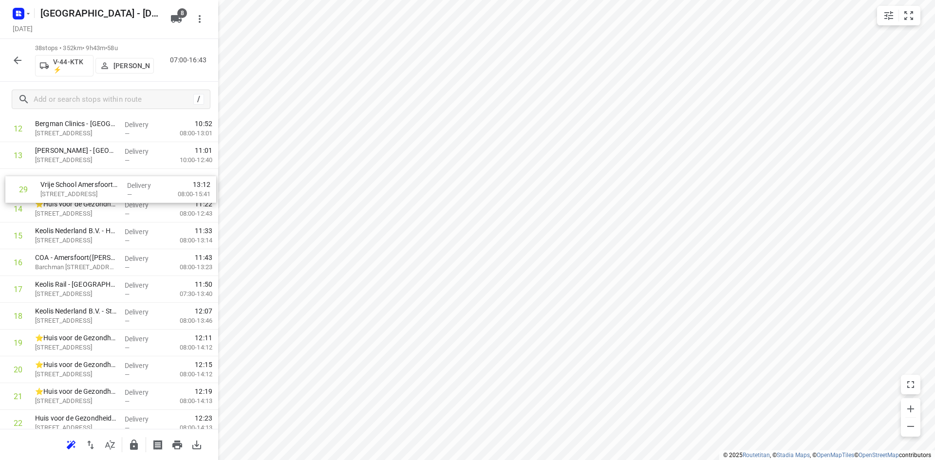
drag, startPoint x: 59, startPoint y: 397, endPoint x: 65, endPoint y: 197, distance: 200.2
click at [65, 197] on div "1 Transdev Nederland N.V. - Huizen(Niki van den Hoek) Randweg 2, Huizen Deliver…" at bounding box center [109, 329] width 218 height 1017
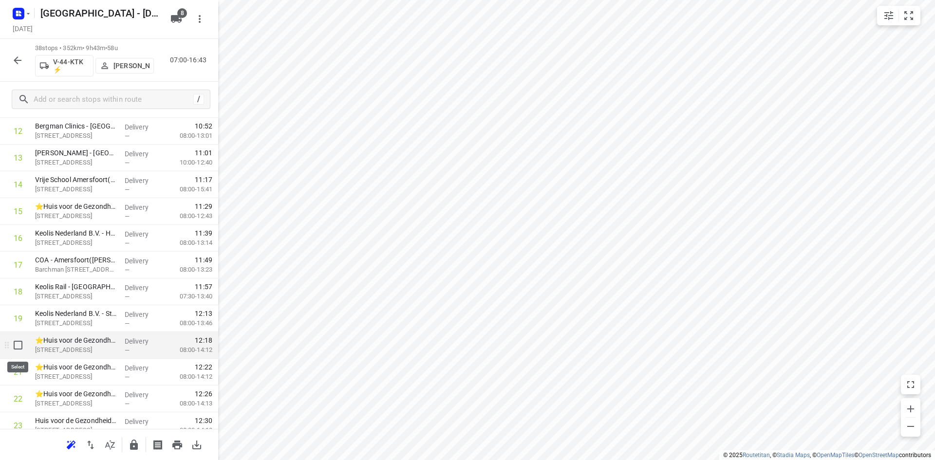
click at [21, 347] on input "checkbox" at bounding box center [17, 344] width 19 height 19
checkbox input "true"
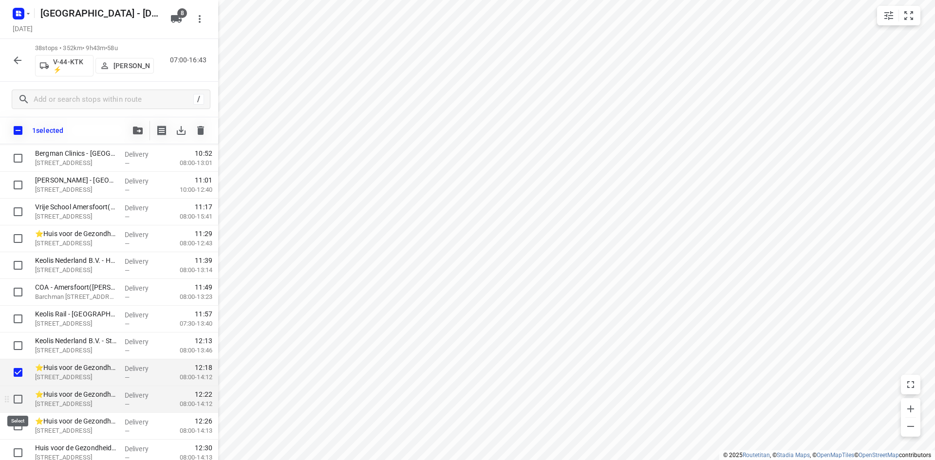
click at [19, 396] on input "checkbox" at bounding box center [17, 398] width 19 height 19
checkbox input "true"
click at [15, 419] on input "checkbox" at bounding box center [17, 425] width 19 height 19
checkbox input "true"
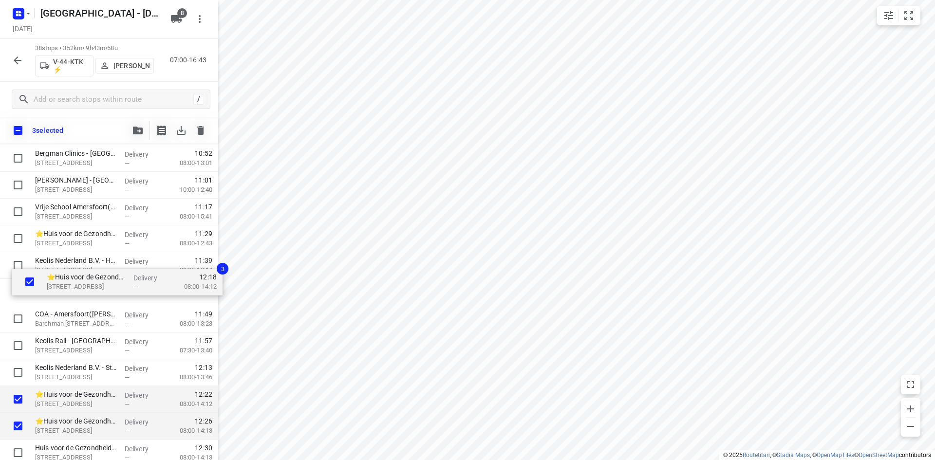
drag, startPoint x: 68, startPoint y: 380, endPoint x: 78, endPoint y: 277, distance: 104.2
click at [78, 277] on div "Transdev Nederland N.V. - Huizen(Niki van den Hoek) Randweg 2, Huizen Delivery …" at bounding box center [109, 359] width 218 height 1017
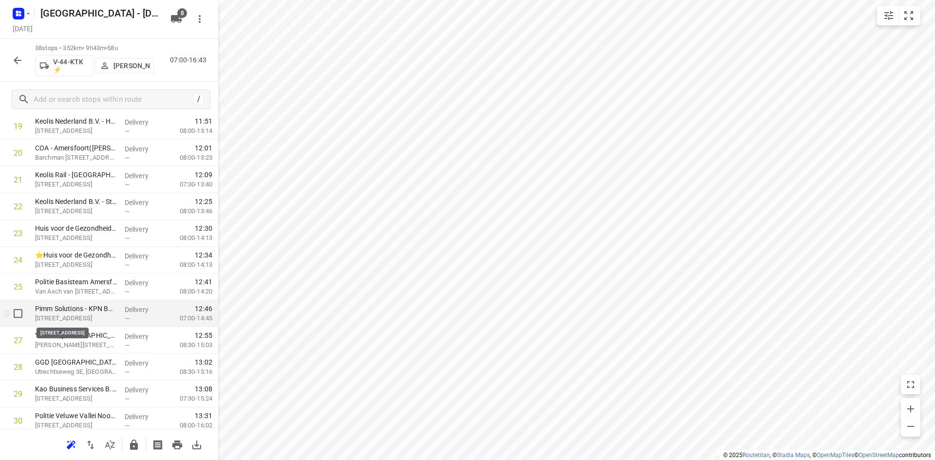
scroll to position [537, 0]
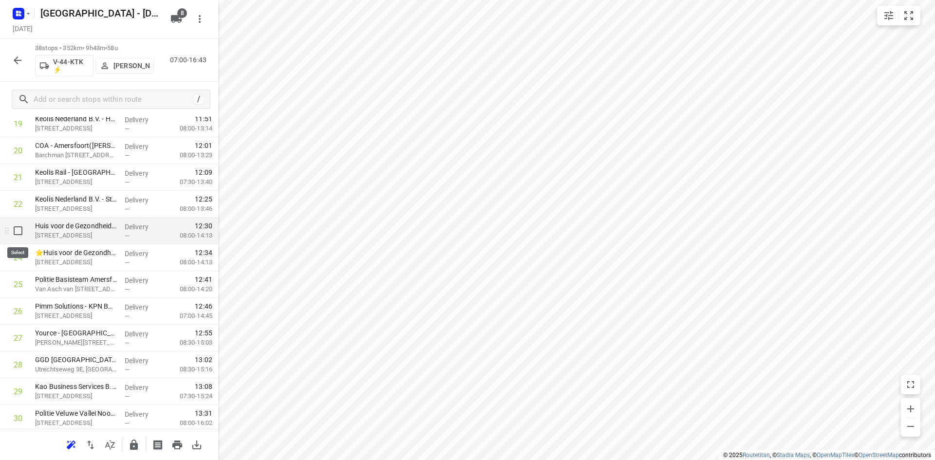
drag, startPoint x: 24, startPoint y: 241, endPoint x: 22, endPoint y: 253, distance: 11.4
click at [23, 231] on input "checkbox" at bounding box center [17, 230] width 19 height 19
checkbox input "true"
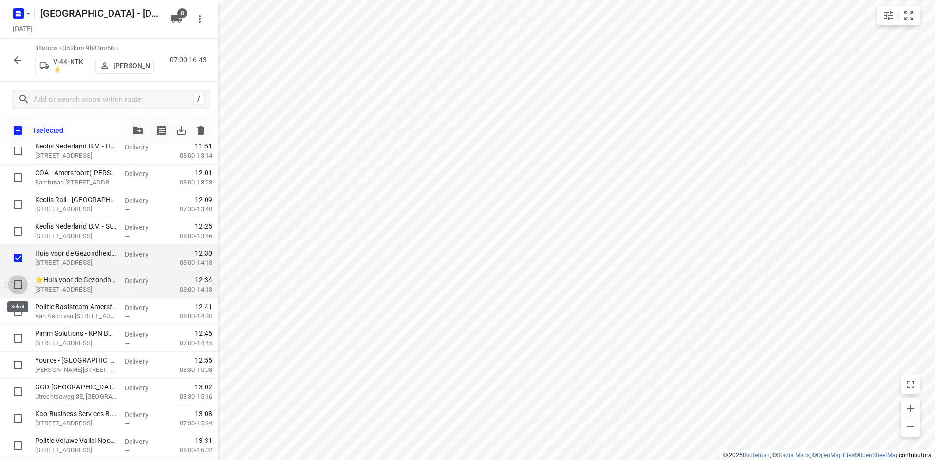
click at [26, 283] on input "checkbox" at bounding box center [17, 284] width 19 height 19
checkbox input "true"
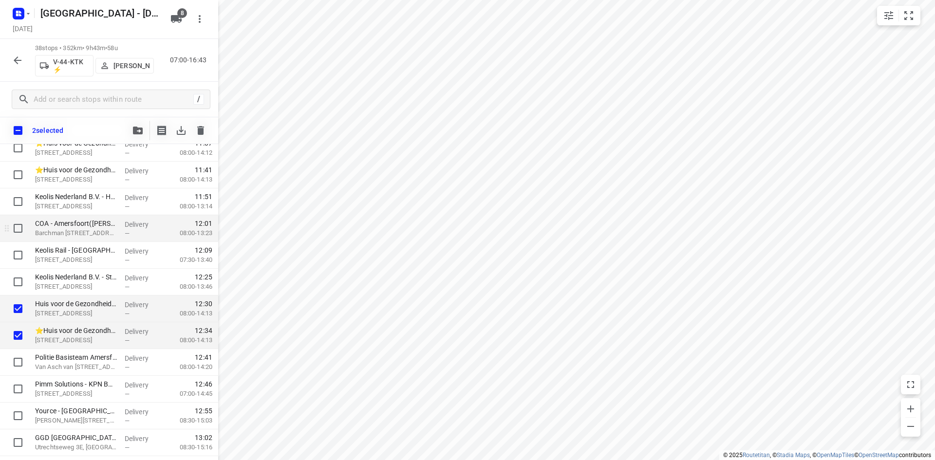
scroll to position [440, 0]
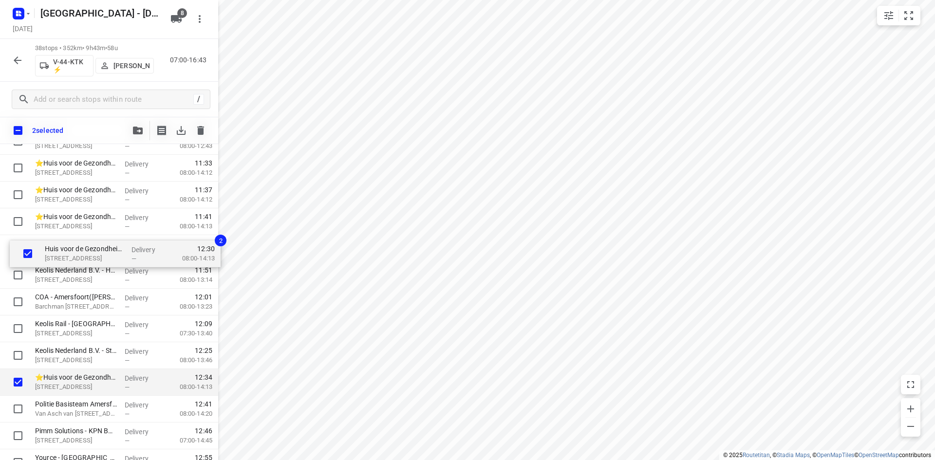
drag, startPoint x: 60, startPoint y: 357, endPoint x: 71, endPoint y: 247, distance: 110.6
click at [71, 247] on div "Transdev Nederland N.V. - Huizen(Niki van den Hoek) Randweg 2, Huizen Delivery …" at bounding box center [109, 261] width 218 height 1017
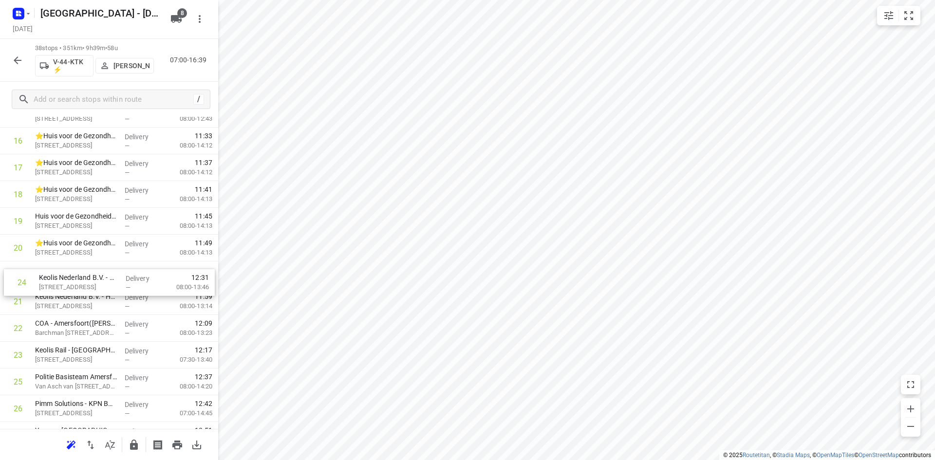
drag, startPoint x: 62, startPoint y: 354, endPoint x: 64, endPoint y: 277, distance: 77.4
click at [64, 277] on div "1 Transdev Nederland N.V. - Huizen(Niki van den Hoek) Randweg 2, Huizen Deliver…" at bounding box center [109, 234] width 218 height 1017
drag, startPoint x: 74, startPoint y: 354, endPoint x: 68, endPoint y: 295, distance: 59.7
click at [68, 295] on div "1 Transdev Nederland N.V. - Huizen(Niki van den Hoek) Randweg 2, Huizen Deliver…" at bounding box center [109, 234] width 218 height 1017
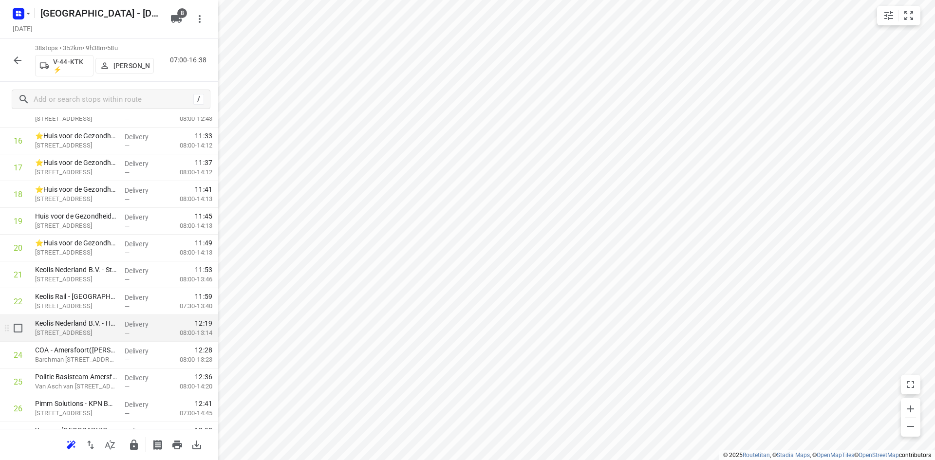
scroll to position [537, 0]
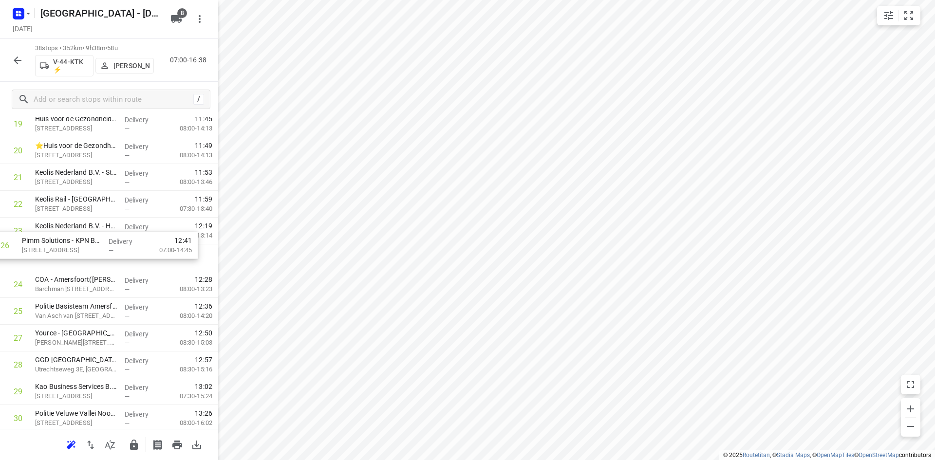
drag, startPoint x: 103, startPoint y: 311, endPoint x: 89, endPoint y: 233, distance: 79.1
click at [89, 233] on div "1 Transdev Nederland N.V. - Huizen(Niki van den Hoek) Randweg 2, Huizen Deliver…" at bounding box center [109, 137] width 218 height 1017
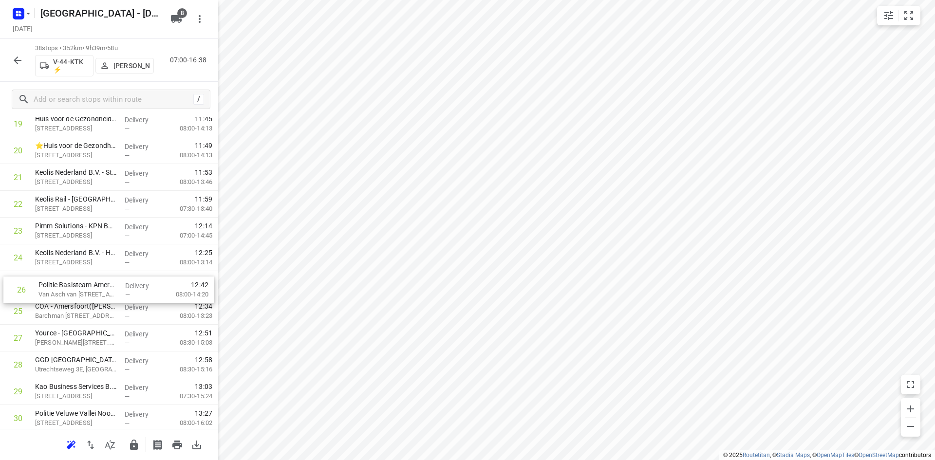
drag, startPoint x: 49, startPoint y: 312, endPoint x: 53, endPoint y: 285, distance: 27.1
click at [53, 285] on div "1 Transdev Nederland N.V. - Huizen(Niki van den Hoek) Randweg 2, Huizen Deliver…" at bounding box center [109, 137] width 218 height 1017
drag, startPoint x: 62, startPoint y: 289, endPoint x: 63, endPoint y: 260, distance: 28.7
click at [63, 260] on div "1 Transdev Nederland N.V. - Huizen(Niki van den Hoek) Randweg 2, Huizen Deliver…" at bounding box center [109, 137] width 218 height 1017
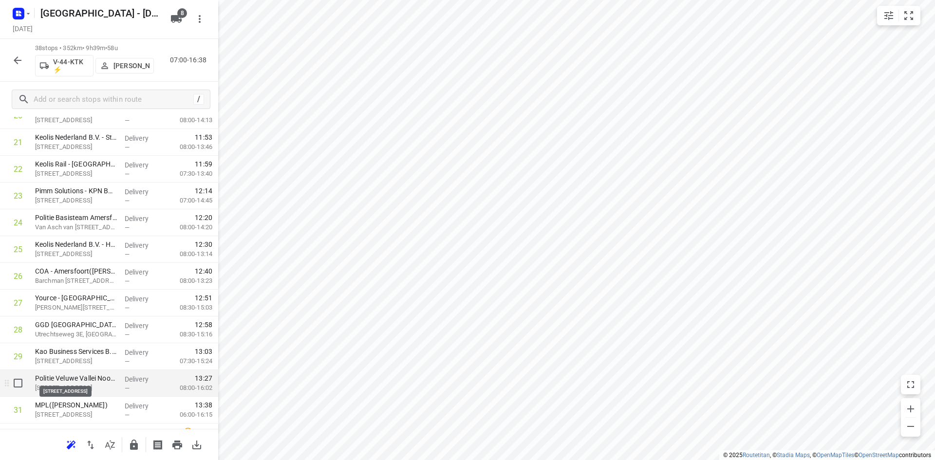
scroll to position [586, 0]
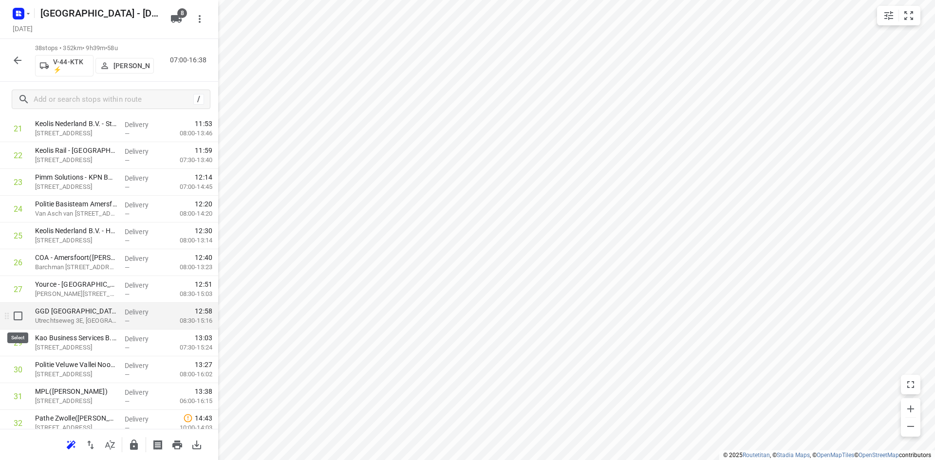
click at [17, 318] on input "checkbox" at bounding box center [17, 315] width 19 height 19
checkbox input "true"
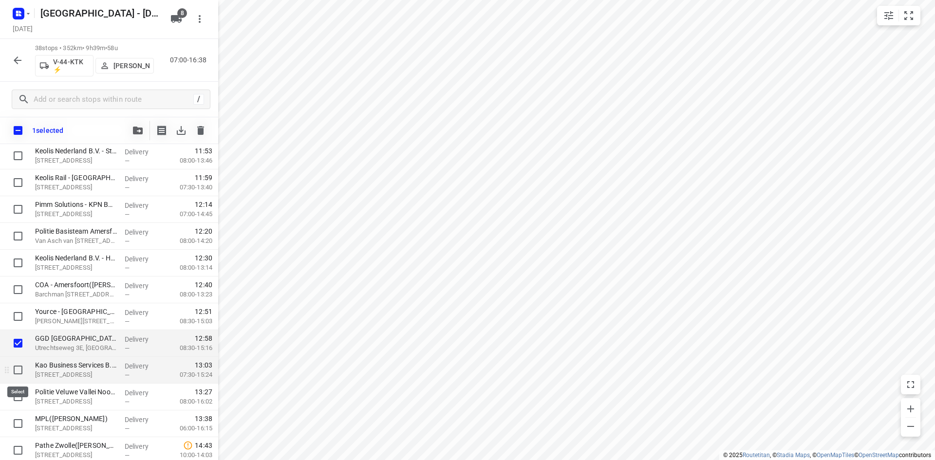
click at [23, 370] on input "checkbox" at bounding box center [17, 369] width 19 height 19
checkbox input "true"
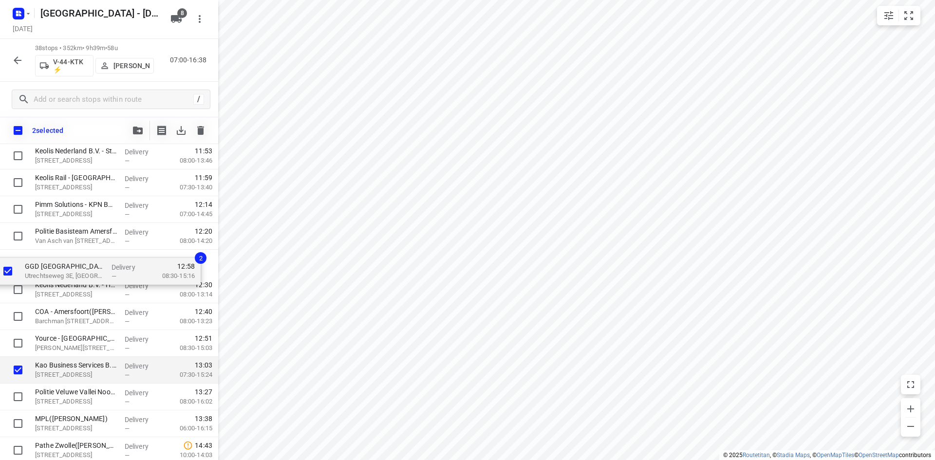
drag, startPoint x: 108, startPoint y: 339, endPoint x: 102, endPoint y: 256, distance: 83.5
click at [102, 256] on div "Transdev Nederland N.V. - Huizen(Niki van den Hoek) Randweg 2, Huizen Delivery …" at bounding box center [109, 115] width 218 height 1017
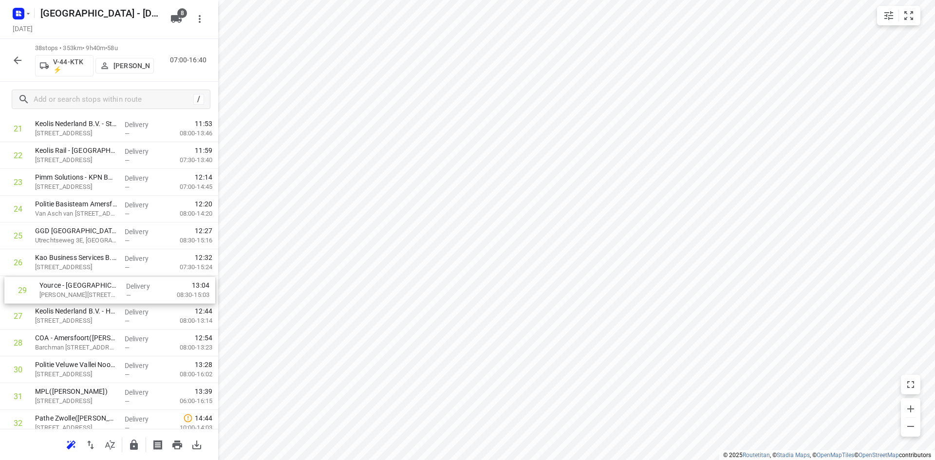
drag, startPoint x: 95, startPoint y: 339, endPoint x: 100, endPoint y: 282, distance: 57.1
click at [100, 282] on div "1 Transdev Nederland N.V. - Huizen(Niki van den Hoek) Randweg 2, Huizen Deliver…" at bounding box center [109, 88] width 218 height 1017
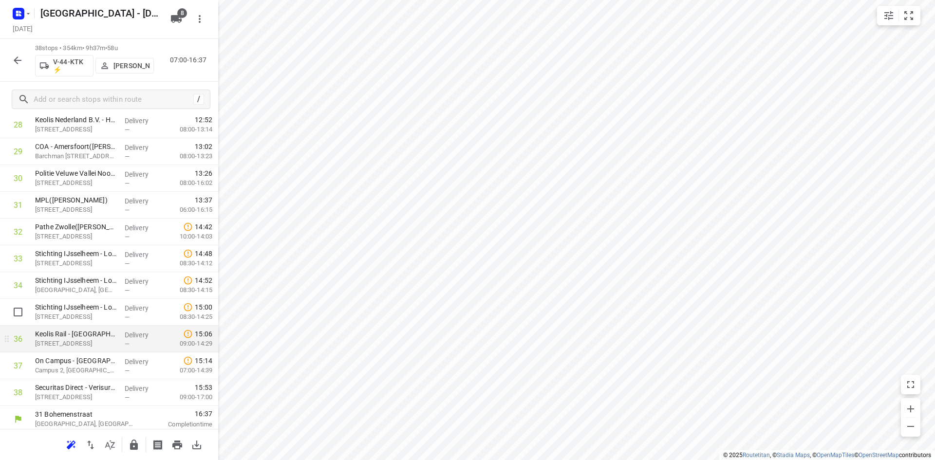
scroll to position [781, 0]
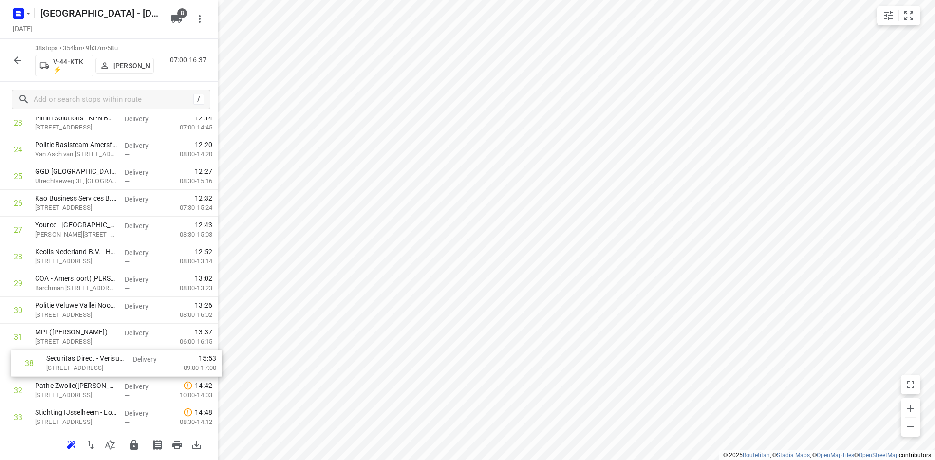
drag, startPoint x: 72, startPoint y: 398, endPoint x: 86, endPoint y: 369, distance: 32.2
click at [86, 369] on div "1 Transdev Nederland N.V. - Huizen(Niki van den Hoek) Randweg 2, Huizen Deliver…" at bounding box center [109, 28] width 218 height 1017
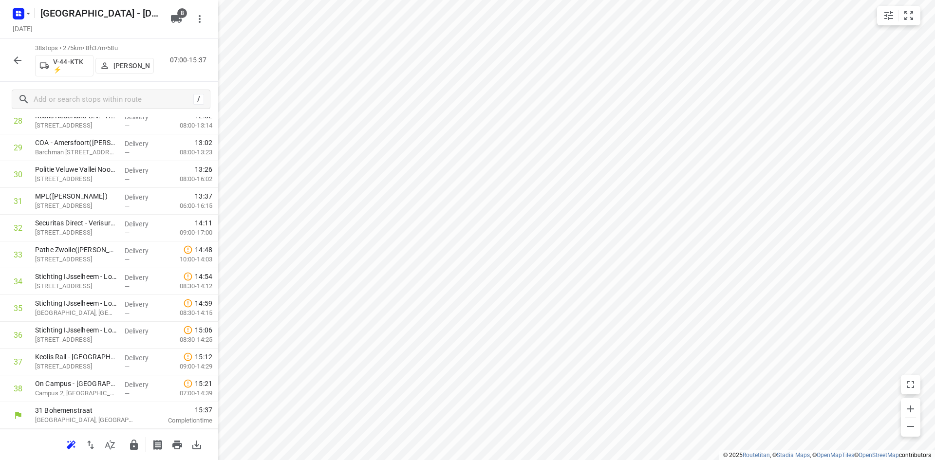
click at [132, 445] on icon "button" at bounding box center [134, 445] width 8 height 10
click at [22, 60] on icon "button" at bounding box center [18, 61] width 12 height 12
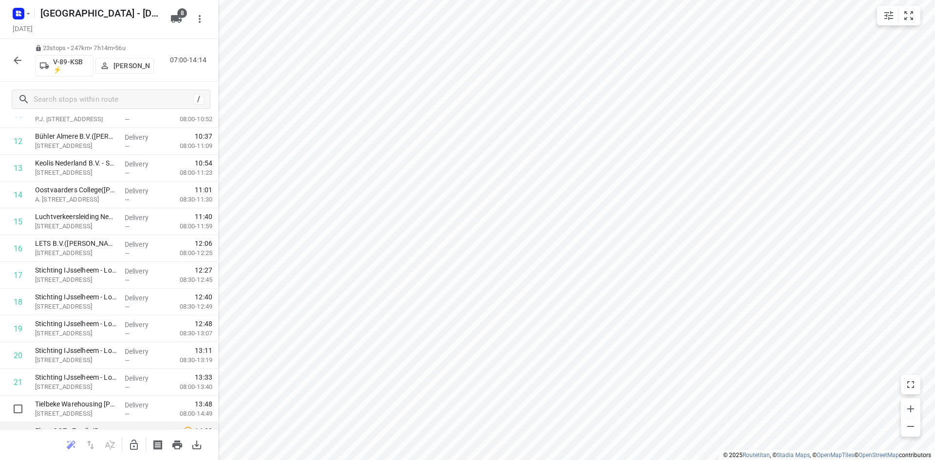
scroll to position [379, 0]
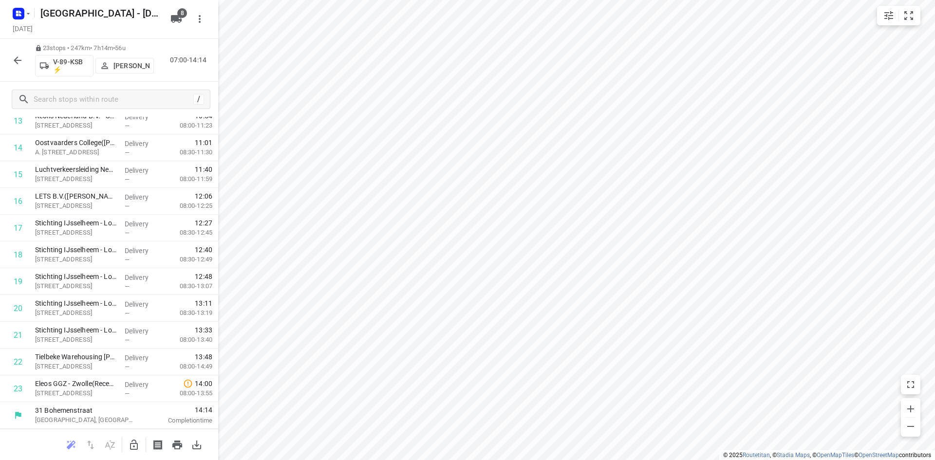
click at [14, 49] on div "23 stops • 247km • 7h14m • 56u V-89-KSB ⚡ Alex Tryfonov 07:00-14:14" at bounding box center [109, 60] width 218 height 43
click at [18, 62] on icon "button" at bounding box center [18, 61] width 12 height 12
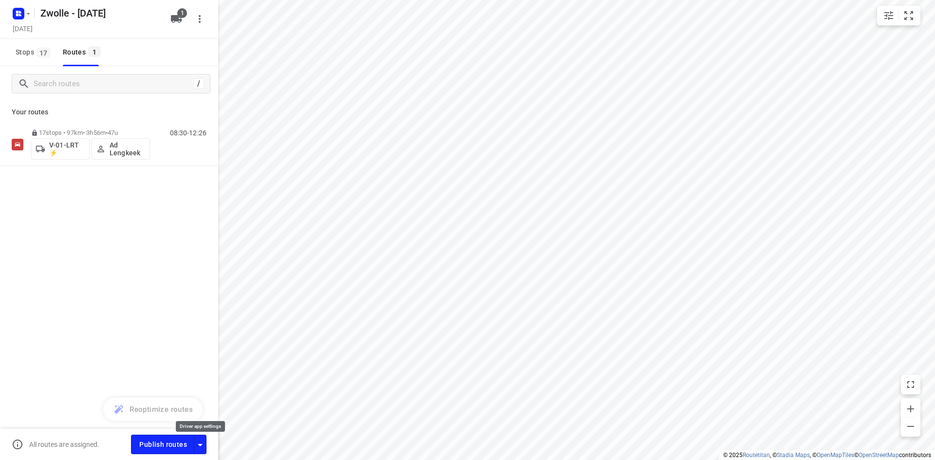
click at [199, 444] on icon "button" at bounding box center [200, 445] width 5 height 2
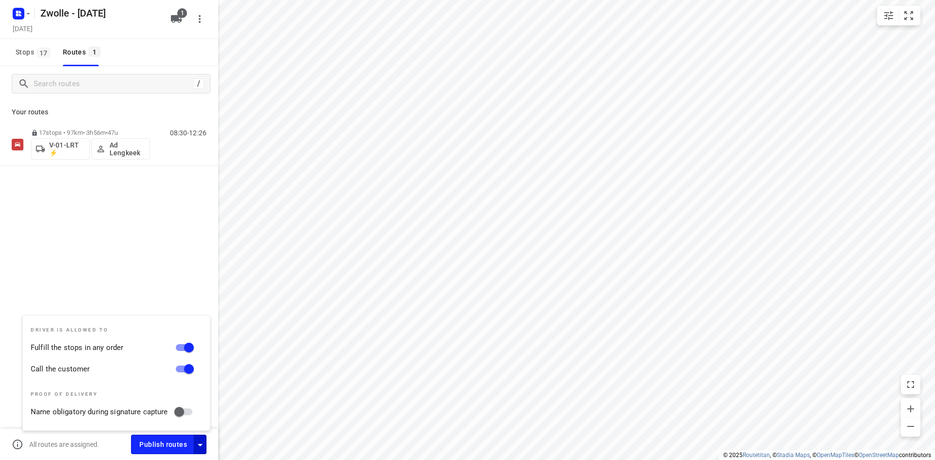
click at [172, 265] on div "/ Your routes 17 stops • 97km • 3h56m • 47u V-01-LRT ⚡ Ad Lengkeek 08:30-12:26" at bounding box center [109, 276] width 218 height 421
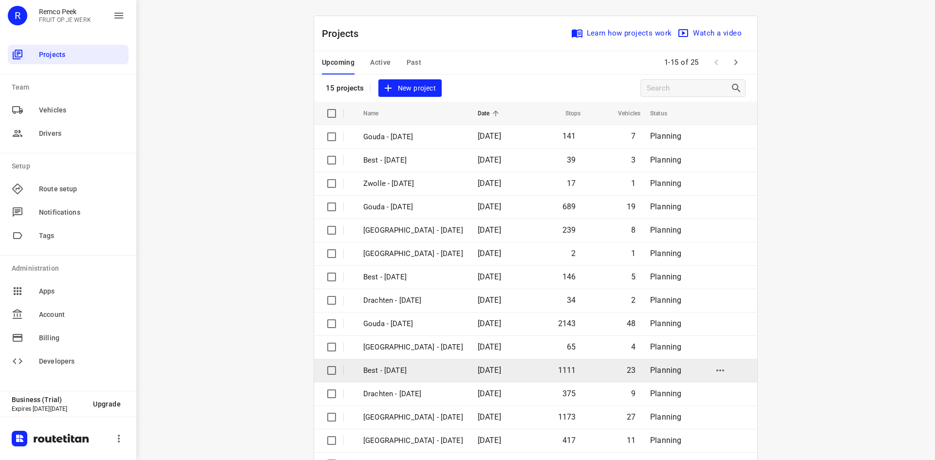
scroll to position [32, 0]
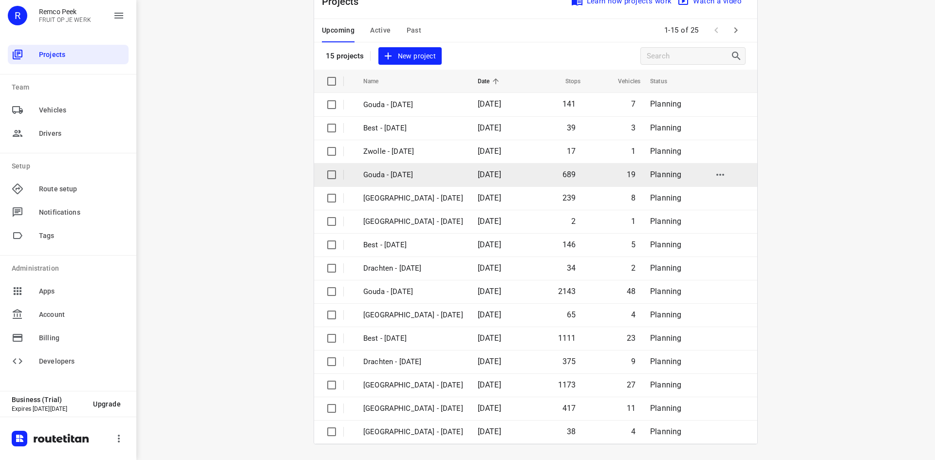
click at [470, 183] on td "[DATE]" at bounding box center [498, 174] width 56 height 23
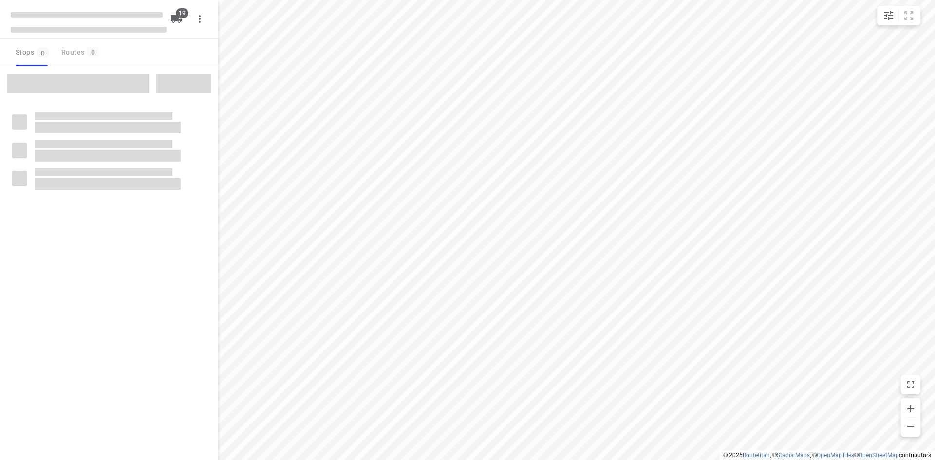
checkbox input "true"
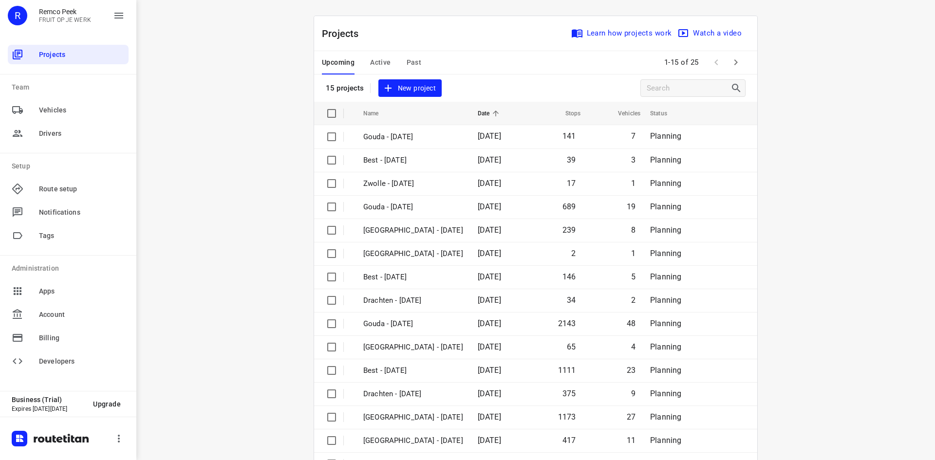
click at [414, 63] on span "Past" at bounding box center [413, 62] width 15 height 12
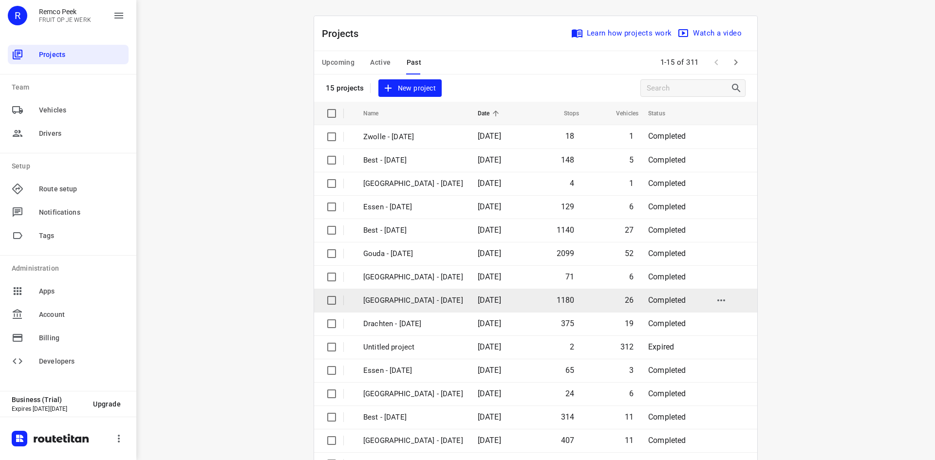
click at [396, 297] on p "[GEOGRAPHIC_DATA] - [DATE]" at bounding box center [413, 300] width 100 height 11
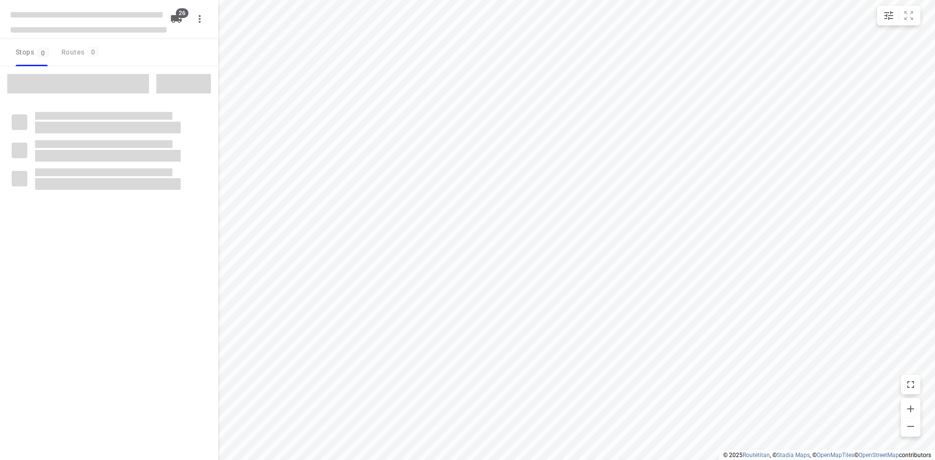
checkbox input "true"
